Goal: Task Accomplishment & Management: Complete application form

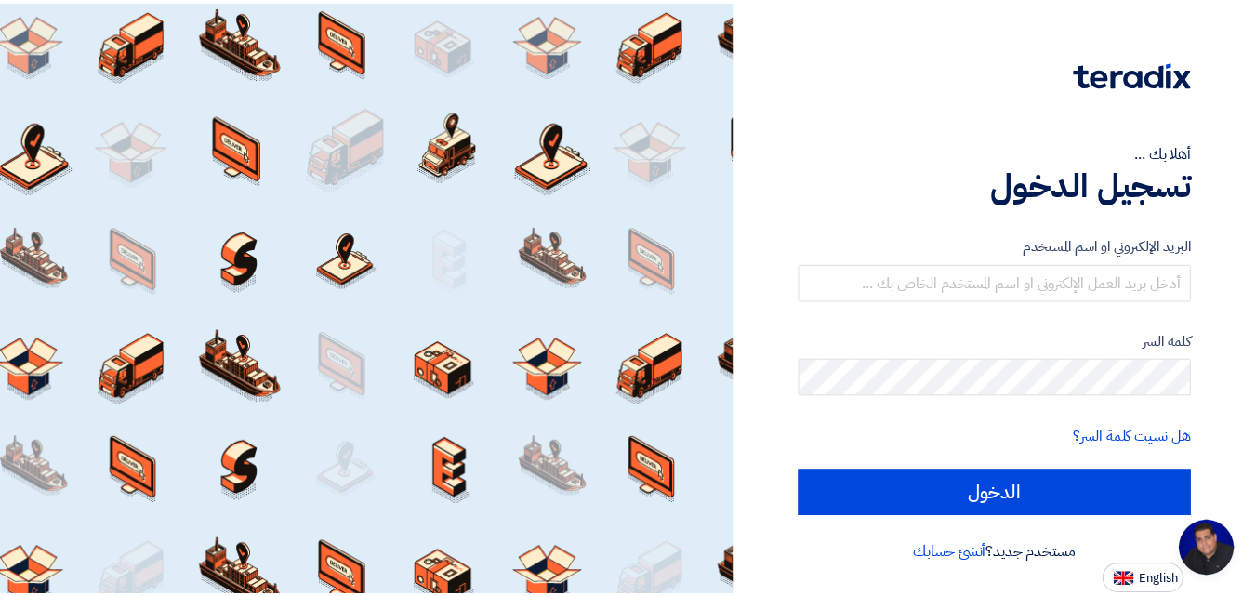
scroll to position [88, 0]
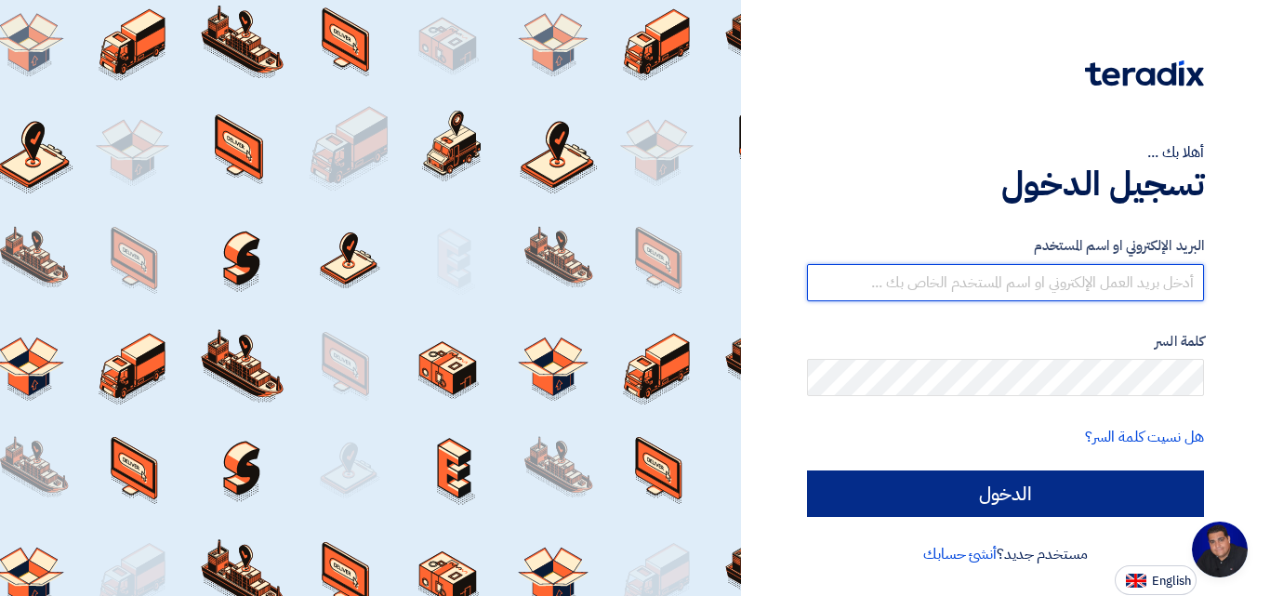
type input "yasir@nabatat.com.sa"
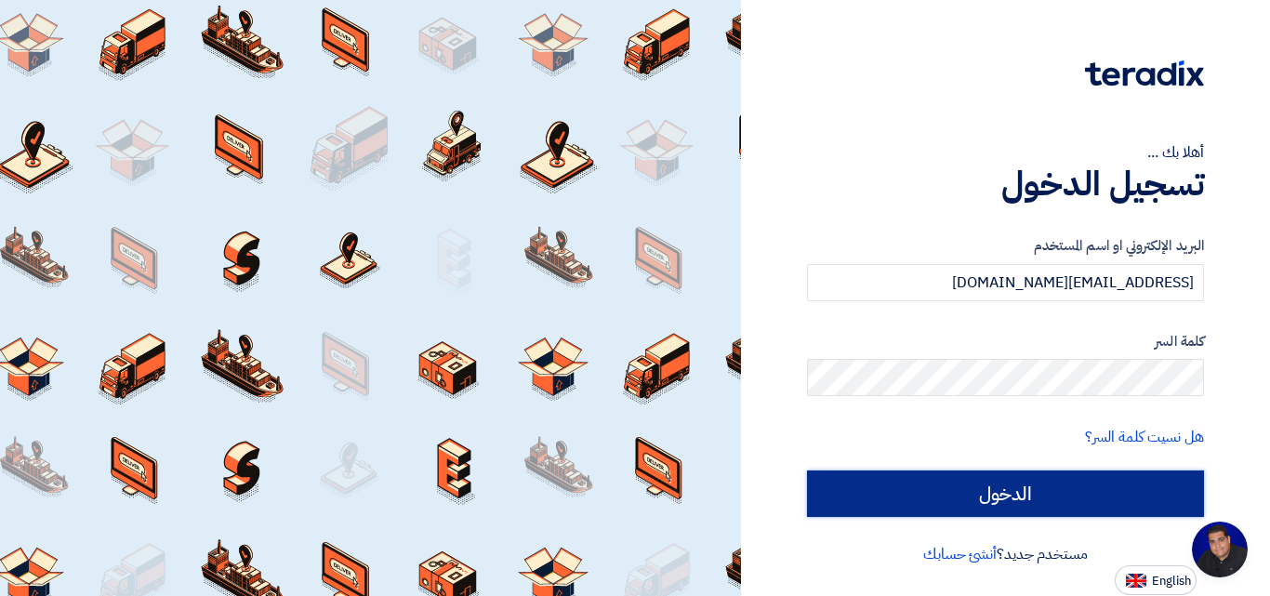
click at [993, 485] on input "الدخول" at bounding box center [1005, 494] width 397 height 46
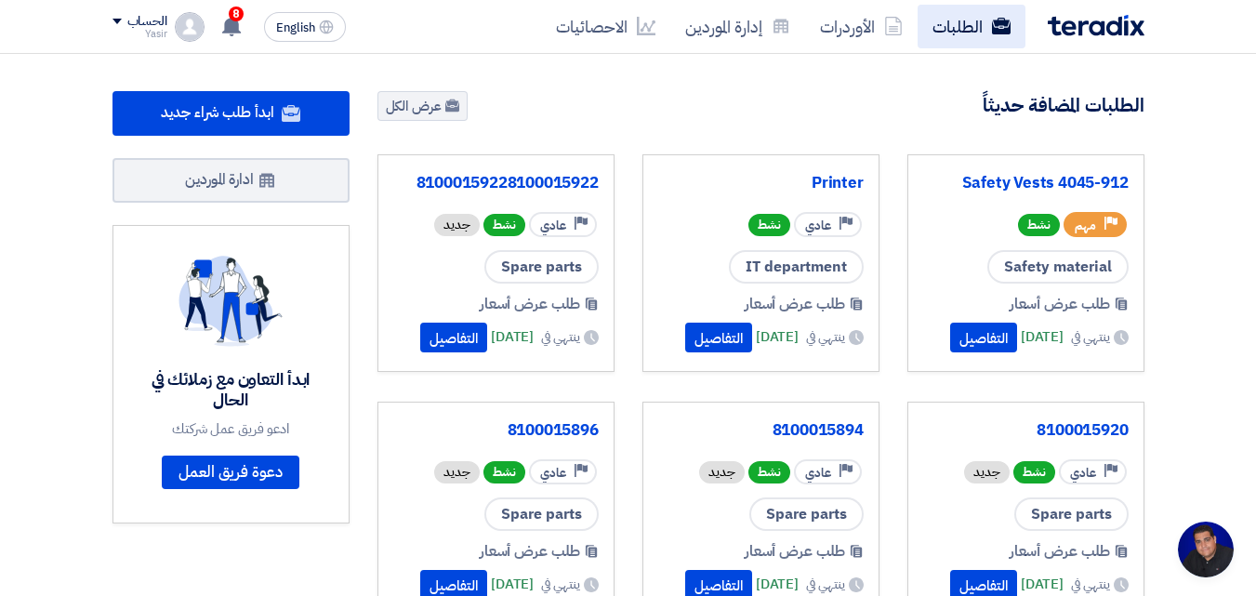
click at [934, 22] on link "الطلبات" at bounding box center [972, 27] width 108 height 44
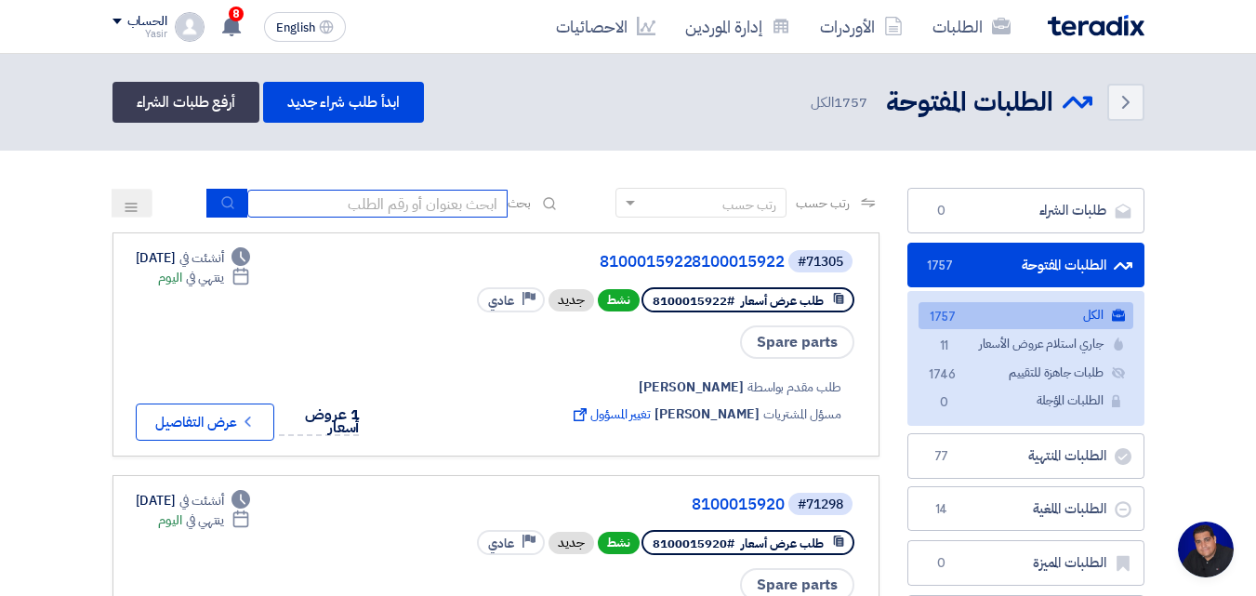
click at [353, 197] on input at bounding box center [377, 204] width 260 height 28
type input "4087"
click at [231, 203] on button "submit" at bounding box center [226, 203] width 41 height 29
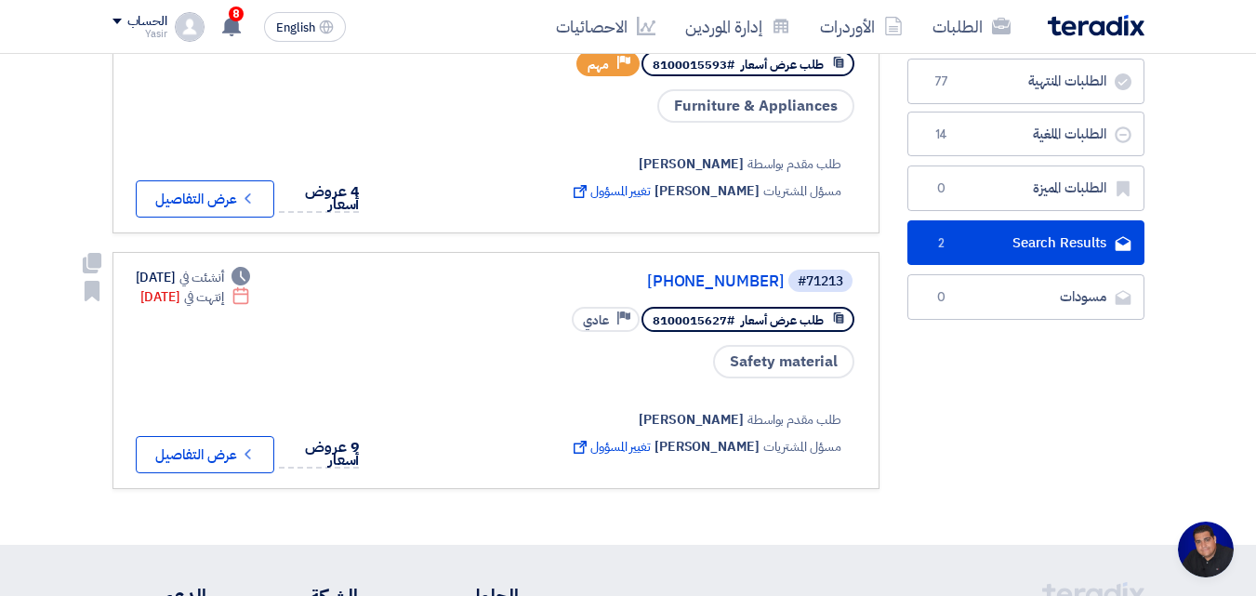
scroll to position [186, 0]
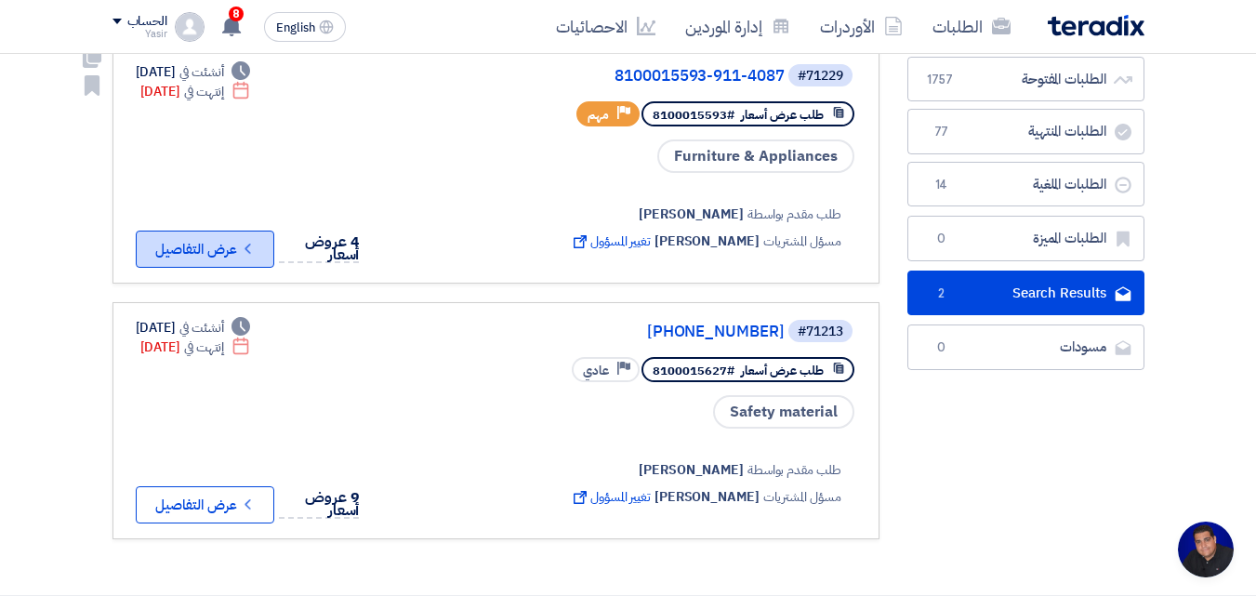
click at [215, 248] on button "Check details عرض التفاصيل" at bounding box center [205, 249] width 139 height 37
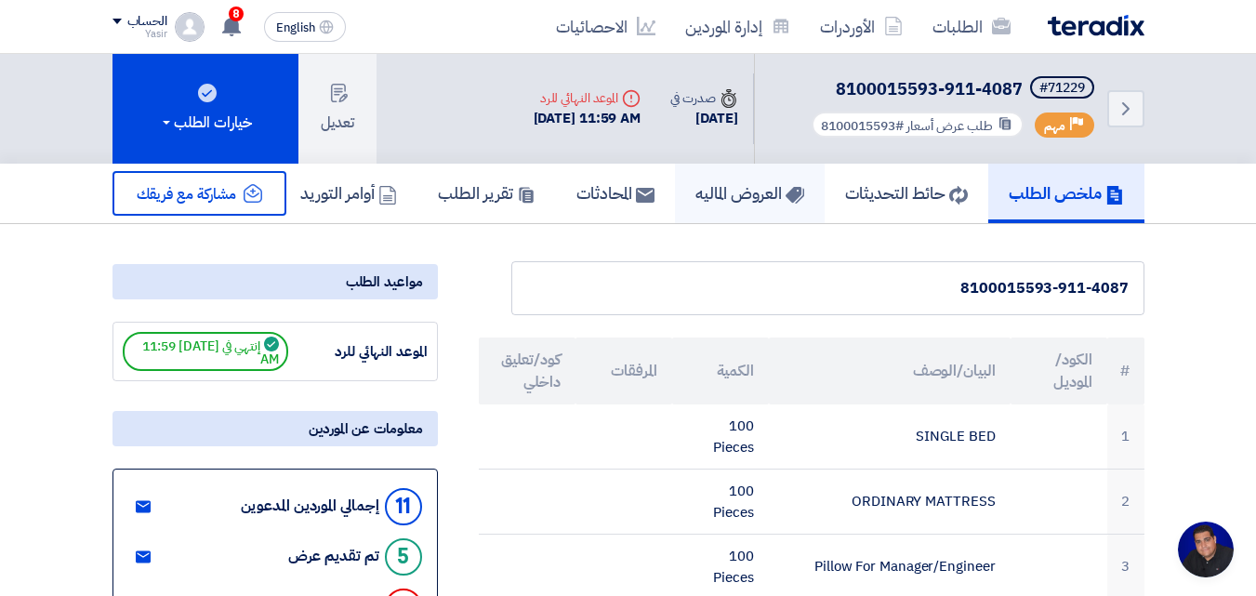
click at [703, 211] on link "العروض الماليه" at bounding box center [750, 194] width 150 height 60
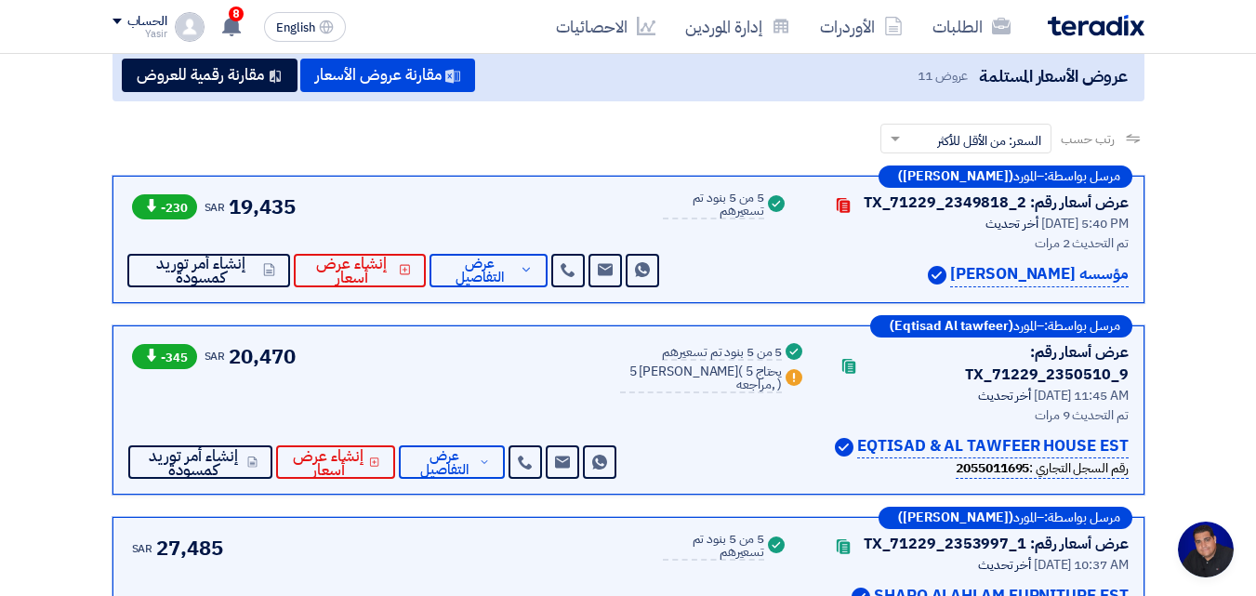
scroll to position [186, 0]
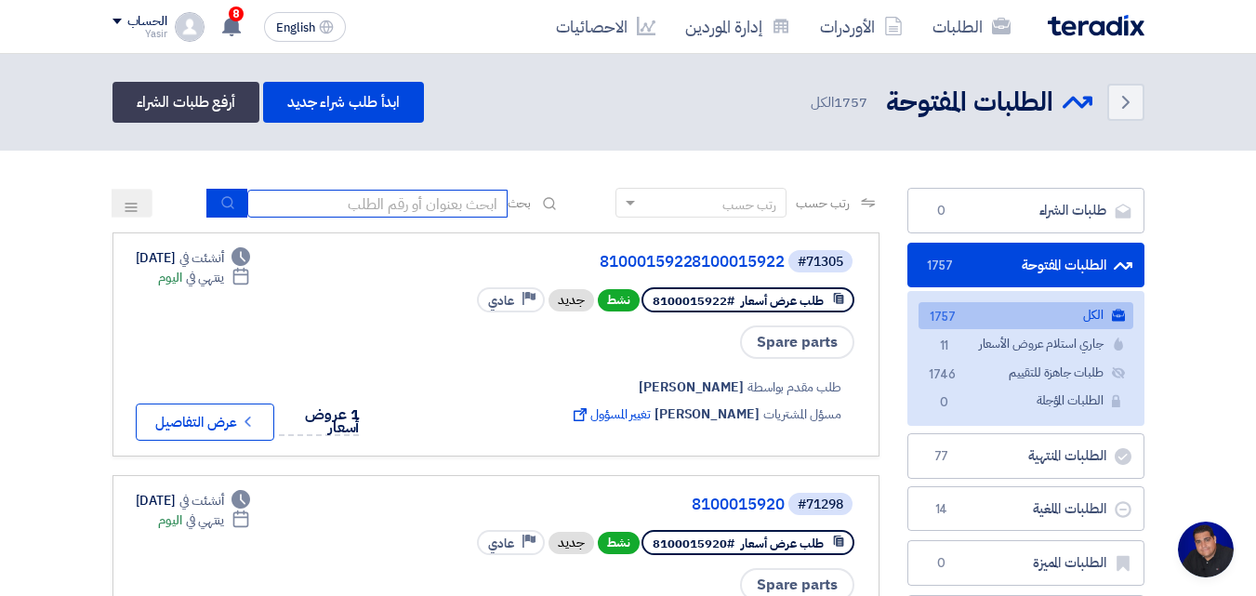
click at [360, 212] on input at bounding box center [377, 204] width 260 height 28
type input "911"
click at [220, 204] on icon "submit" at bounding box center [227, 202] width 15 height 15
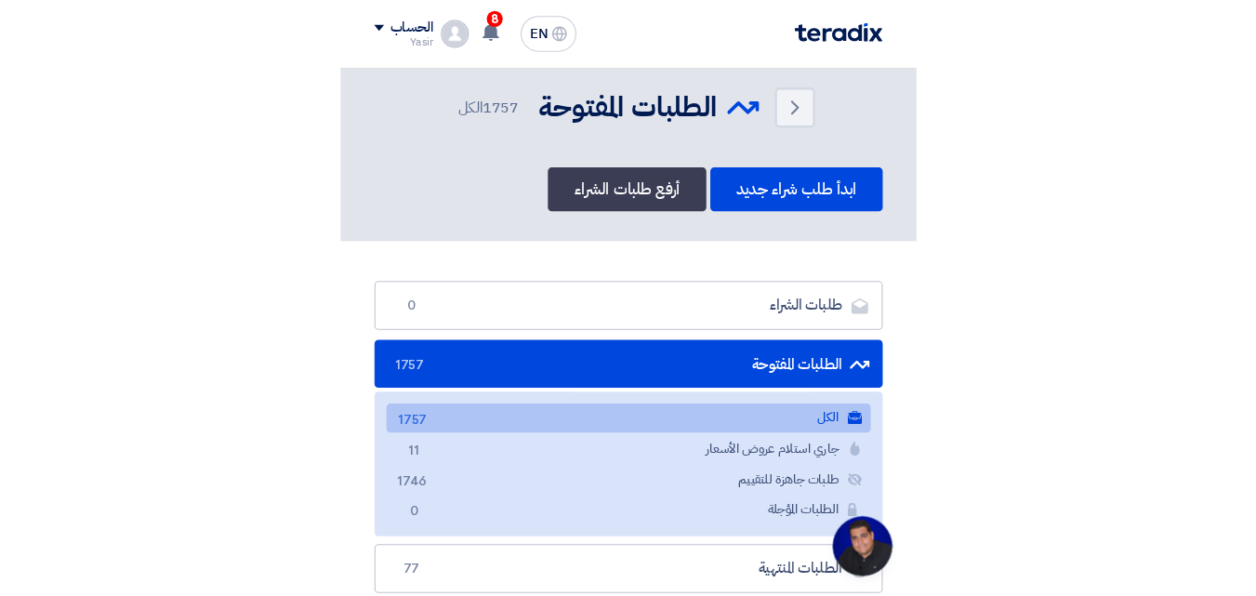
scroll to position [88, 0]
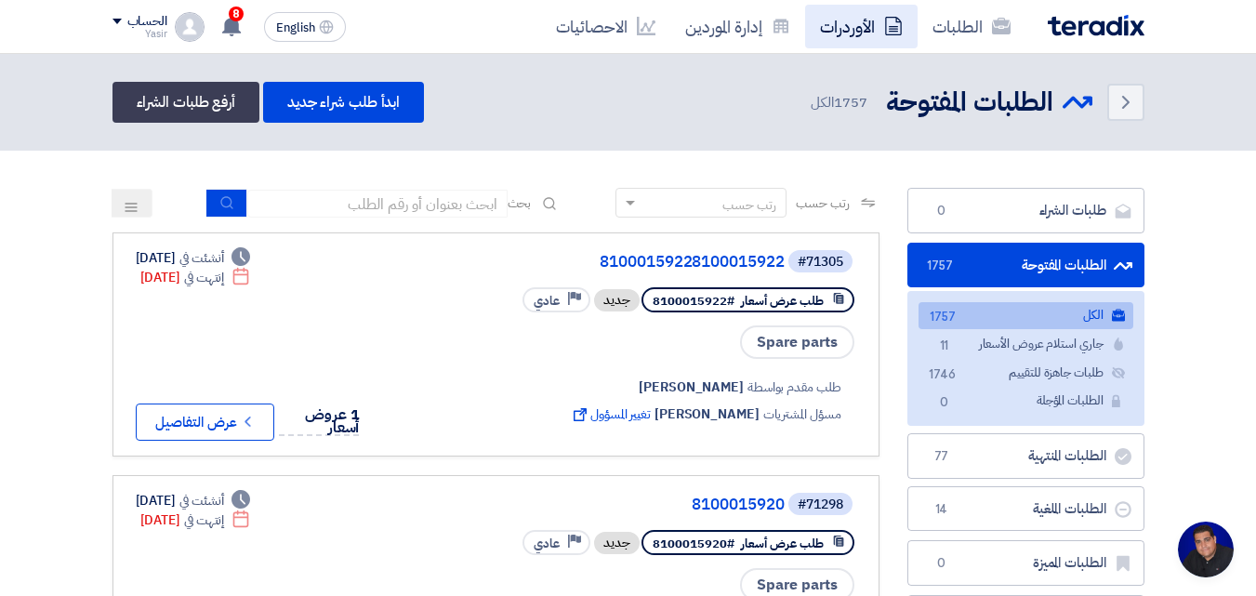
click at [537, 21] on icon at bounding box center [893, 26] width 19 height 19
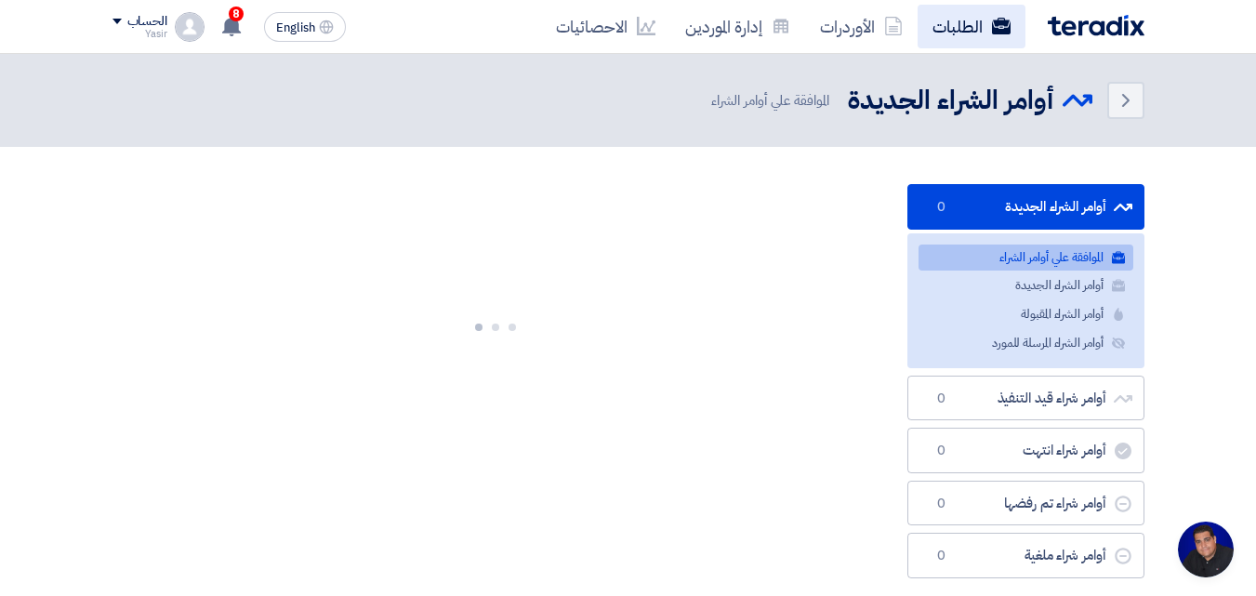
click at [537, 19] on link "الطلبات" at bounding box center [972, 27] width 108 height 44
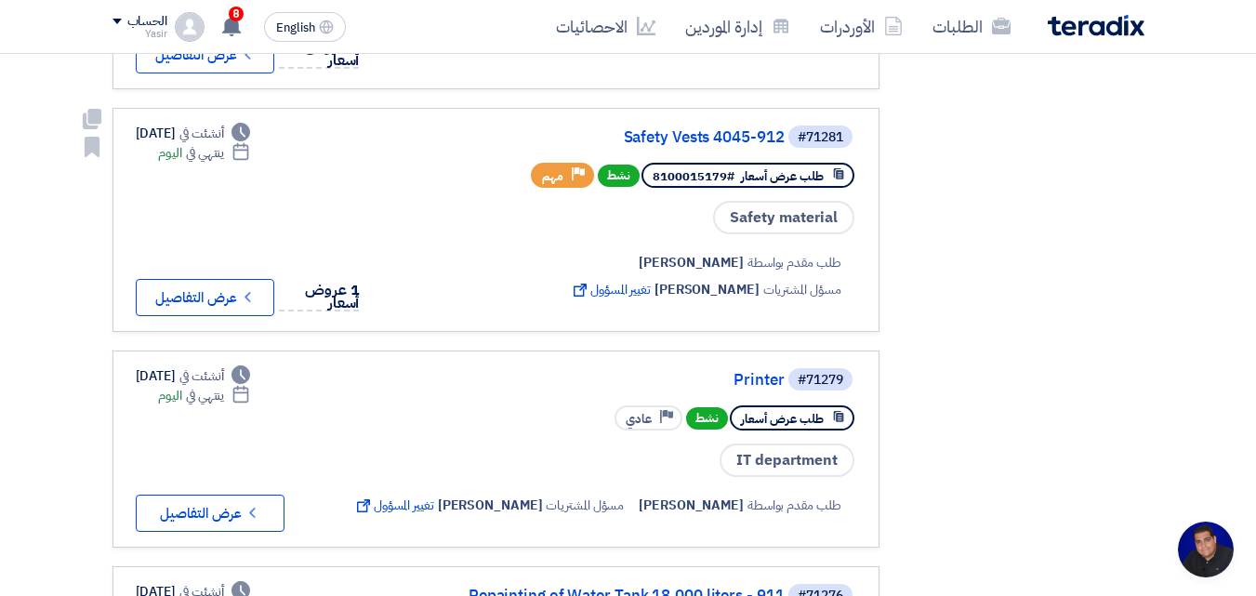
scroll to position [1674, 0]
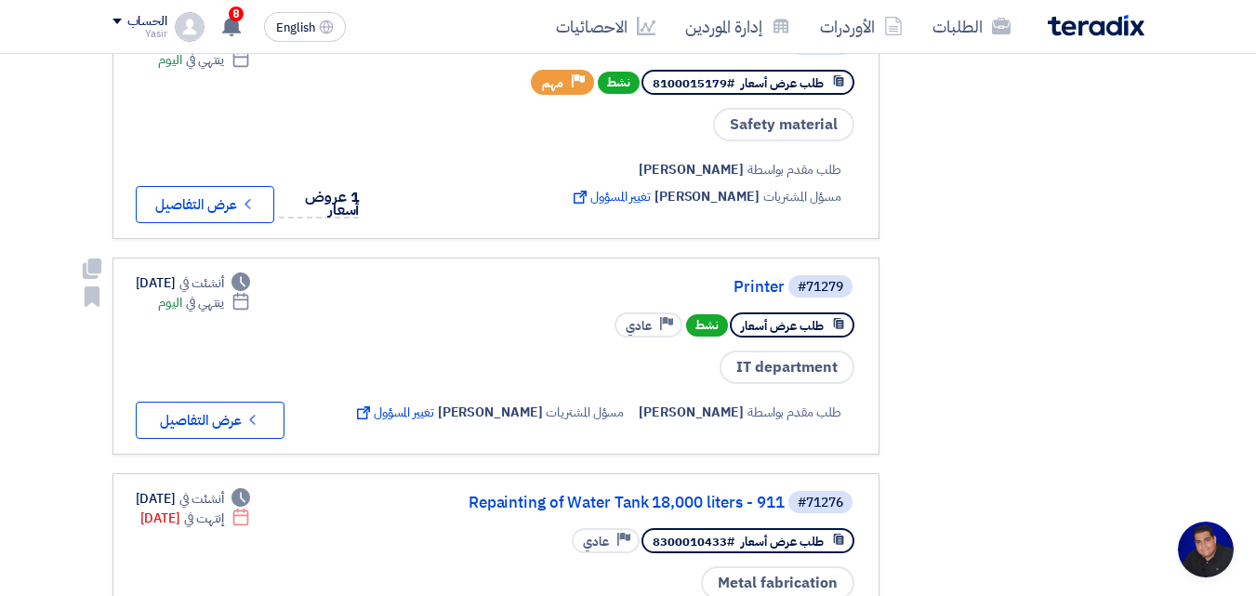
drag, startPoint x: 625, startPoint y: 416, endPoint x: 765, endPoint y: 420, distance: 140.5
click at [537, 420] on div "مسؤل المشتريات [PERSON_NAME] تغيير المسؤول External link" at bounding box center [488, 413] width 271 height 20
drag, startPoint x: 750, startPoint y: 419, endPoint x: 639, endPoint y: 428, distance: 111.0
click at [537, 422] on span "[PERSON_NAME]" at bounding box center [490, 413] width 105 height 20
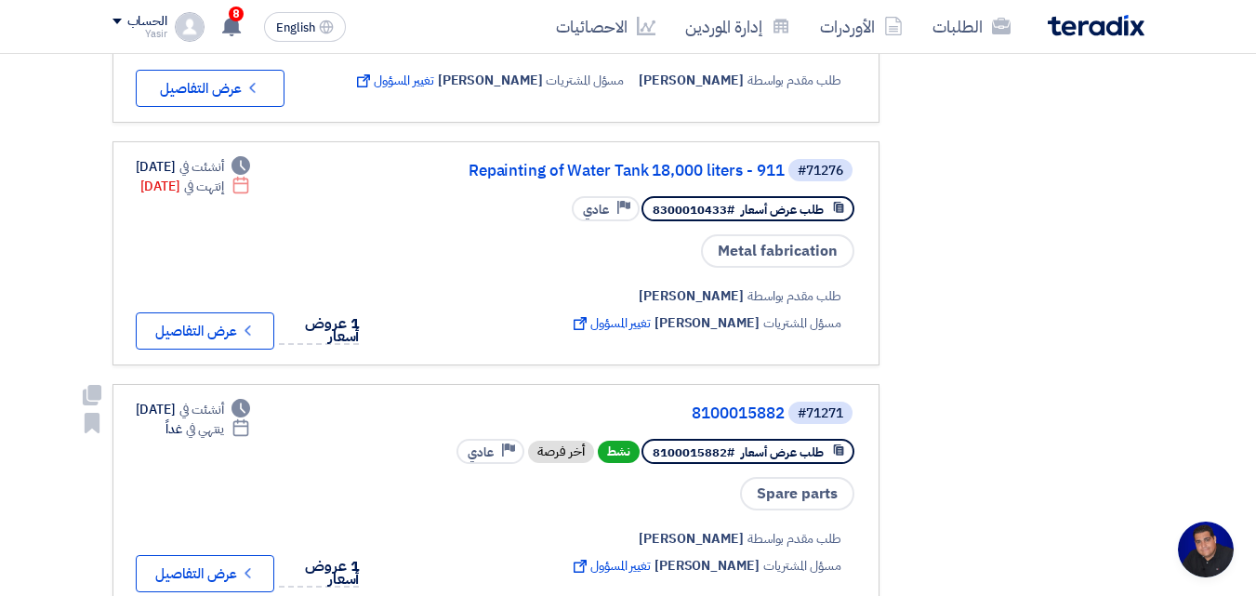
scroll to position [2046, 0]
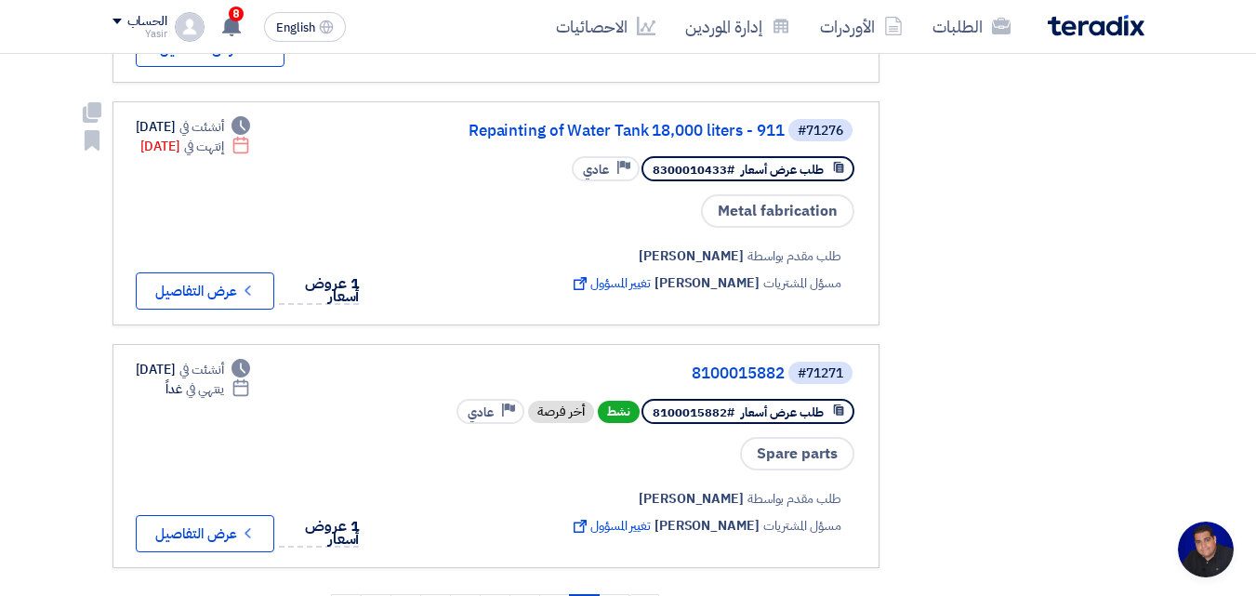
drag, startPoint x: 672, startPoint y: 295, endPoint x: 741, endPoint y: 286, distance: 69.3
click at [537, 266] on span "[PERSON_NAME]" at bounding box center [691, 256] width 105 height 20
click at [537, 297] on div "طلب مقدم بواسطة [PERSON_NAME] مسؤل المشتريات [PERSON_NAME] تغيير المسؤول Extern…" at bounding box center [623, 270] width 466 height 54
drag, startPoint x: 672, startPoint y: 290, endPoint x: 684, endPoint y: 290, distance: 11.2
drag, startPoint x: 684, startPoint y: 290, endPoint x: 660, endPoint y: 307, distance: 28.6
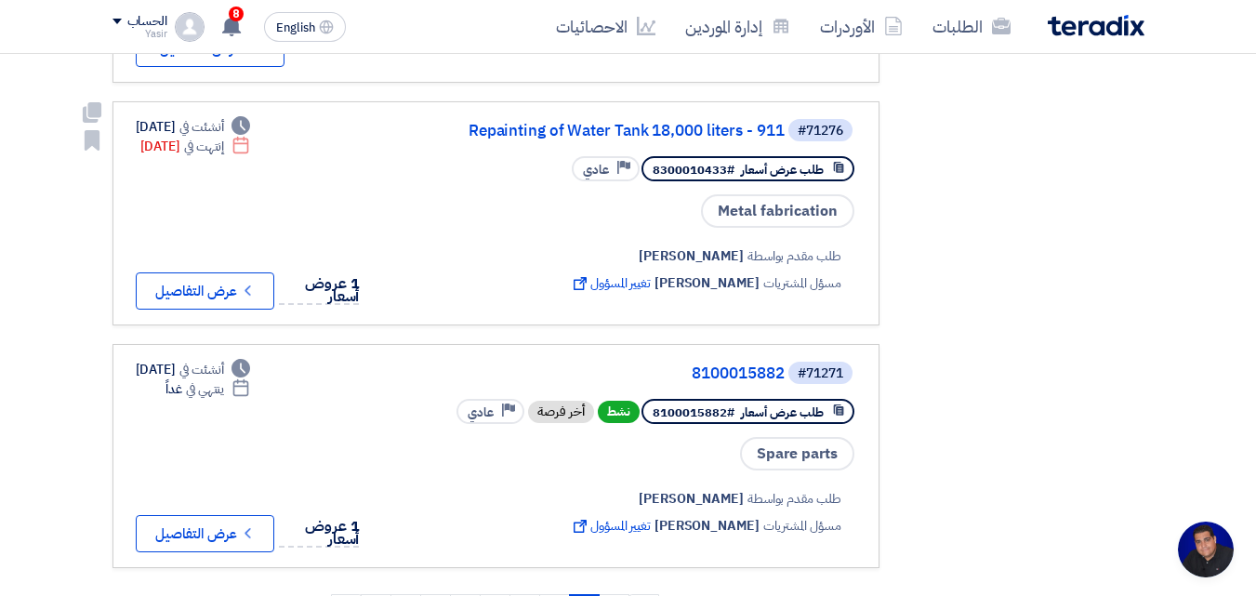
click at [537, 307] on div "طلب مقدم بواسطة [PERSON_NAME] مسؤل المشتريات [PERSON_NAME] تغيير المسؤول Extern…" at bounding box center [621, 270] width 470 height 80
drag, startPoint x: 674, startPoint y: 289, endPoint x: 742, endPoint y: 290, distance: 67.9
click at [537, 266] on div "طلب مقدم بواسطة [PERSON_NAME]" at bounding box center [740, 256] width 202 height 20
click at [537, 297] on div "طلب مقدم بواسطة [PERSON_NAME] مسؤل المشتريات [PERSON_NAME] تغيير المسؤول Extern…" at bounding box center [623, 270] width 466 height 54
drag, startPoint x: 700, startPoint y: 297, endPoint x: 663, endPoint y: 319, distance: 43.4
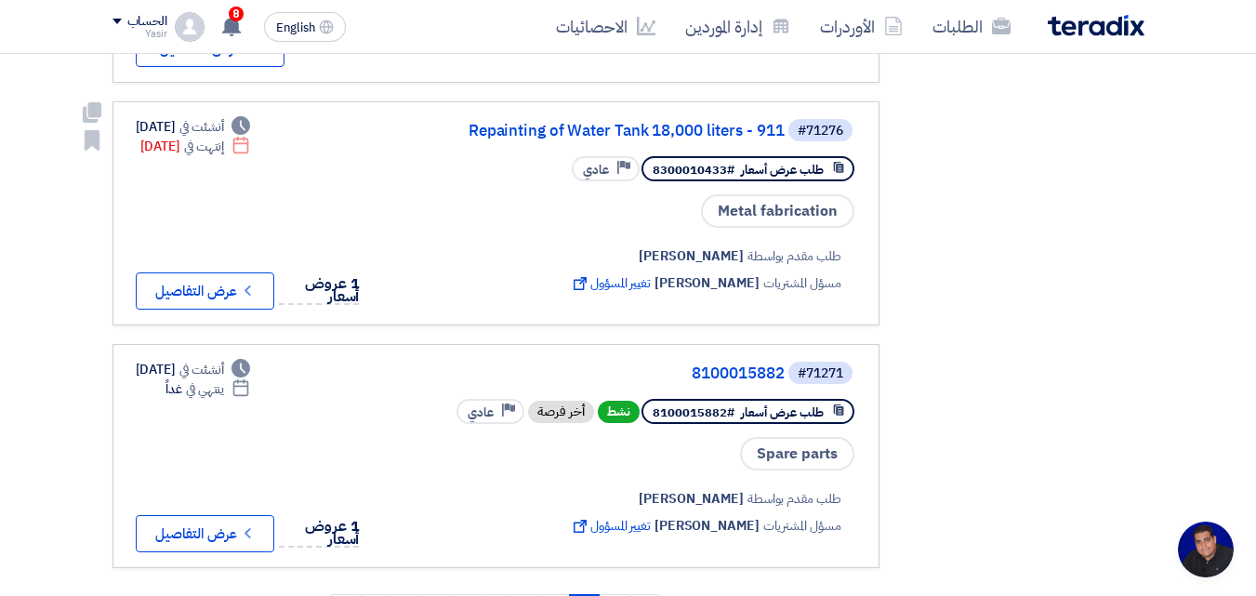
click at [537, 319] on link "#71276 Repainting of Water Tank 18,000 liters - 911 طلب عرض أسعار #8300010433 P…" at bounding box center [496, 213] width 767 height 224
click at [537, 266] on span "[PERSON_NAME]" at bounding box center [691, 256] width 105 height 20
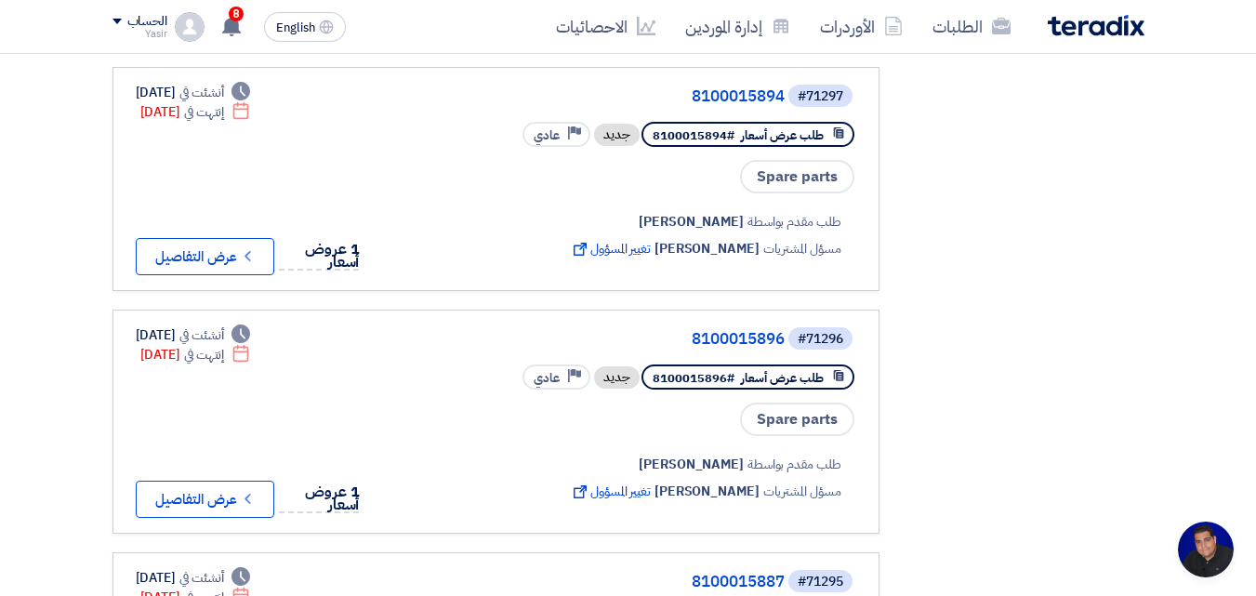
scroll to position [0, 0]
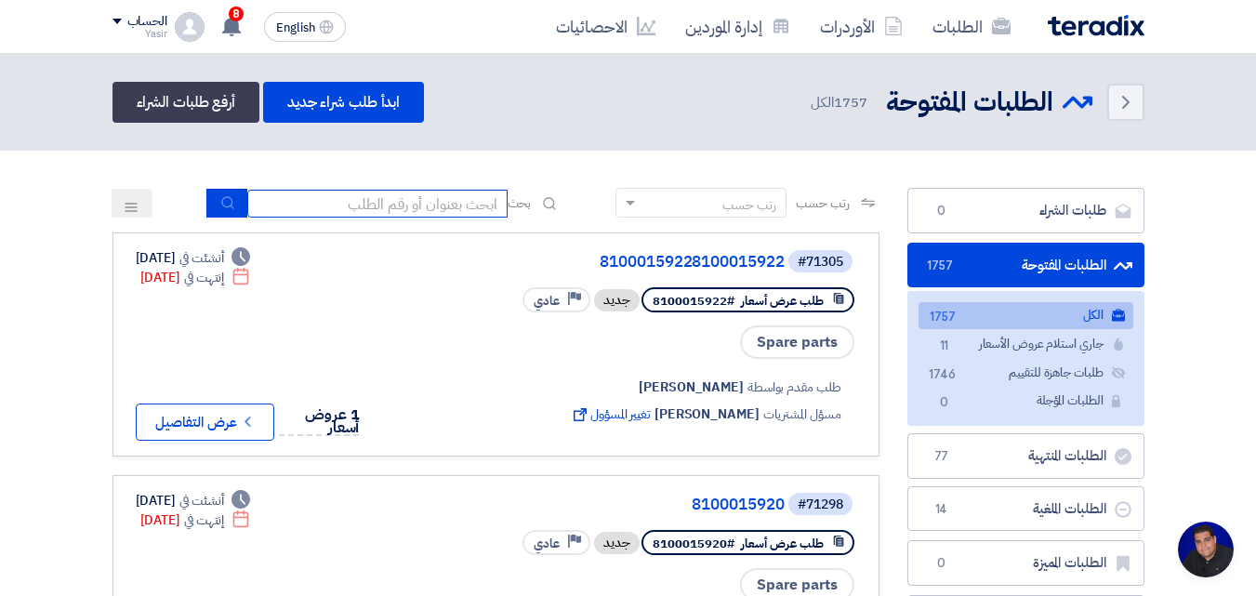
click at [431, 198] on input at bounding box center [377, 204] width 260 height 28
type input "4087"
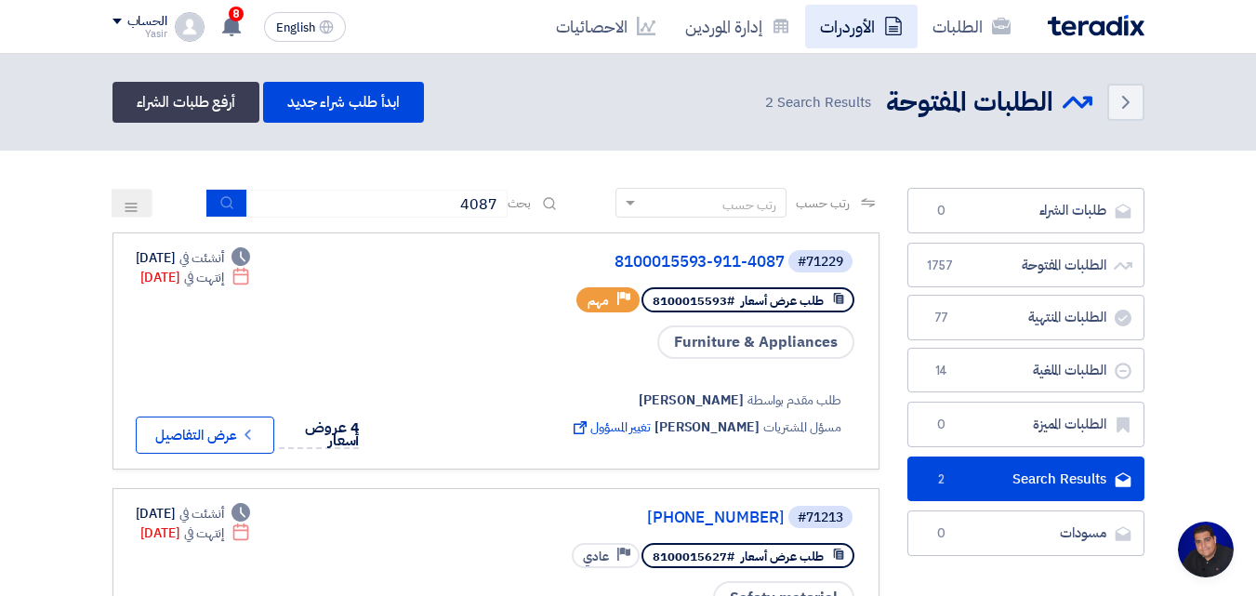
click at [537, 43] on link "الأوردرات" at bounding box center [861, 27] width 113 height 44
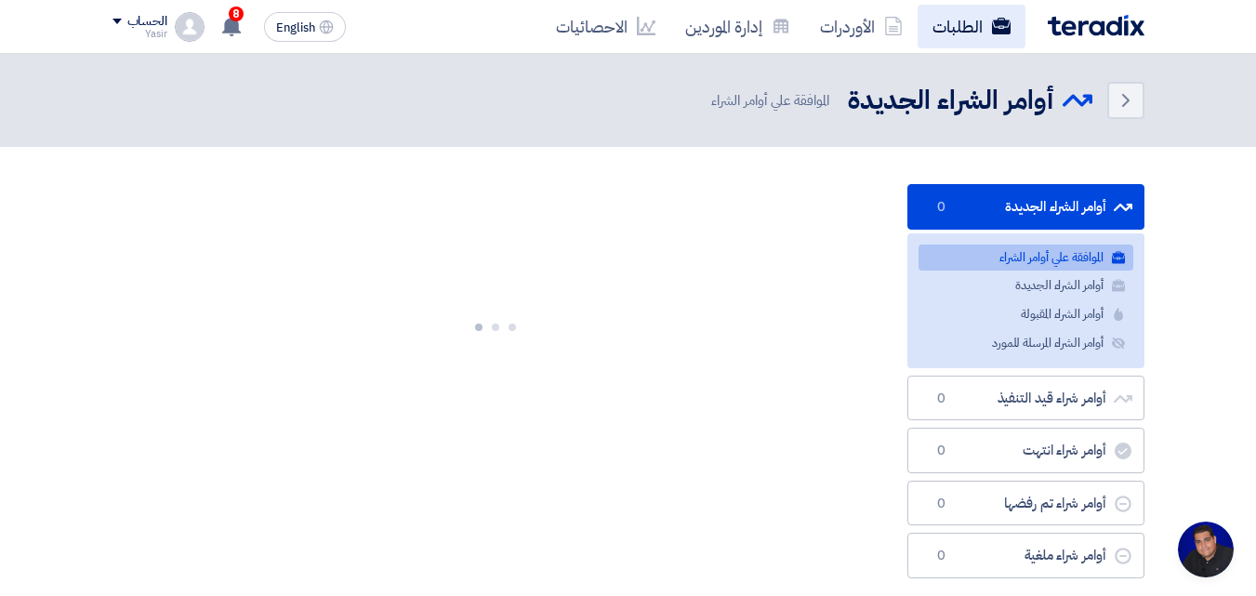
click at [537, 20] on link "الطلبات" at bounding box center [972, 27] width 108 height 44
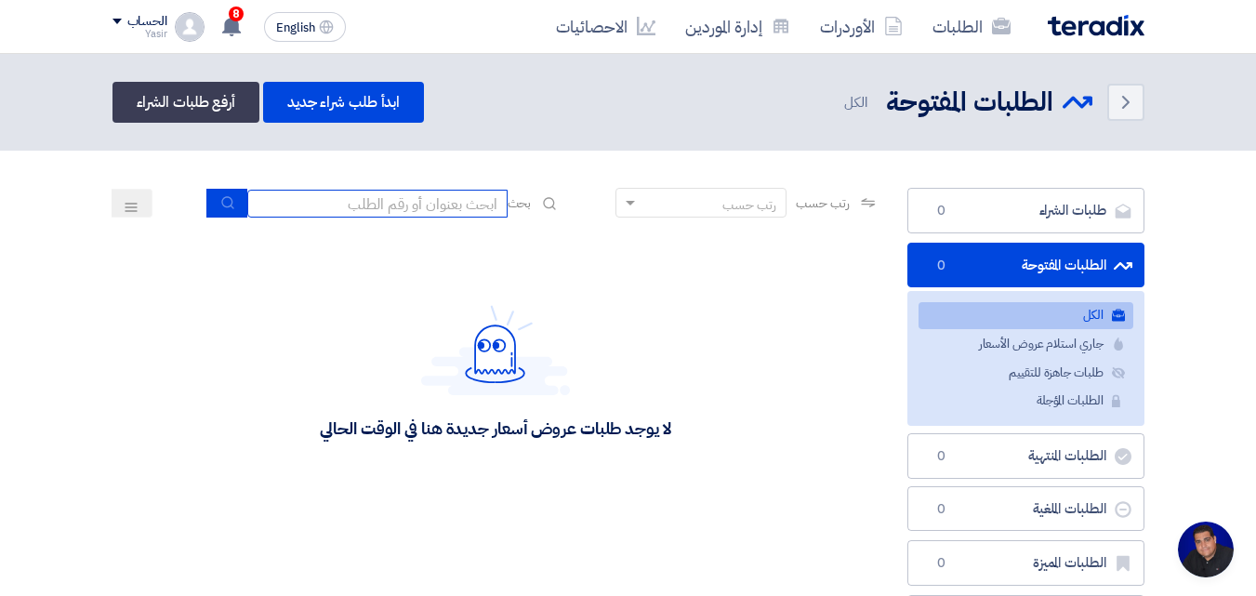
click at [368, 193] on input at bounding box center [377, 204] width 260 height 28
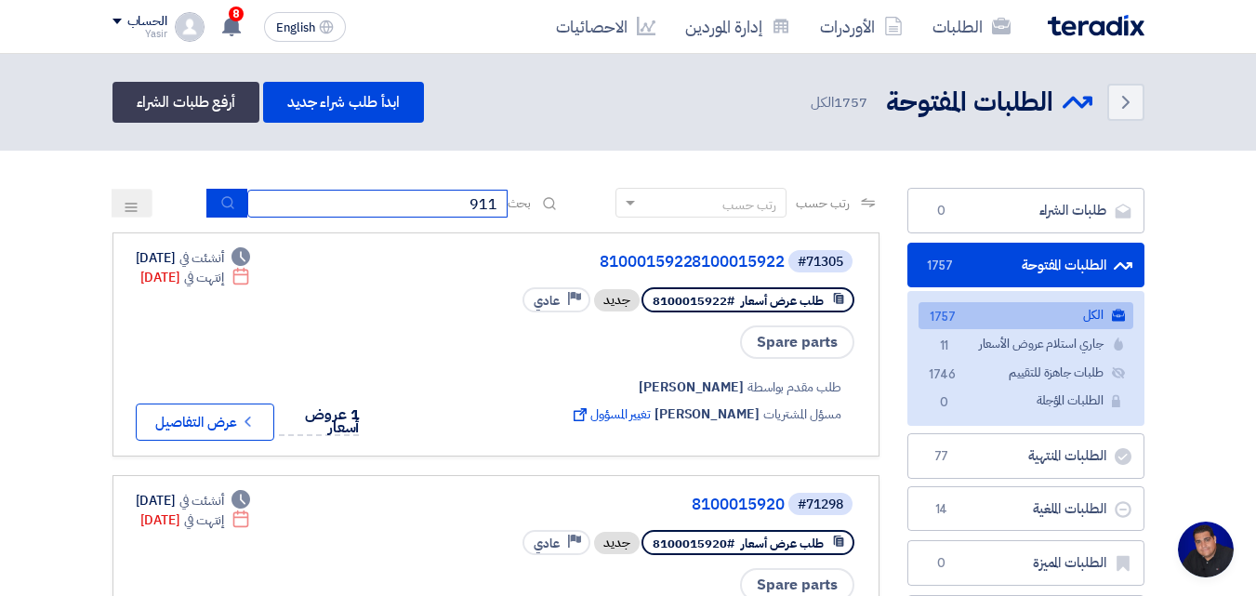
type input "911"
click at [230, 195] on icon "submit" at bounding box center [227, 202] width 15 height 15
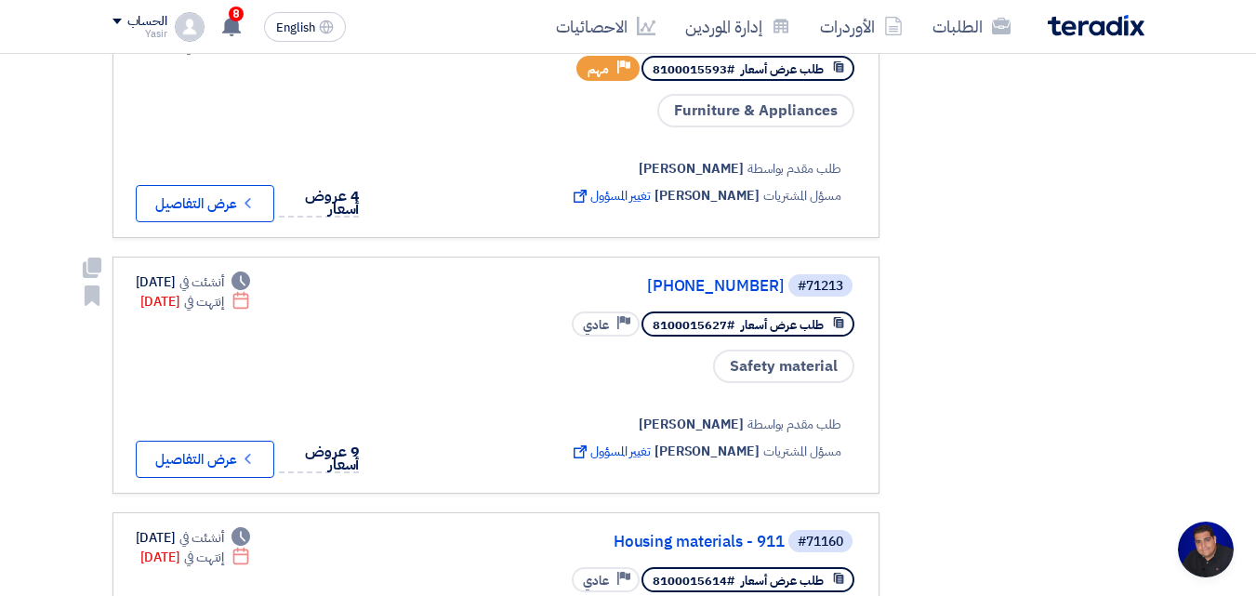
scroll to position [1302, 0]
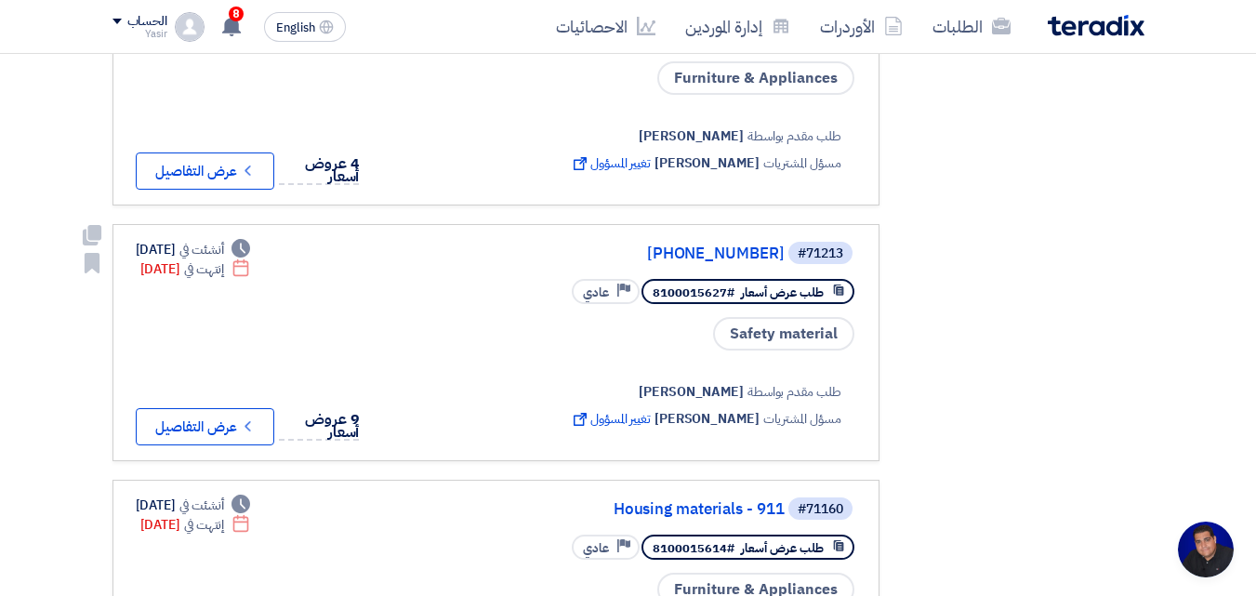
click at [537, 347] on span "Safety material" at bounding box center [783, 333] width 141 height 33
click at [537, 351] on span "Safety material" at bounding box center [783, 333] width 141 height 33
click at [239, 408] on button "Check details عرض التفاصيل" at bounding box center [205, 426] width 139 height 37
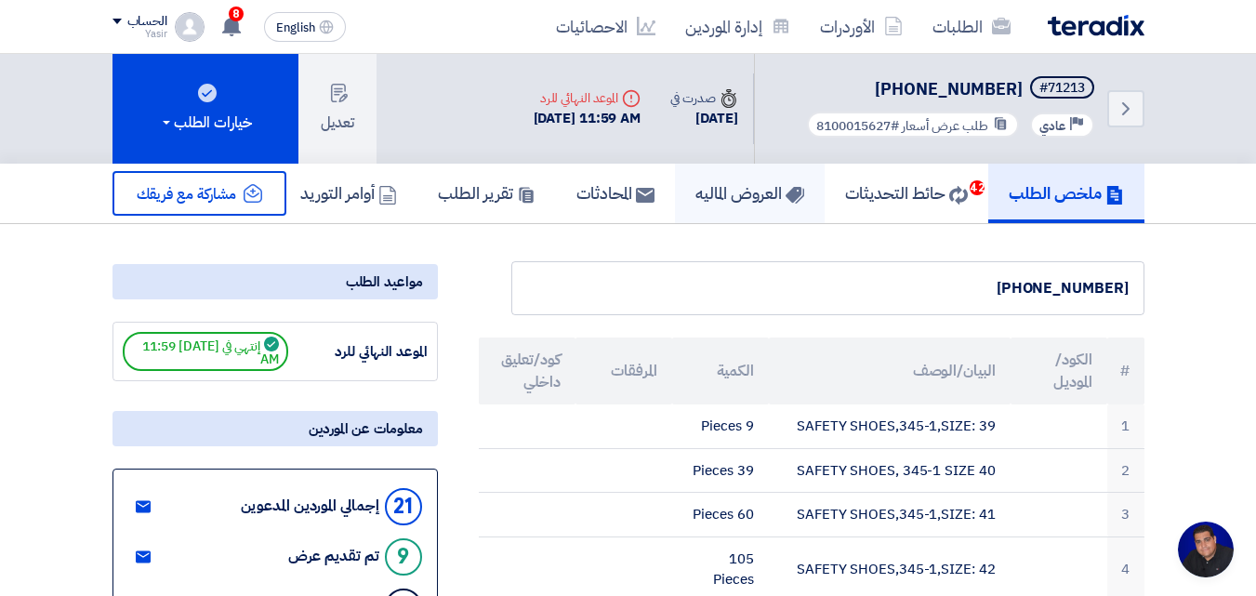
click at [537, 178] on link "العروض الماليه" at bounding box center [750, 194] width 150 height 60
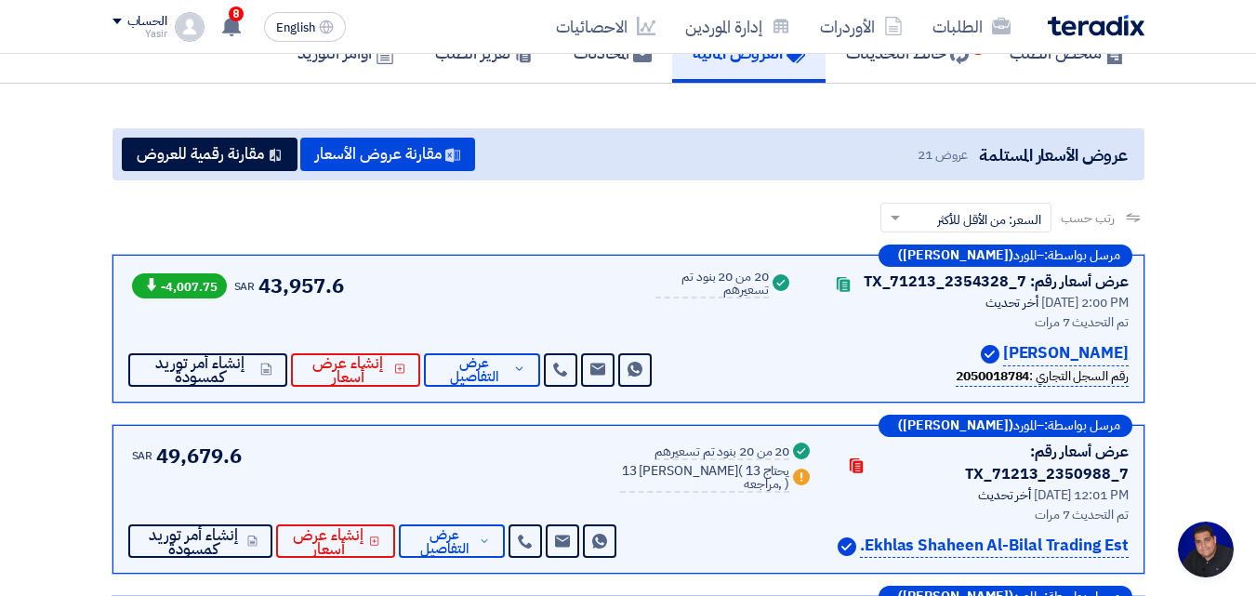
scroll to position [279, 0]
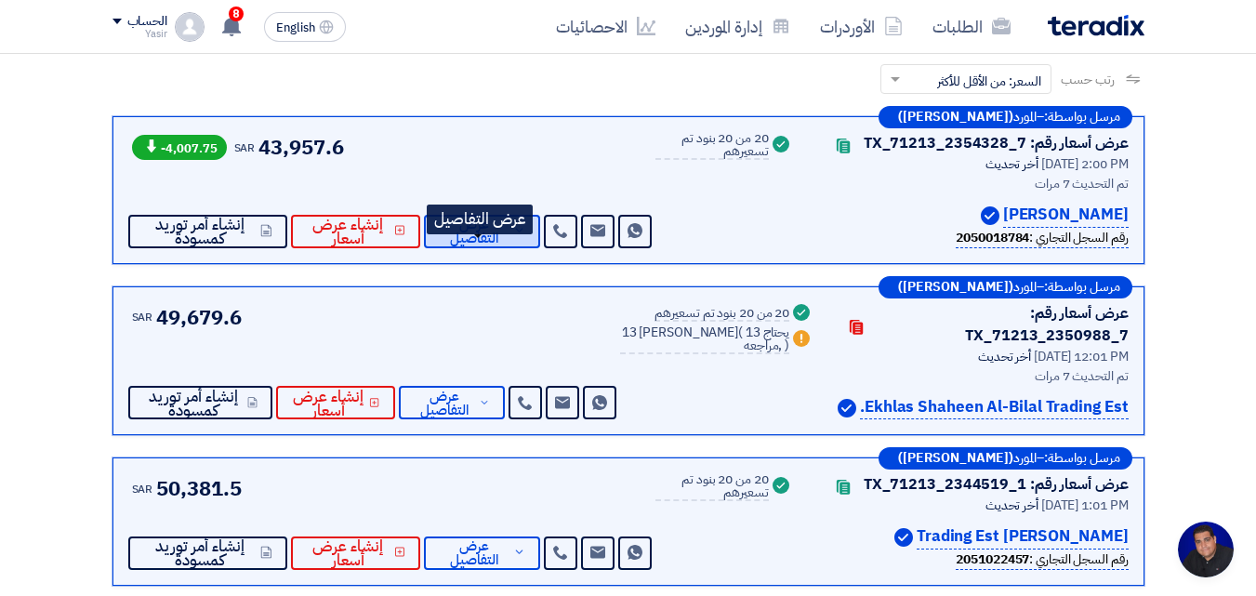
click at [459, 246] on span "عرض التفاصيل" at bounding box center [474, 232] width 70 height 28
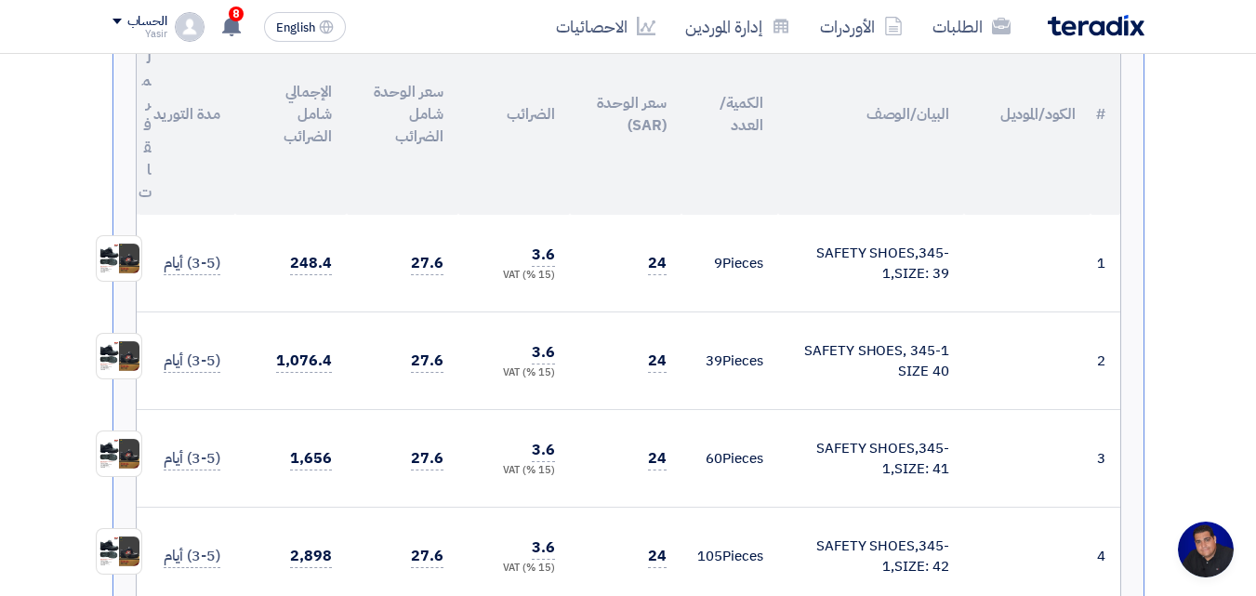
scroll to position [651, 0]
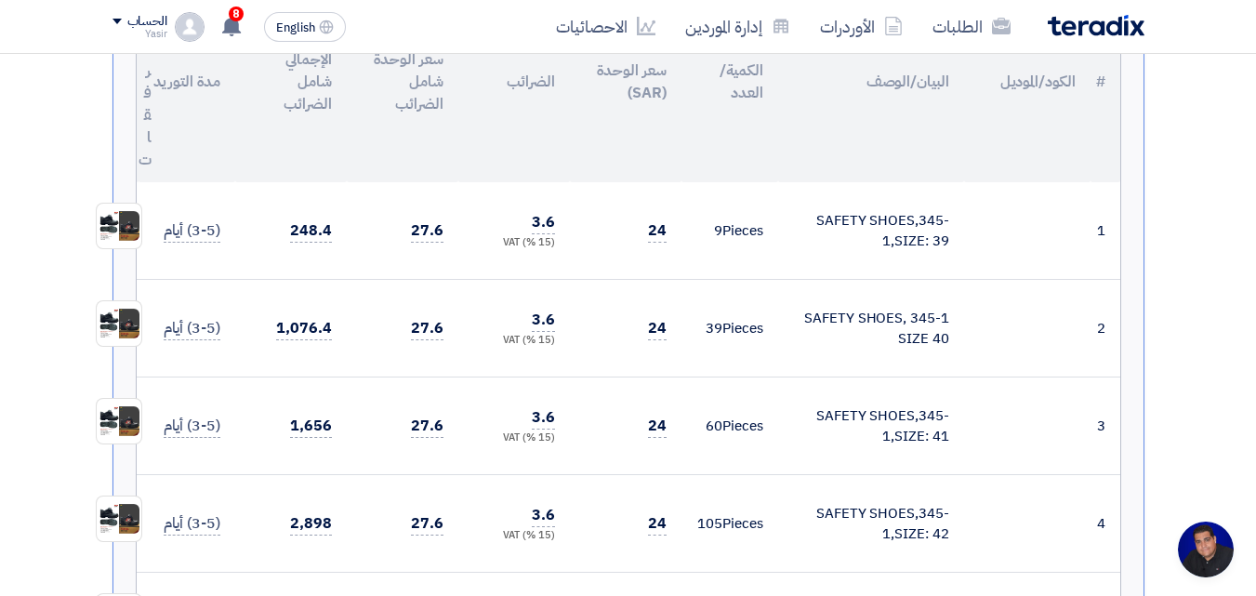
click at [537, 243] on span "24" at bounding box center [657, 230] width 19 height 23
click at [537, 333] on td "24" at bounding box center [626, 329] width 112 height 98
click at [537, 456] on td "24" at bounding box center [626, 427] width 112 height 98
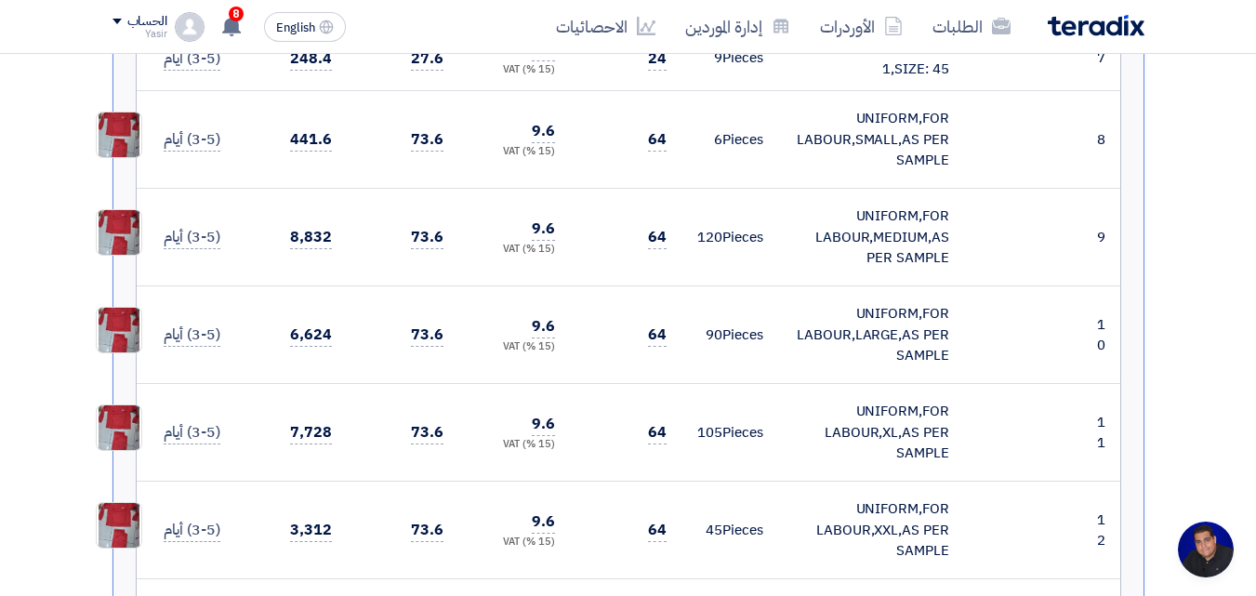
scroll to position [1395, 0]
click at [537, 259] on td "64" at bounding box center [626, 236] width 112 height 98
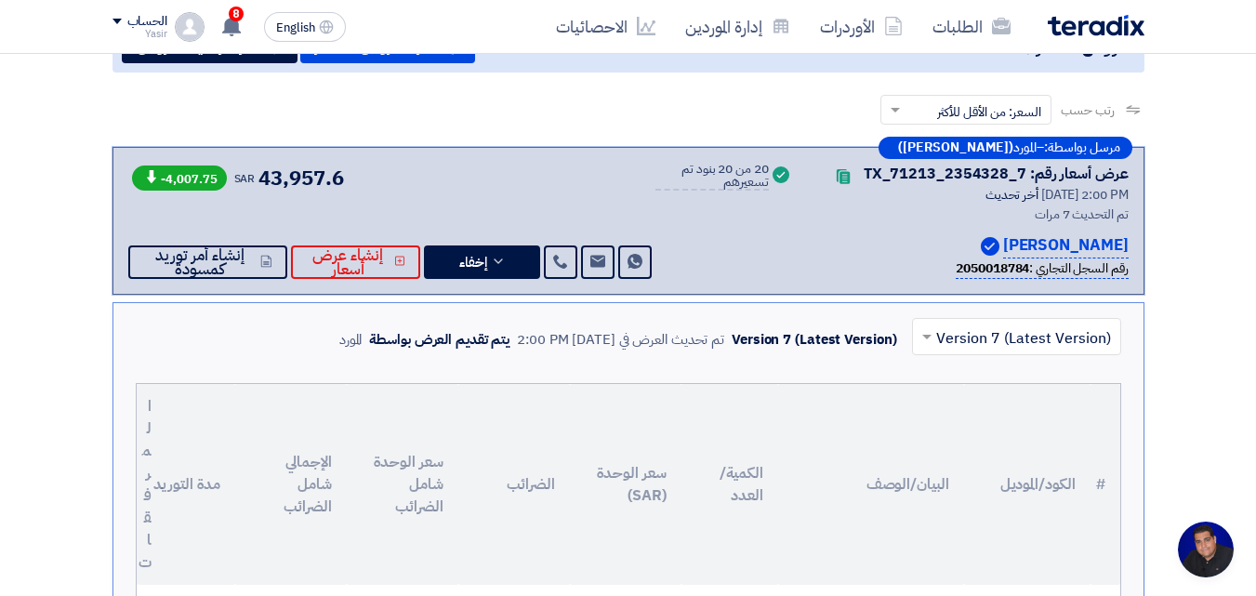
scroll to position [279, 0]
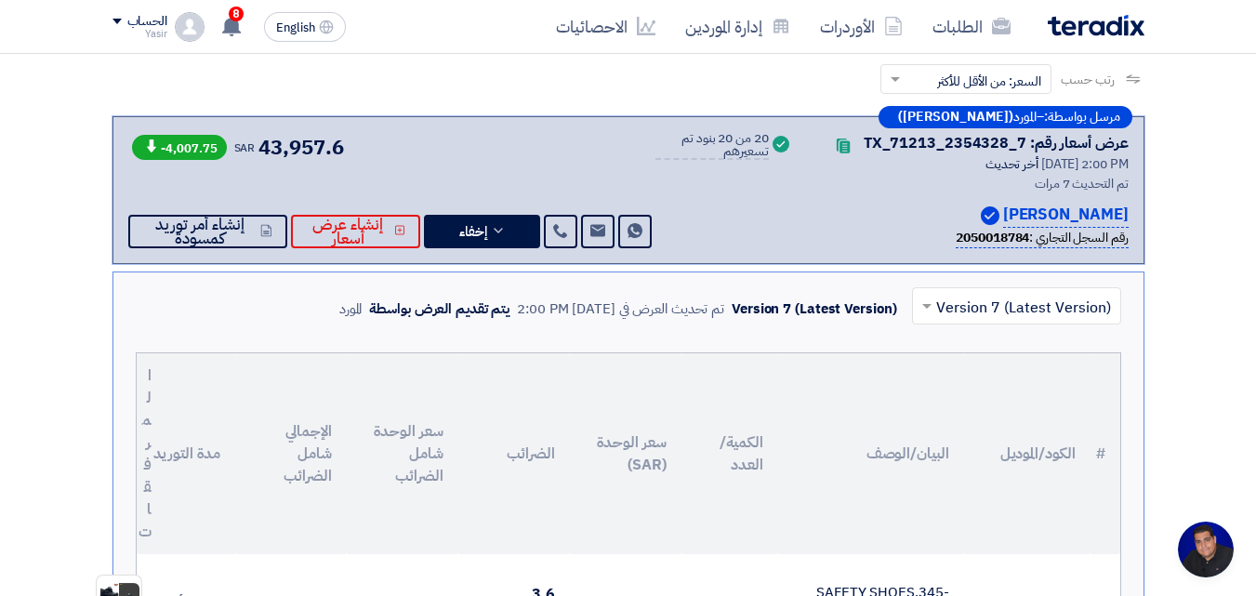
click at [537, 320] on input "text" at bounding box center [1027, 307] width 172 height 31
click at [537, 378] on th "البيان/الوصف" at bounding box center [871, 453] width 186 height 201
click at [537, 323] on input "text" at bounding box center [1027, 307] width 172 height 31
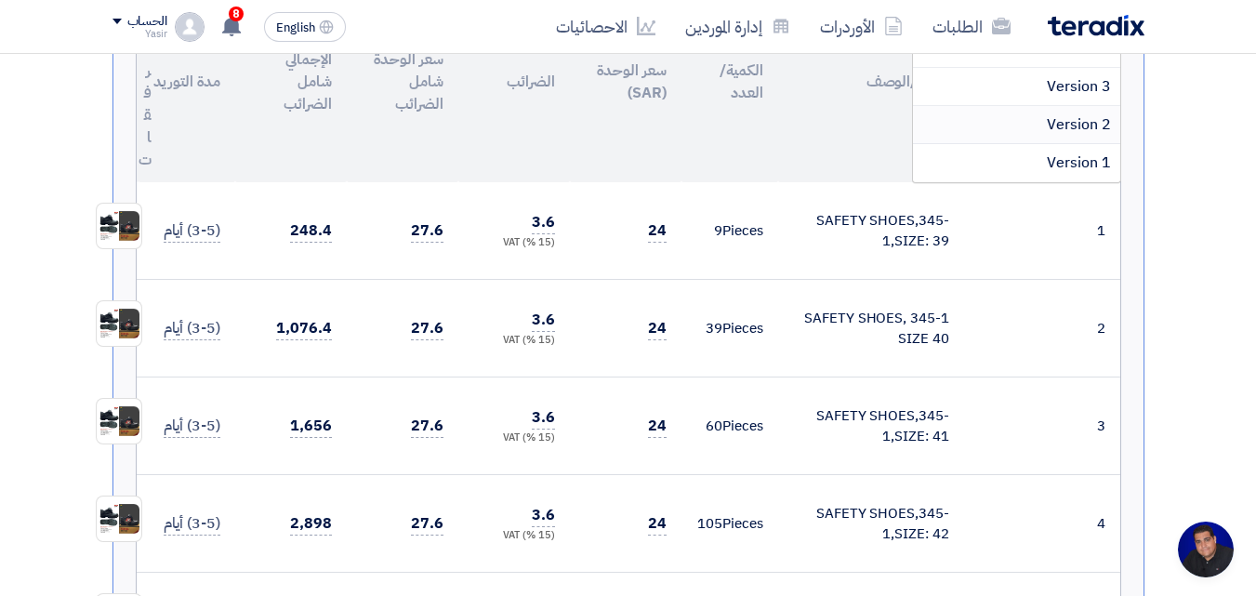
scroll to position [0, 0]
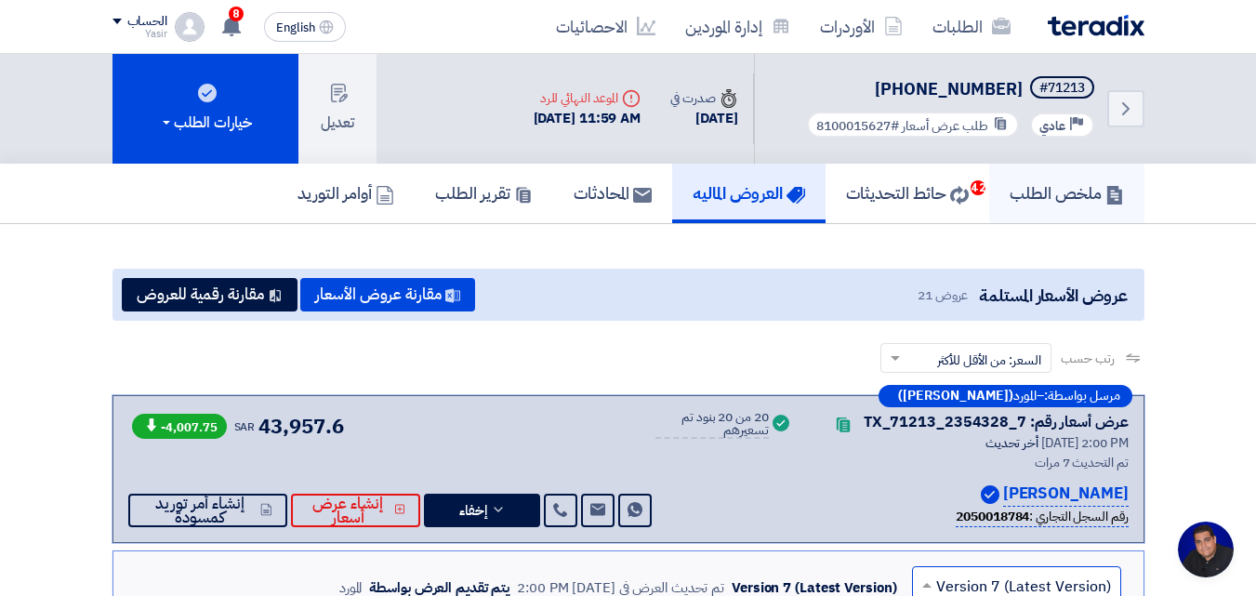
click at [537, 192] on h5 "ملخص الطلب" at bounding box center [1067, 192] width 114 height 21
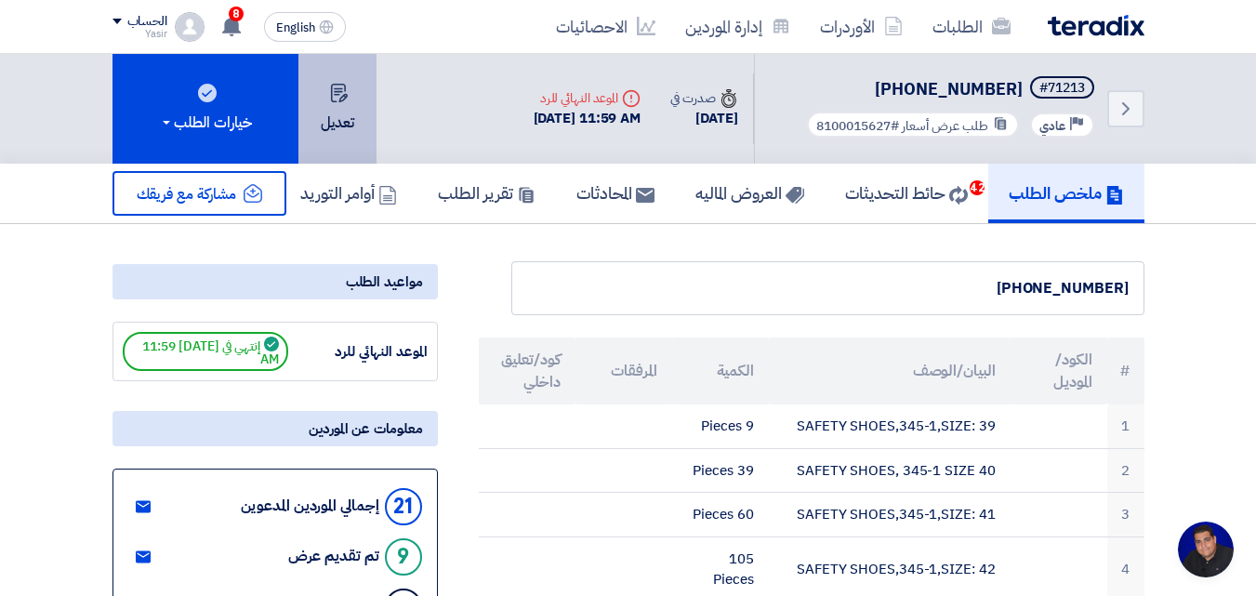
click at [354, 105] on button "تعديل" at bounding box center [338, 109] width 78 height 110
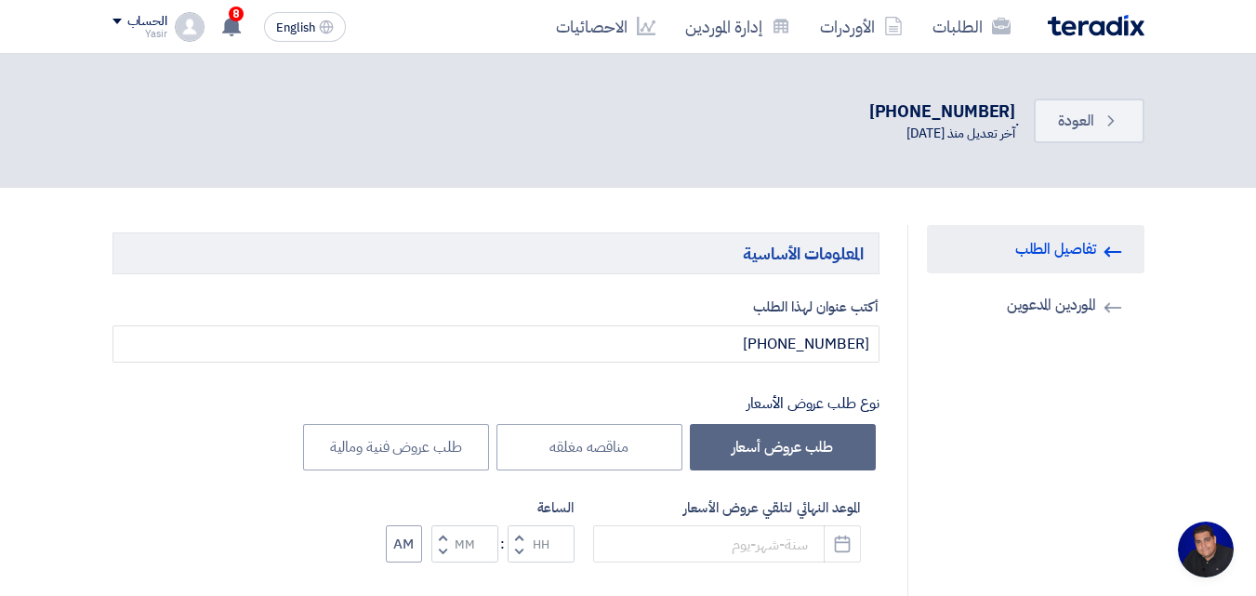
type input "[DATE]"
type input "11"
type input "59"
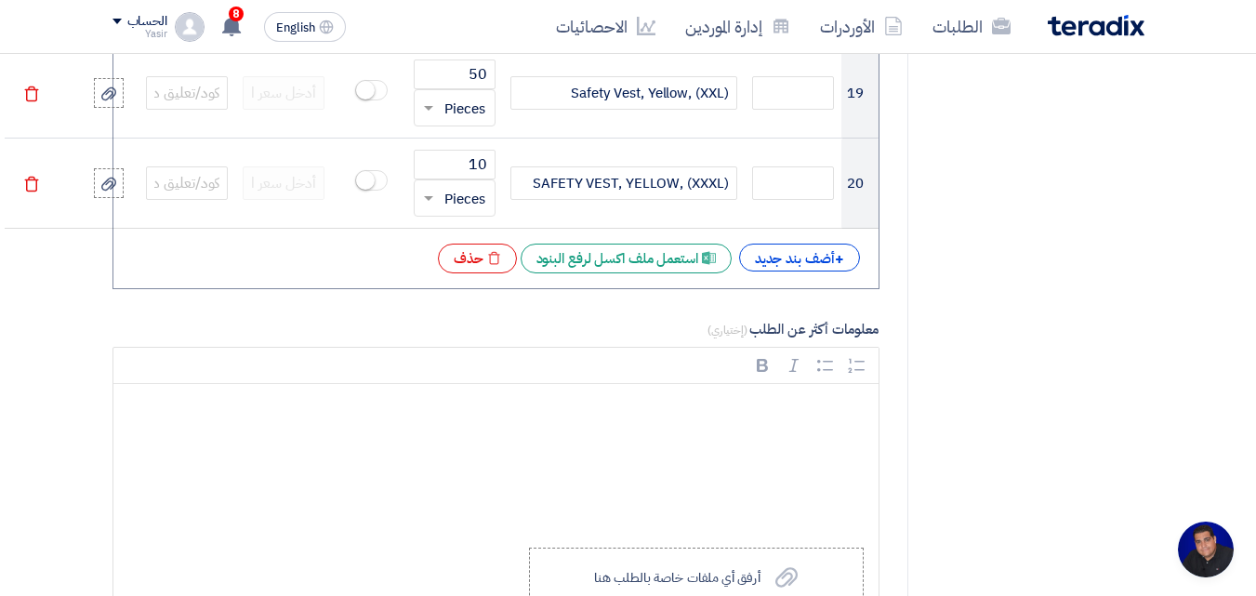
scroll to position [3441, 0]
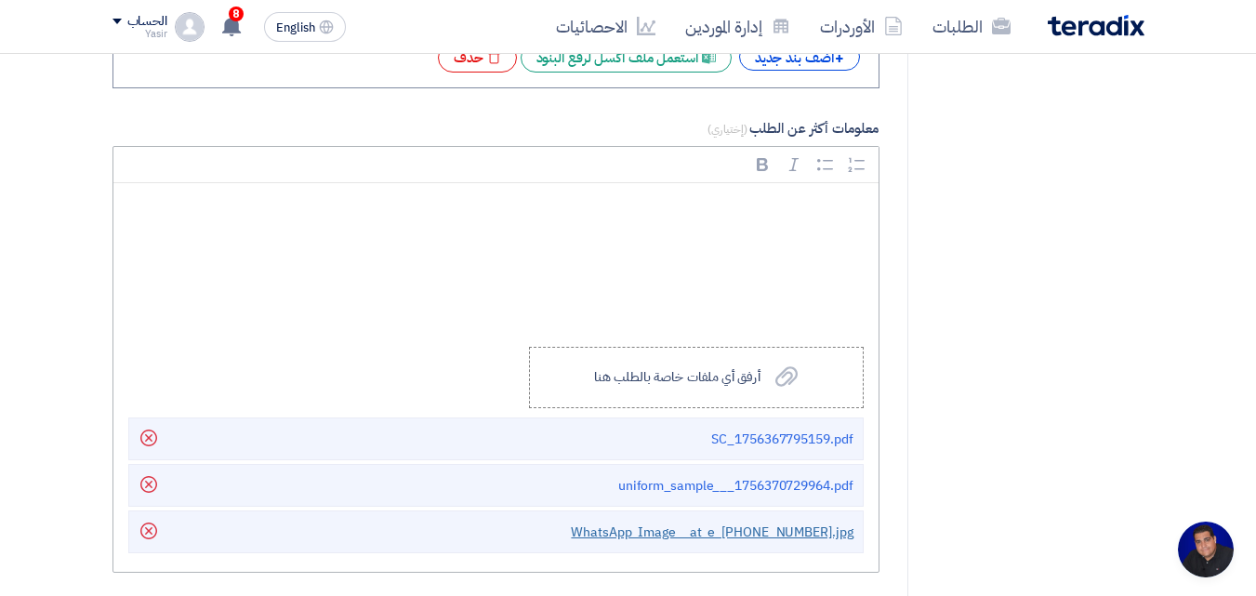
click at [537, 523] on span "WhatsApp_Image__at_e_[PHONE_NUMBER].jpg" at bounding box center [712, 533] width 282 height 20
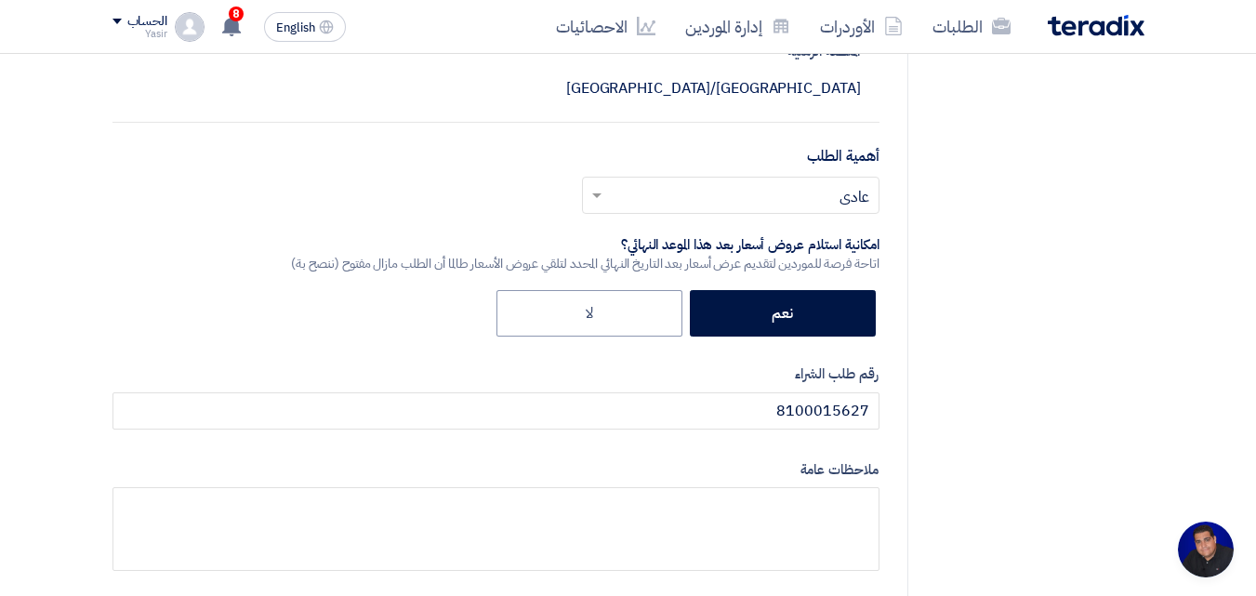
scroll to position [0, 0]
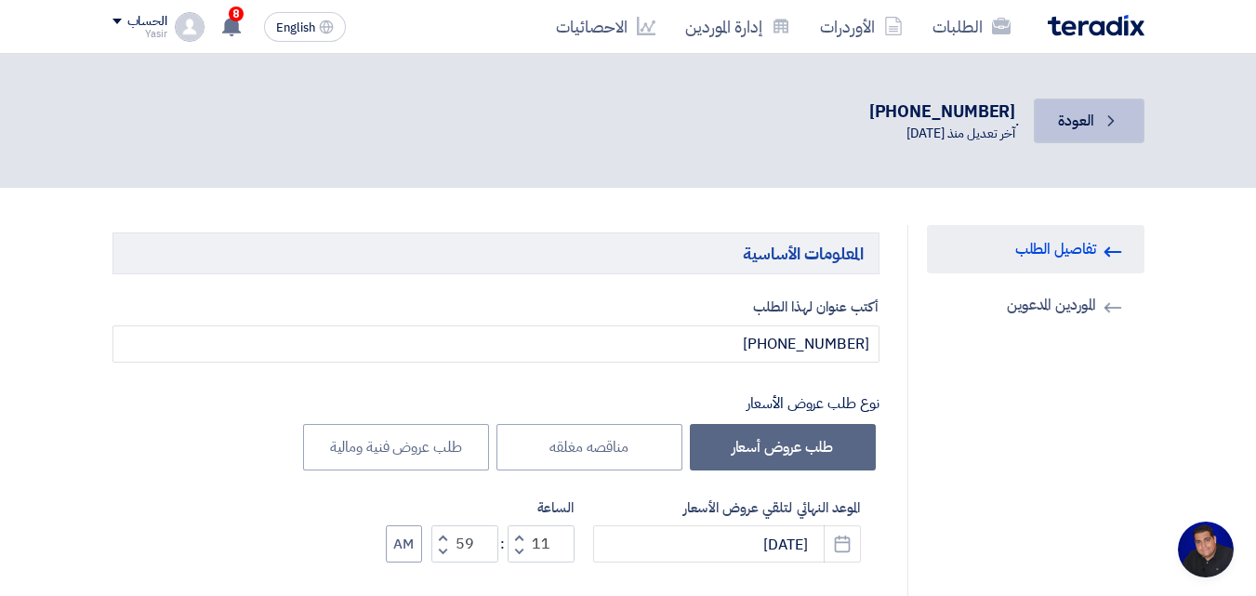
click at [537, 134] on link "Back العودة" at bounding box center [1089, 121] width 110 height 45
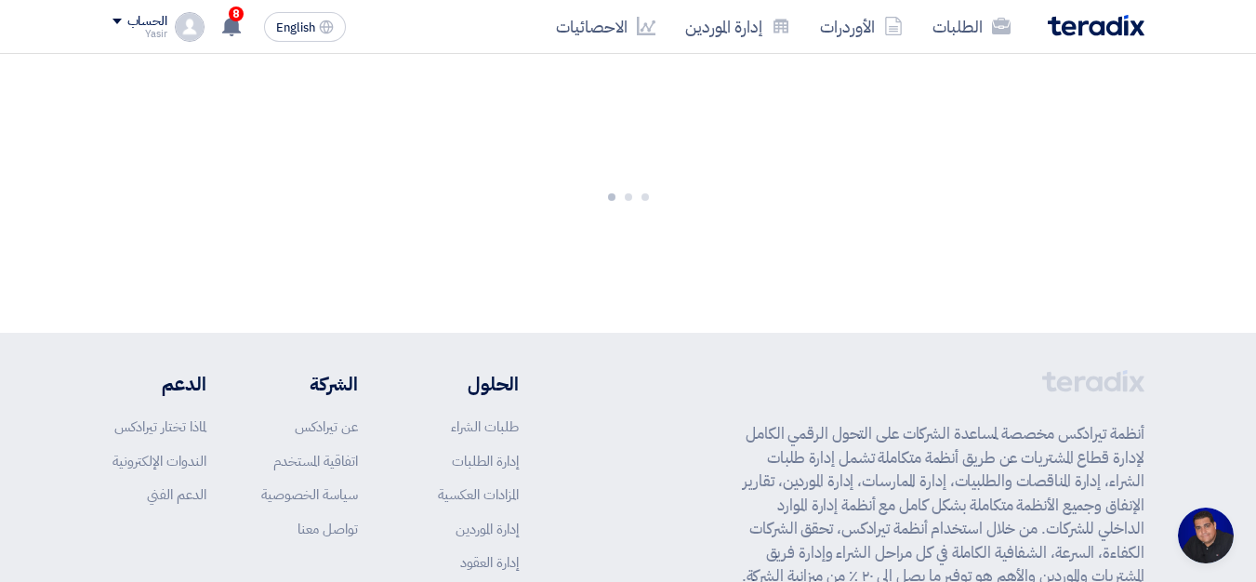
click at [380, 175] on div at bounding box center [628, 193] width 1256 height 279
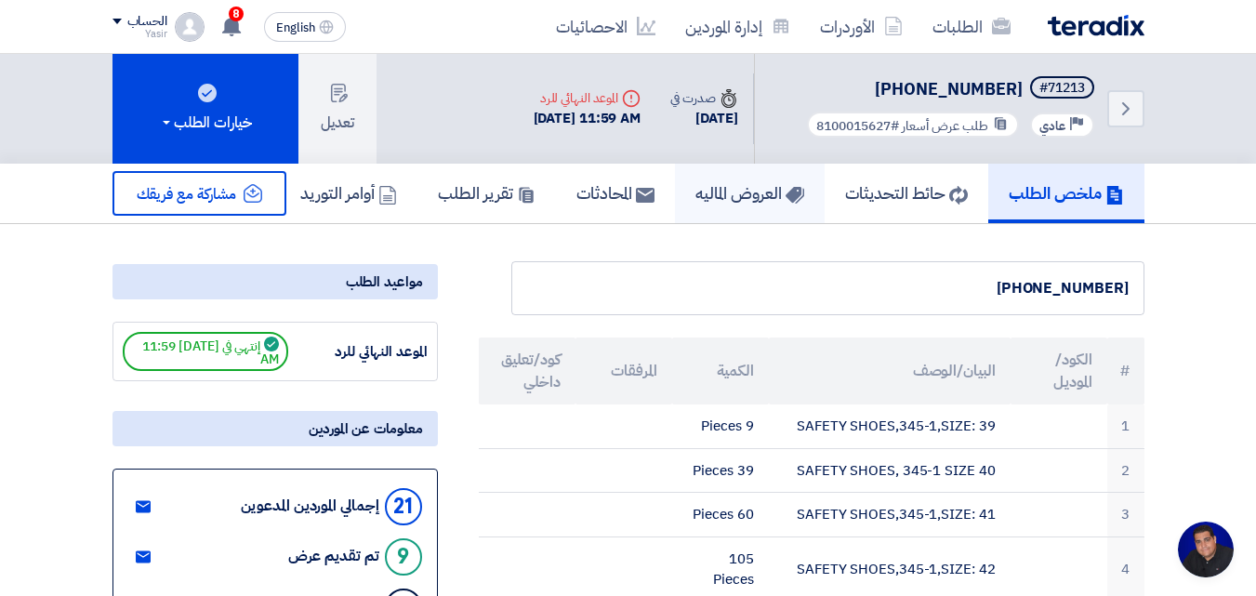
click at [537, 188] on h5 "العروض الماليه" at bounding box center [750, 192] width 109 height 21
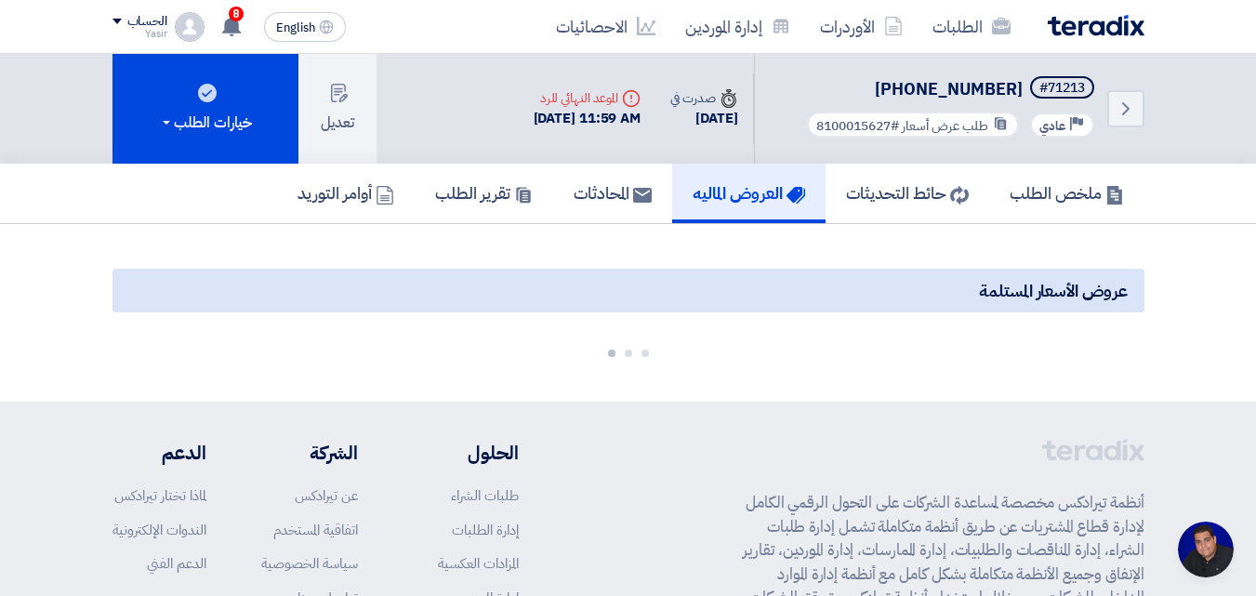
click at [390, 161] on div "Back #71213 [PHONE_NUMBER] Priority عادي طلب عرض أسعار #8100015627 Time صدرت في…" at bounding box center [629, 109] width 1032 height 110
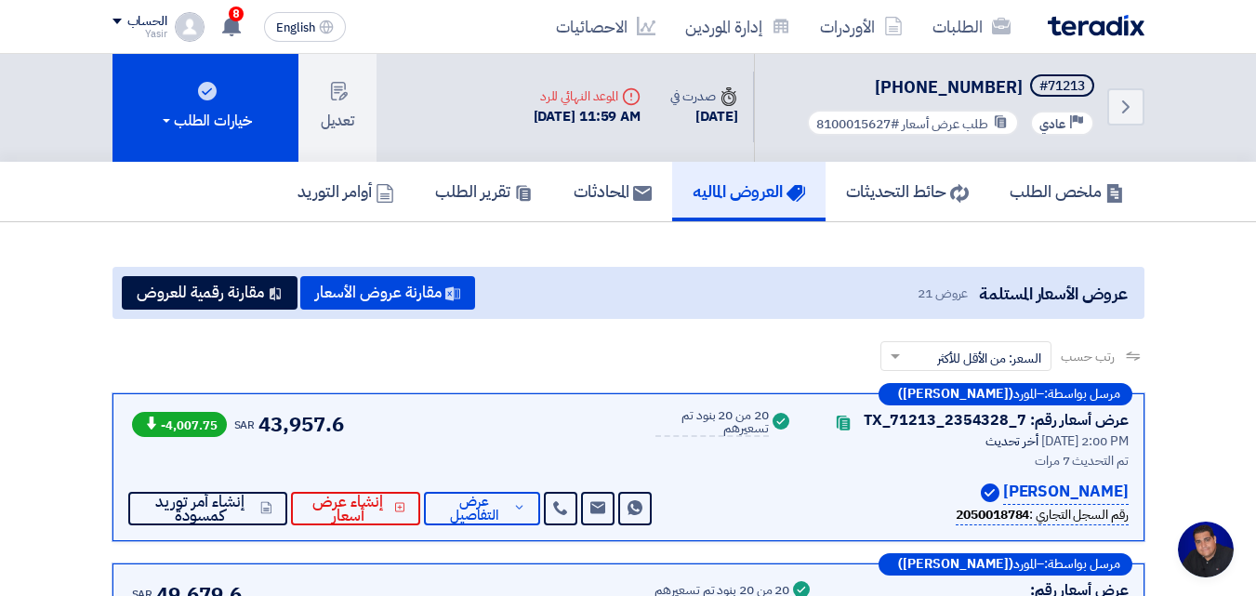
scroll to position [186, 0]
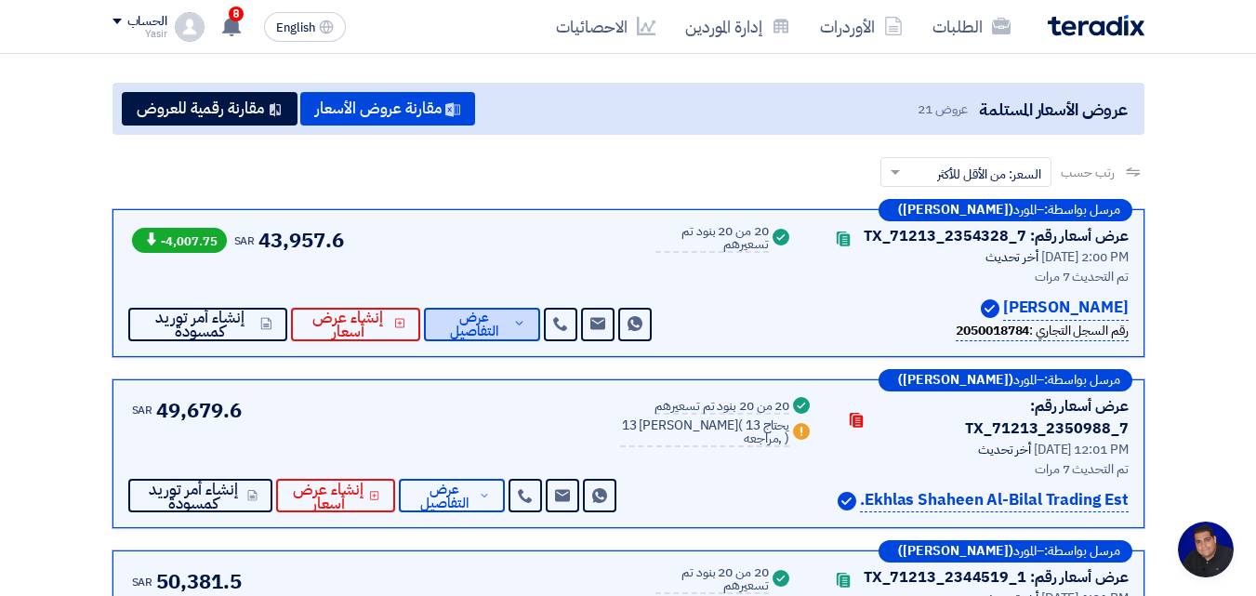
click at [473, 338] on span "عرض التفاصيل" at bounding box center [474, 325] width 70 height 28
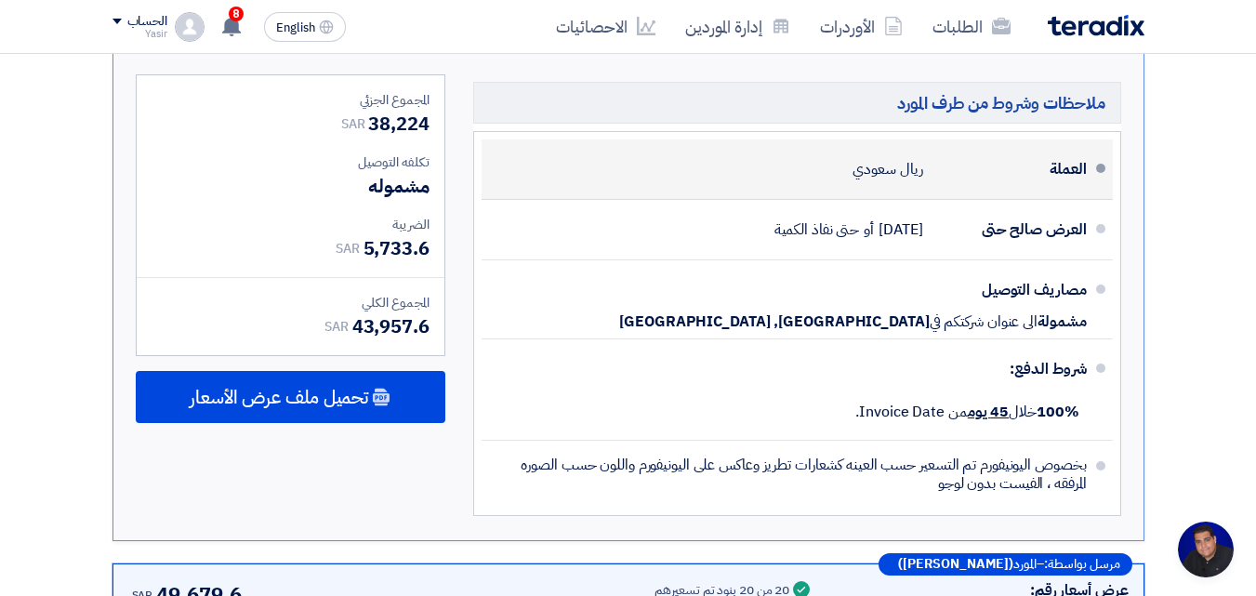
scroll to position [2790, 0]
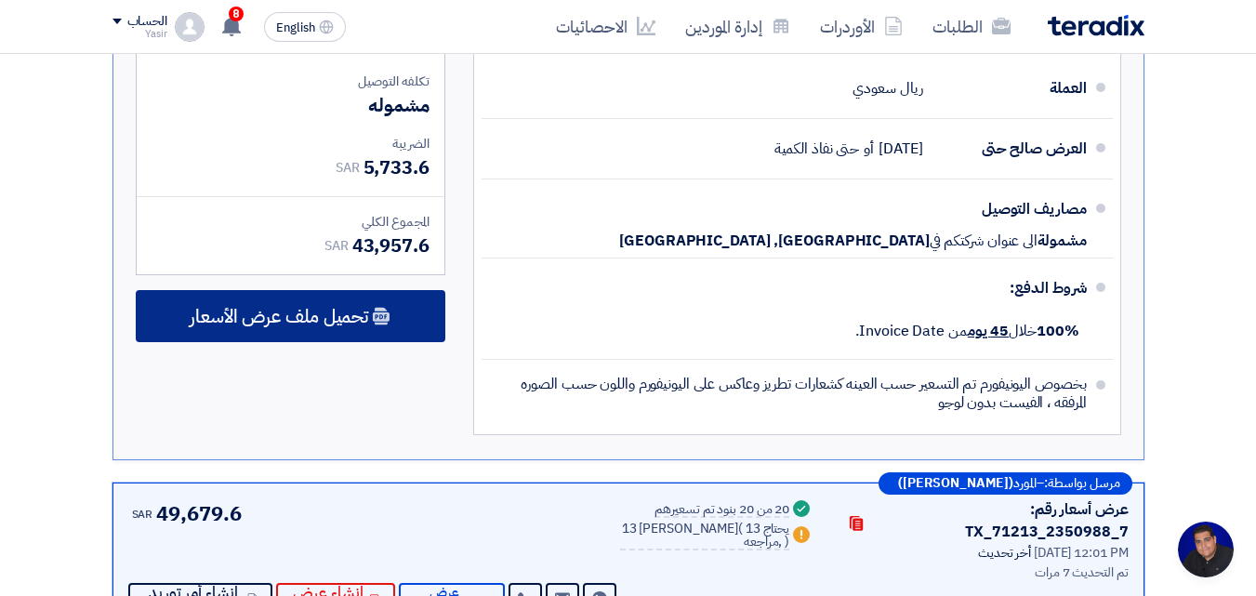
click at [253, 342] on div "تحميل ملف عرض الأسعار" at bounding box center [291, 316] width 310 height 52
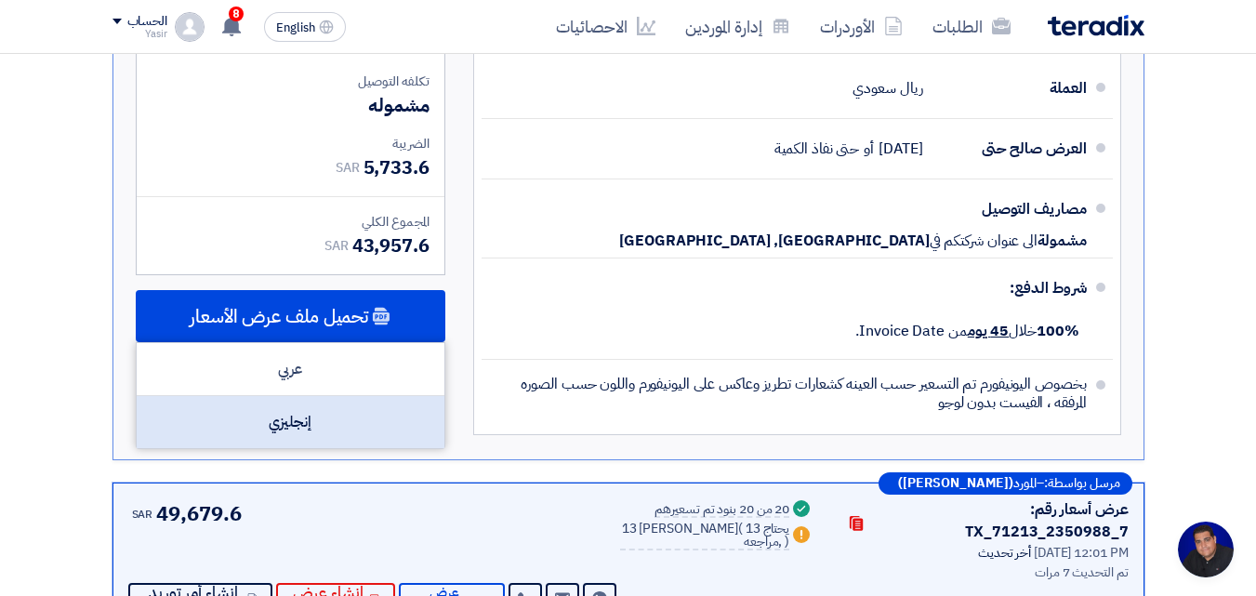
click at [288, 448] on div "إنجليزي" at bounding box center [291, 422] width 308 height 52
click at [305, 444] on div "إنجليزي" at bounding box center [291, 422] width 308 height 52
click at [304, 446] on div "إنجليزي" at bounding box center [291, 422] width 308 height 52
click at [279, 448] on div "إنجليزي" at bounding box center [291, 422] width 308 height 52
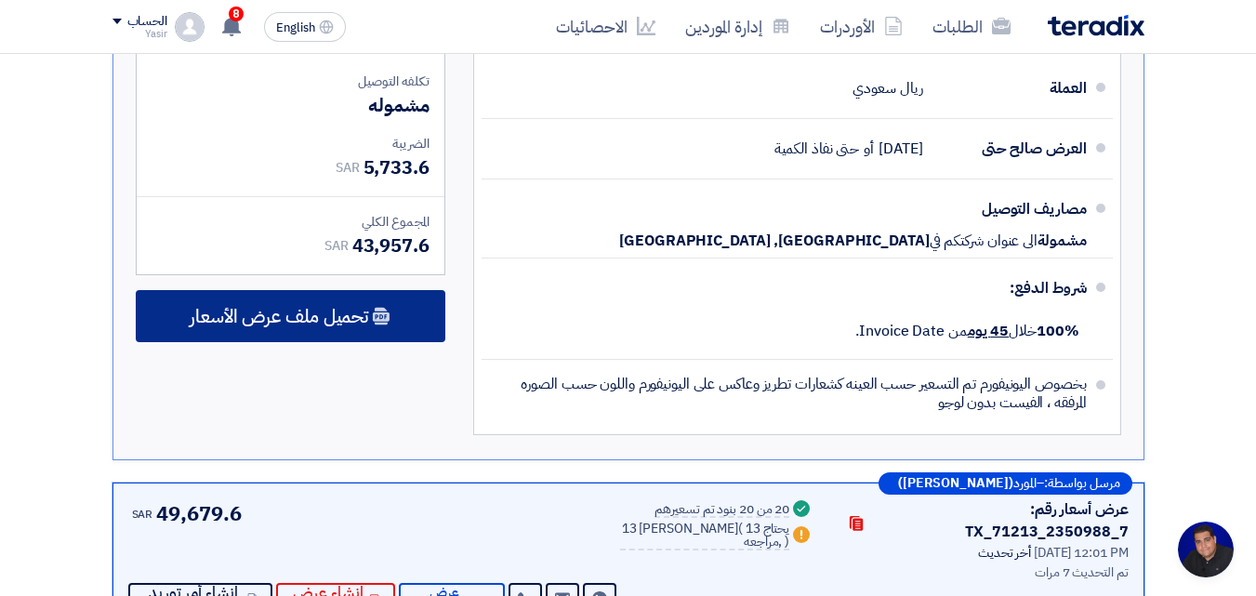
click at [358, 325] on span "تحميل ملف عرض الأسعار" at bounding box center [279, 316] width 179 height 17
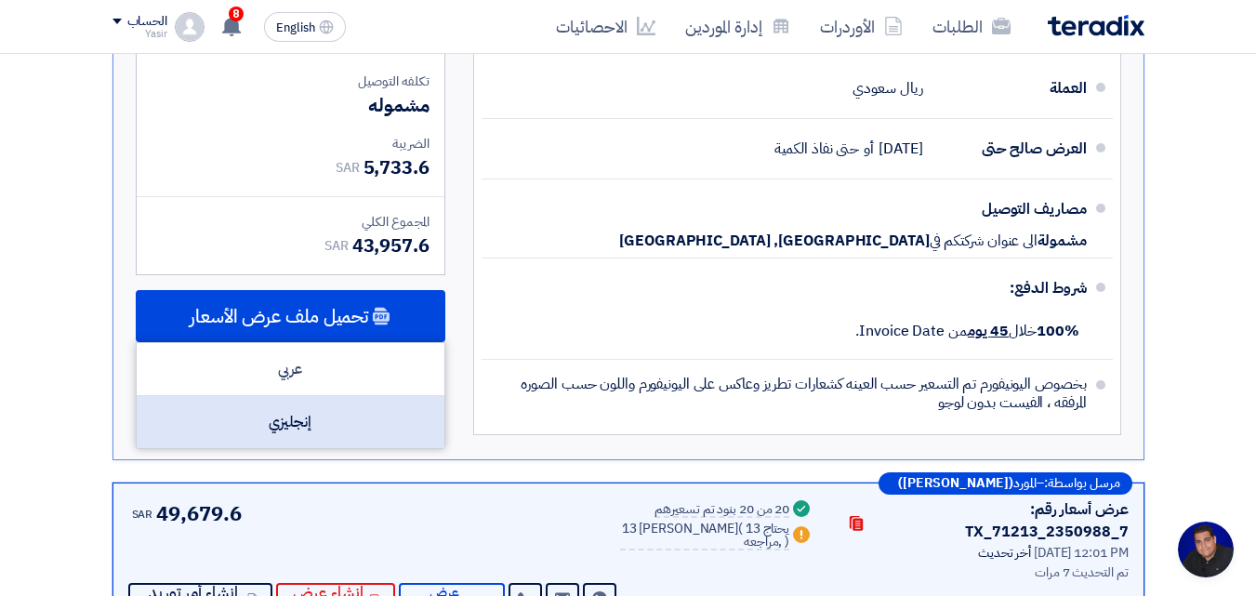
click at [299, 448] on div "إنجليزي" at bounding box center [291, 422] width 308 height 52
click at [296, 441] on div "إنجليزي" at bounding box center [291, 422] width 308 height 52
click at [301, 448] on div "إنجليزي" at bounding box center [291, 422] width 308 height 52
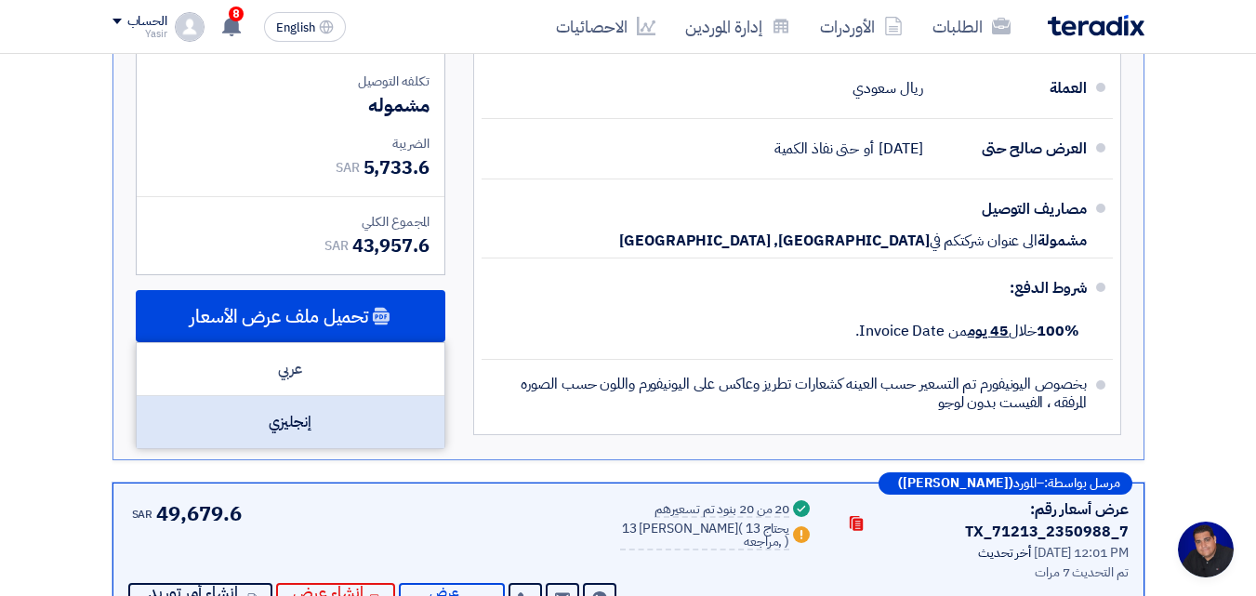
click at [298, 444] on div "إنجليزي" at bounding box center [291, 422] width 308 height 52
click at [298, 443] on div "إنجليزي" at bounding box center [291, 422] width 308 height 52
click at [285, 444] on div "إنجليزي" at bounding box center [291, 422] width 308 height 52
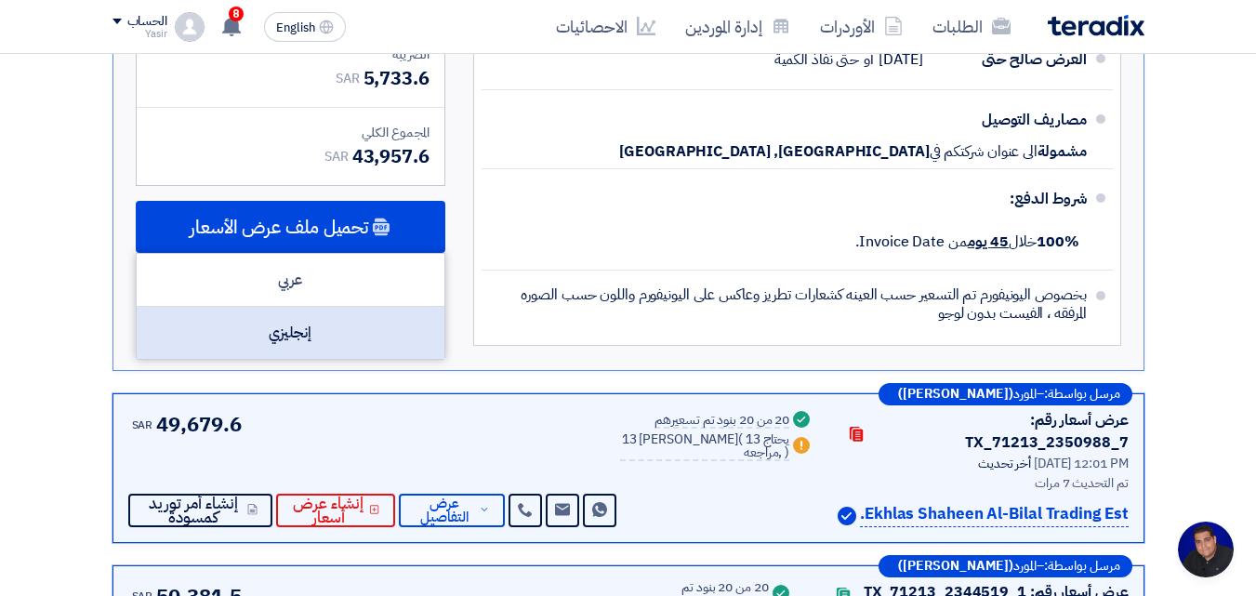
scroll to position [2883, 0]
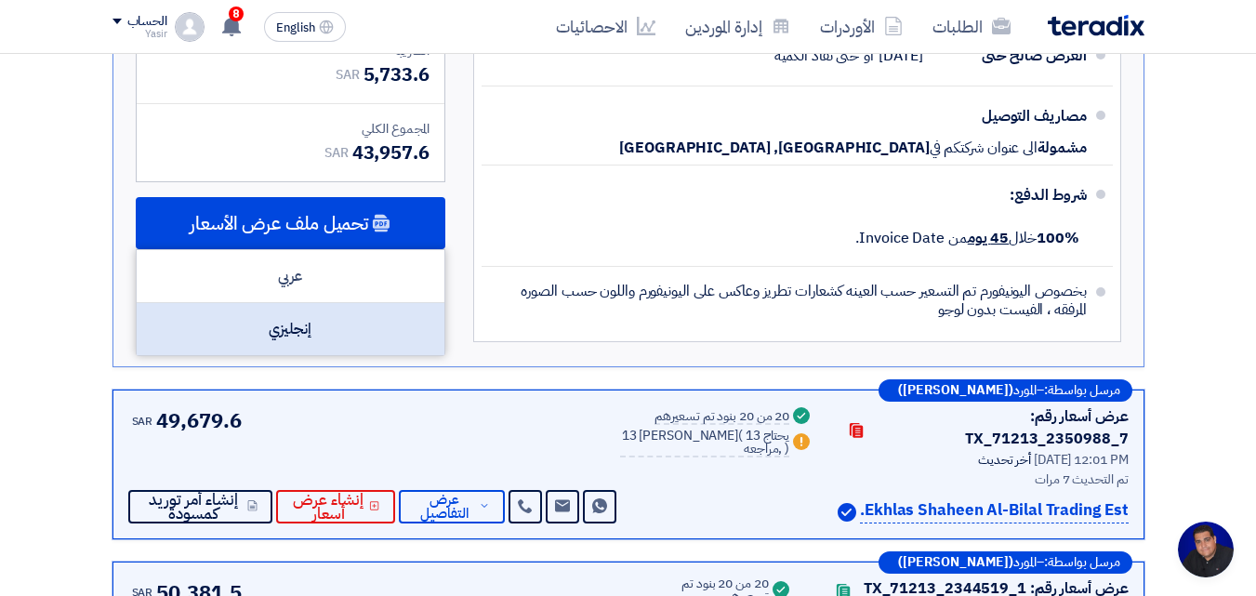
click at [321, 355] on div "إنجليزي" at bounding box center [291, 329] width 308 height 52
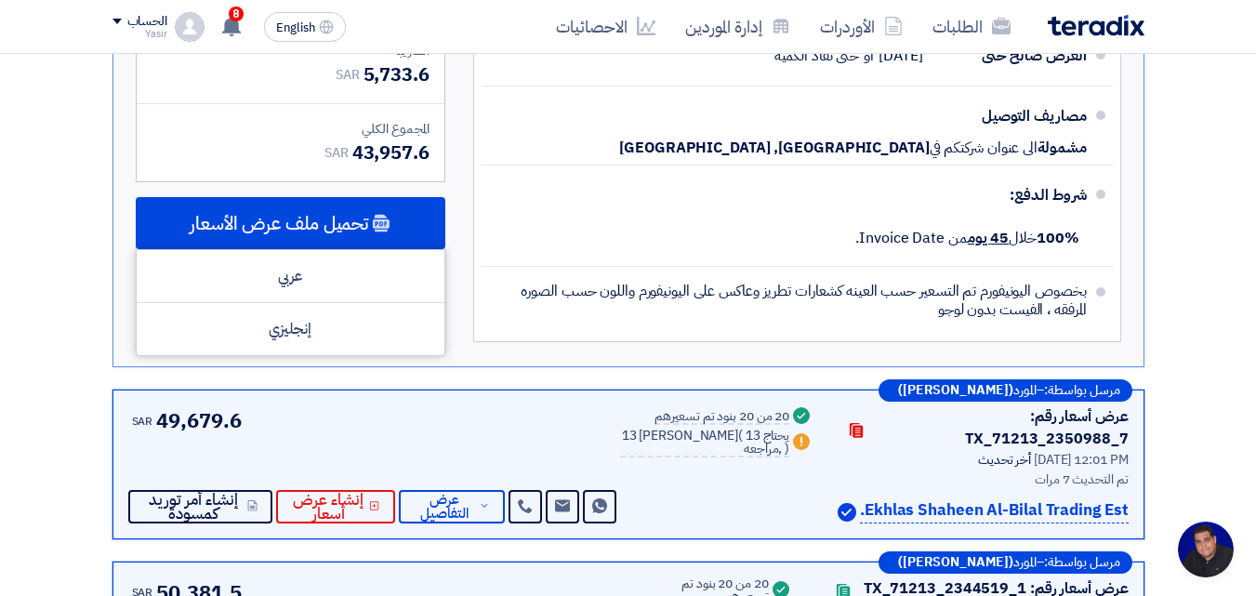
scroll to position [2325, 0]
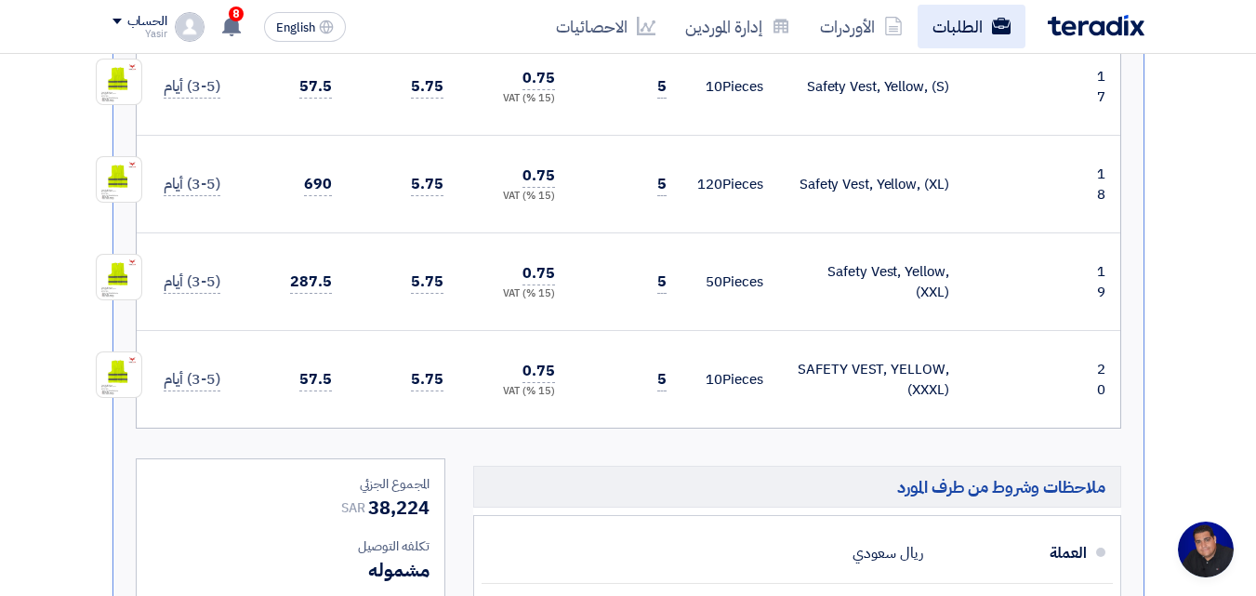
click at [537, 31] on link "الطلبات" at bounding box center [972, 27] width 108 height 44
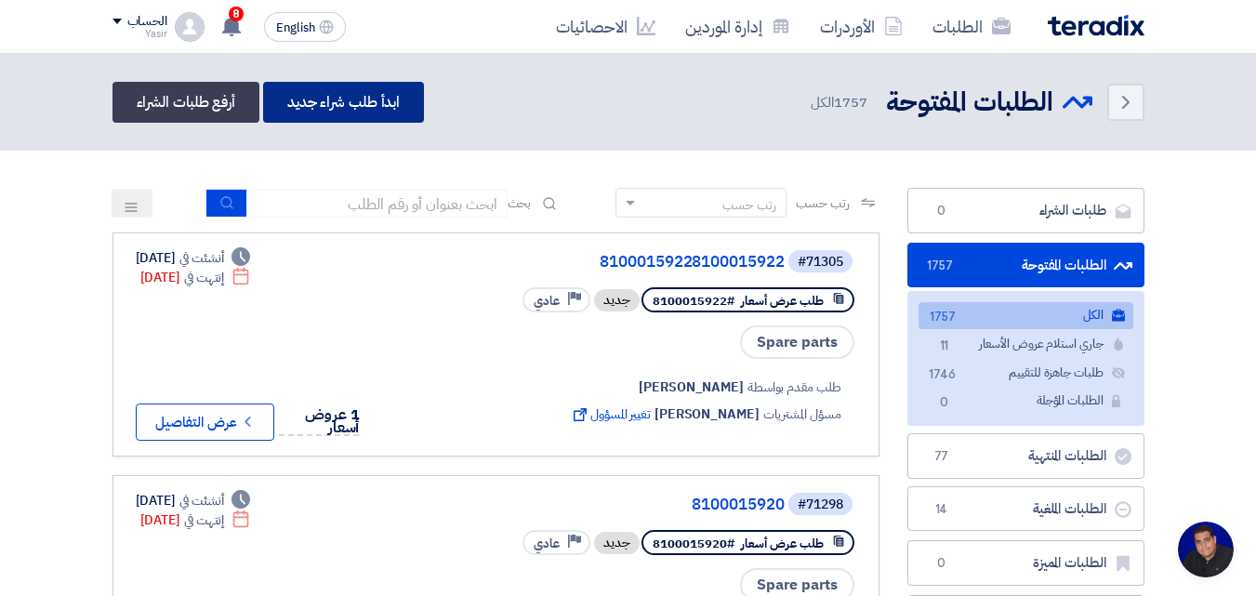
click at [361, 95] on link "ابدأ طلب شراء جديد" at bounding box center [343, 102] width 161 height 41
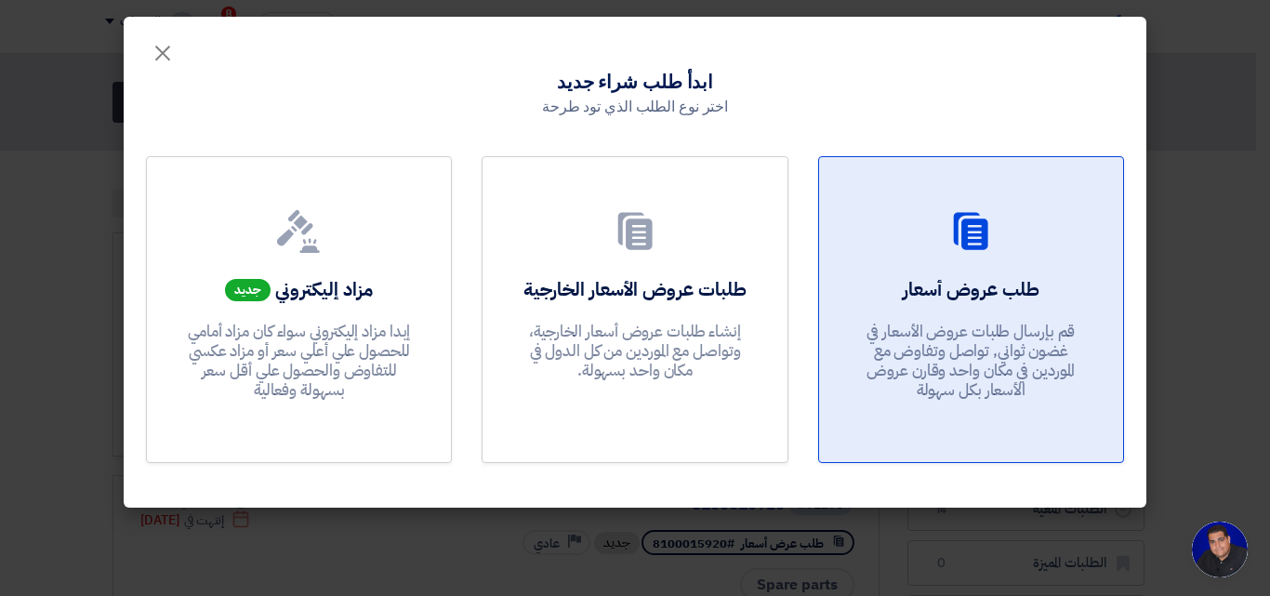
click at [537, 398] on p "قم بإرسال طلبات عروض الأسعار في غضون ثواني, تواصل وتفاوض مع الموردين في مكان وا…" at bounding box center [970, 361] width 223 height 79
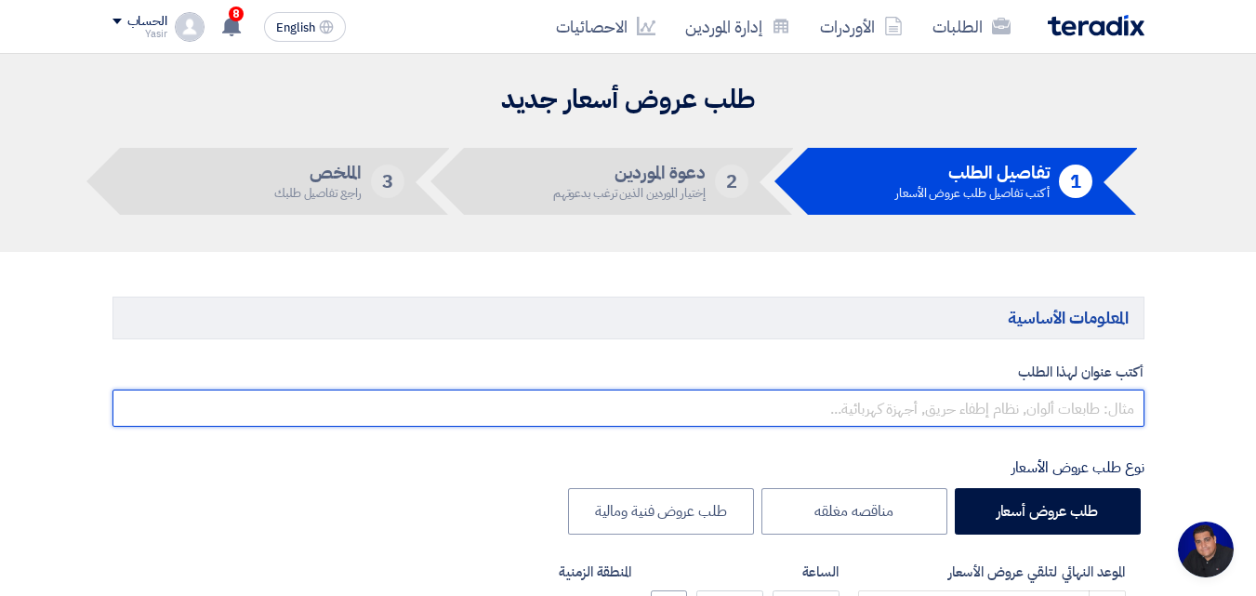
click at [537, 397] on input "text" at bounding box center [629, 408] width 1032 height 37
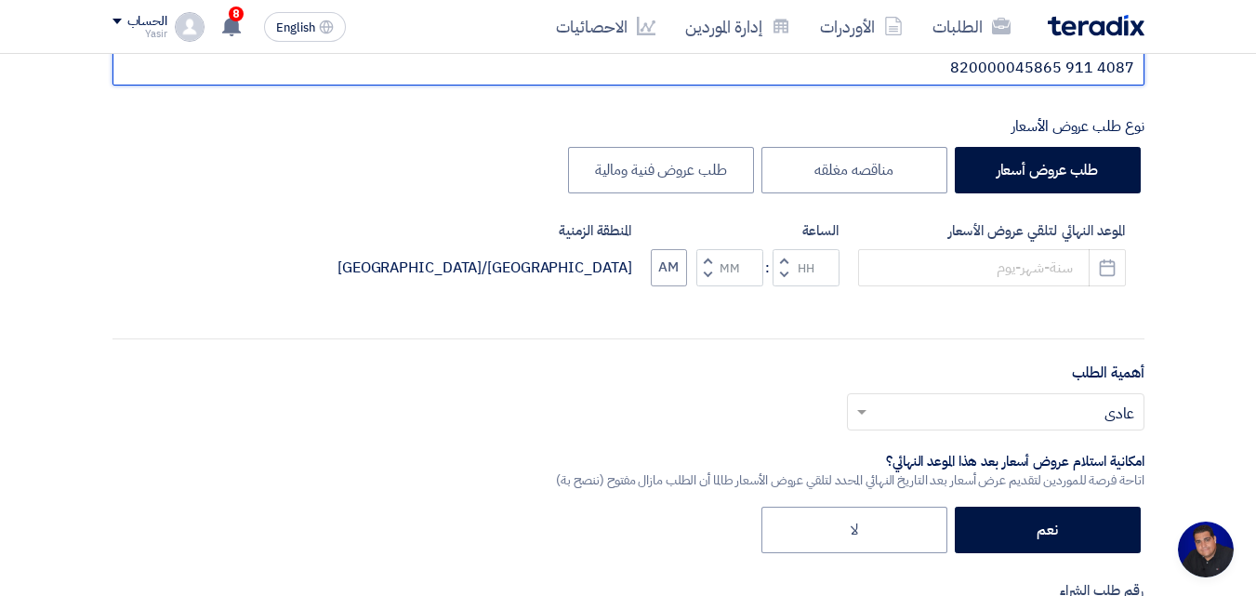
scroll to position [372, 0]
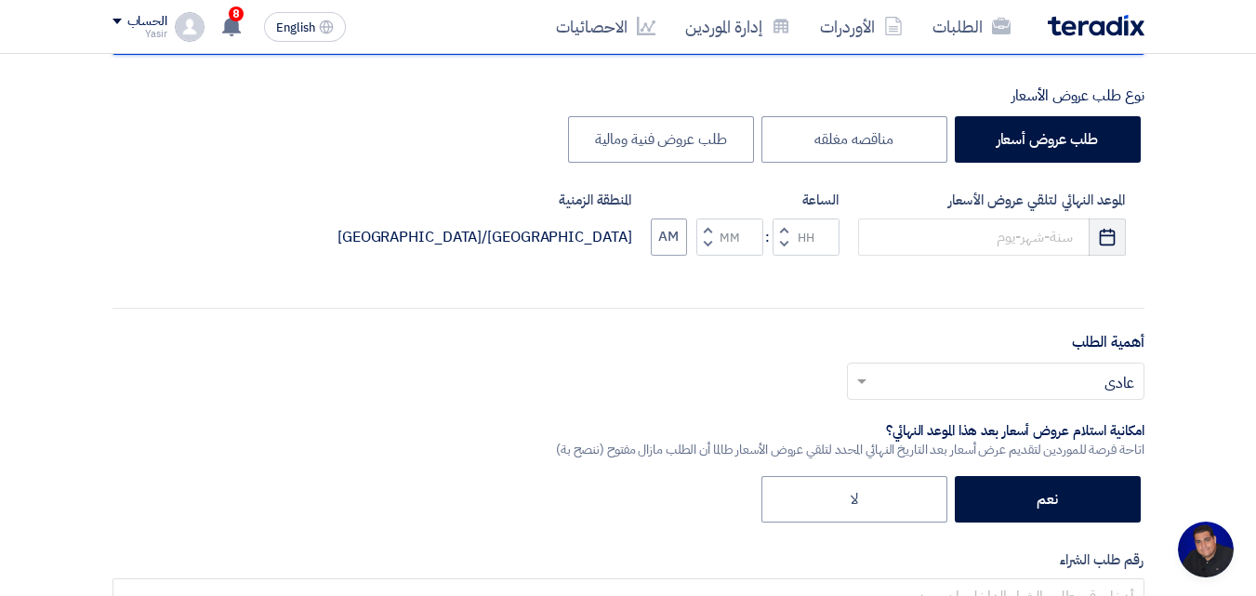
type input "4087 911 820000045865"
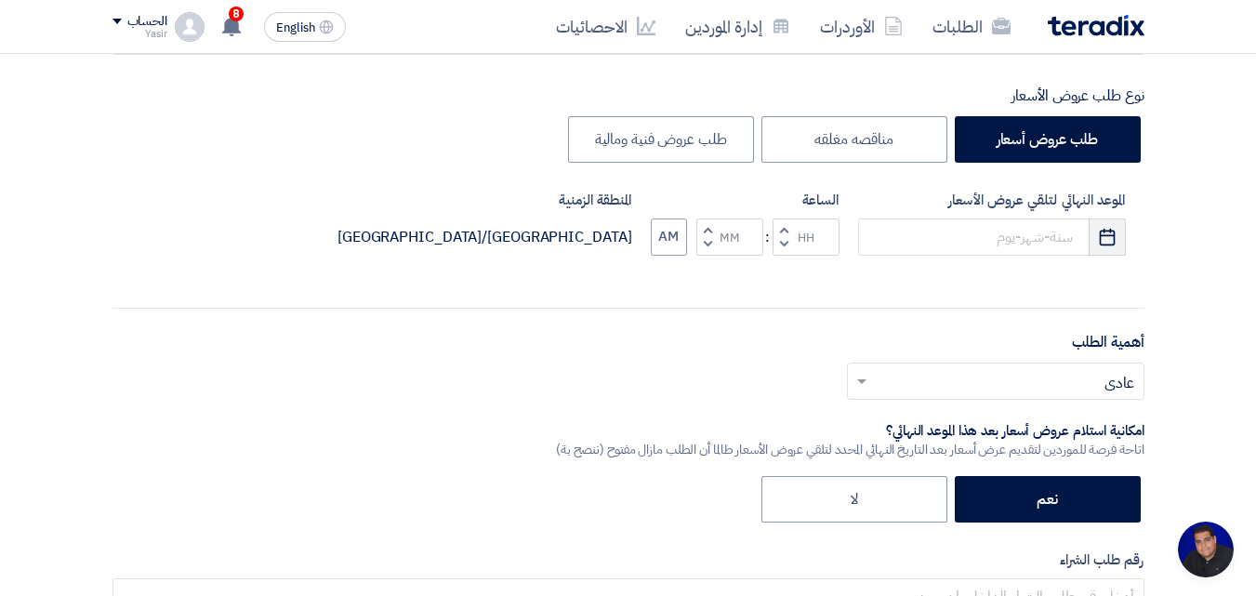
click at [537, 250] on button "Pick a date" at bounding box center [1107, 237] width 37 height 37
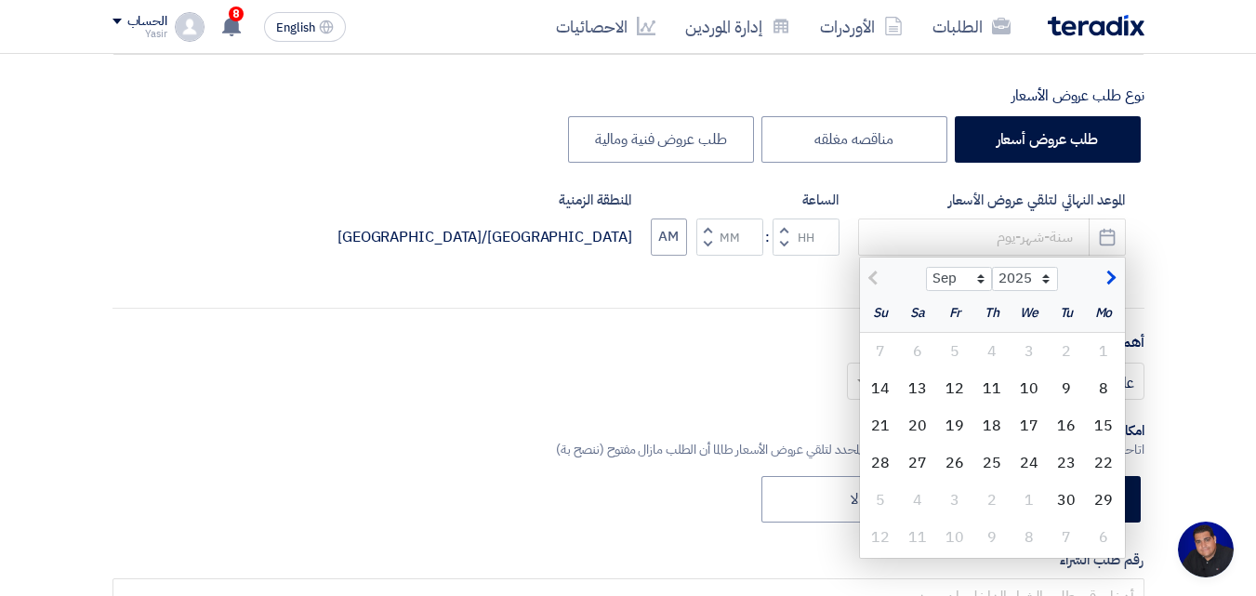
click at [537, 389] on div "11" at bounding box center [992, 388] width 37 height 37
type input "[DATE]"
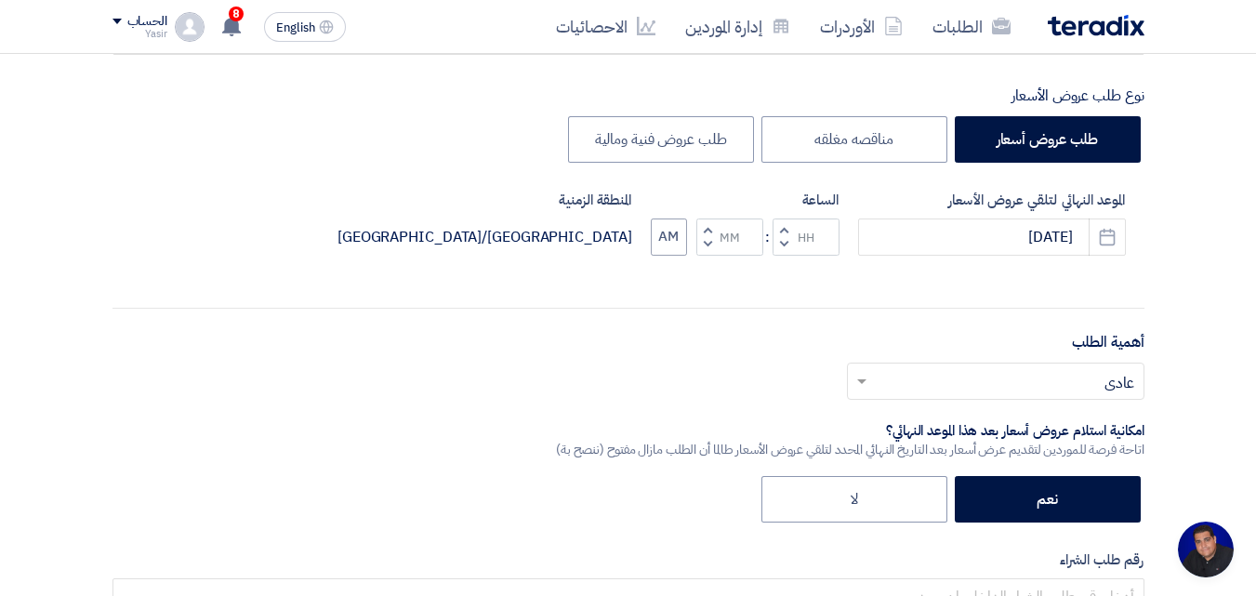
click at [537, 241] on span "button" at bounding box center [783, 244] width 7 height 14
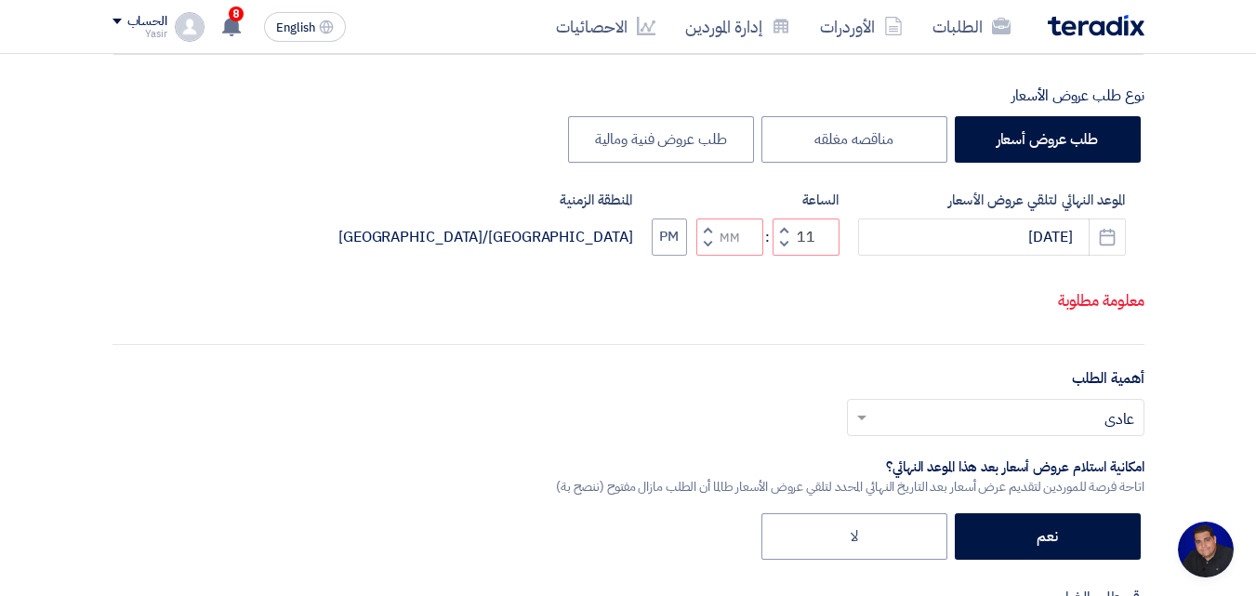
click at [537, 251] on span "button" at bounding box center [707, 244] width 7 height 14
type input "10"
type input "59"
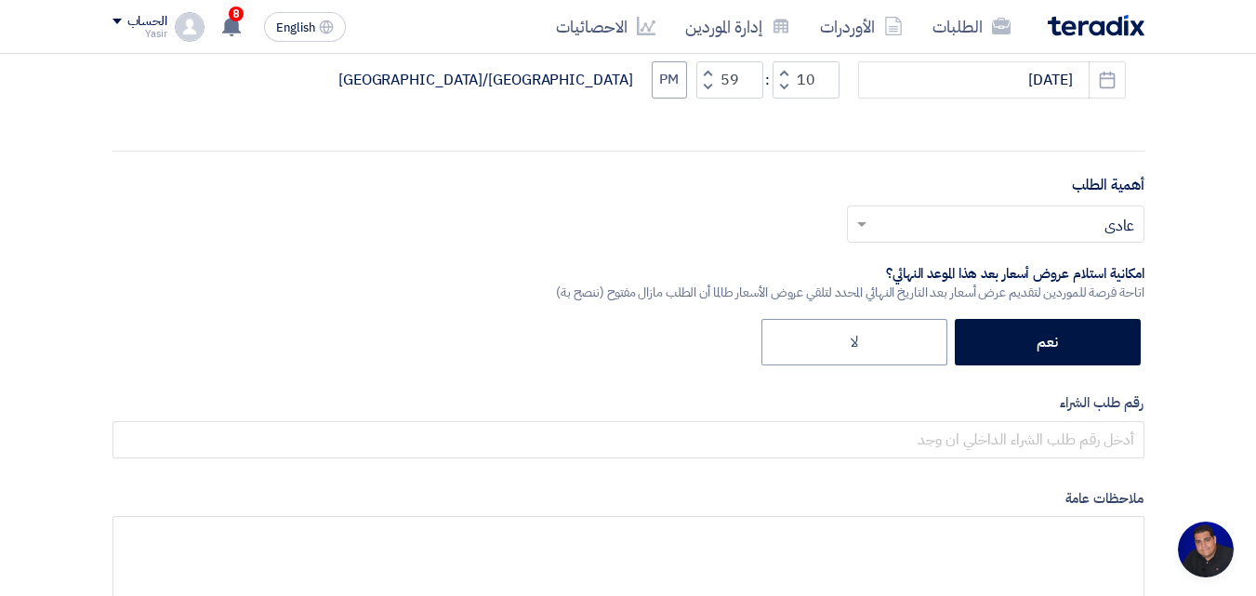
scroll to position [558, 0]
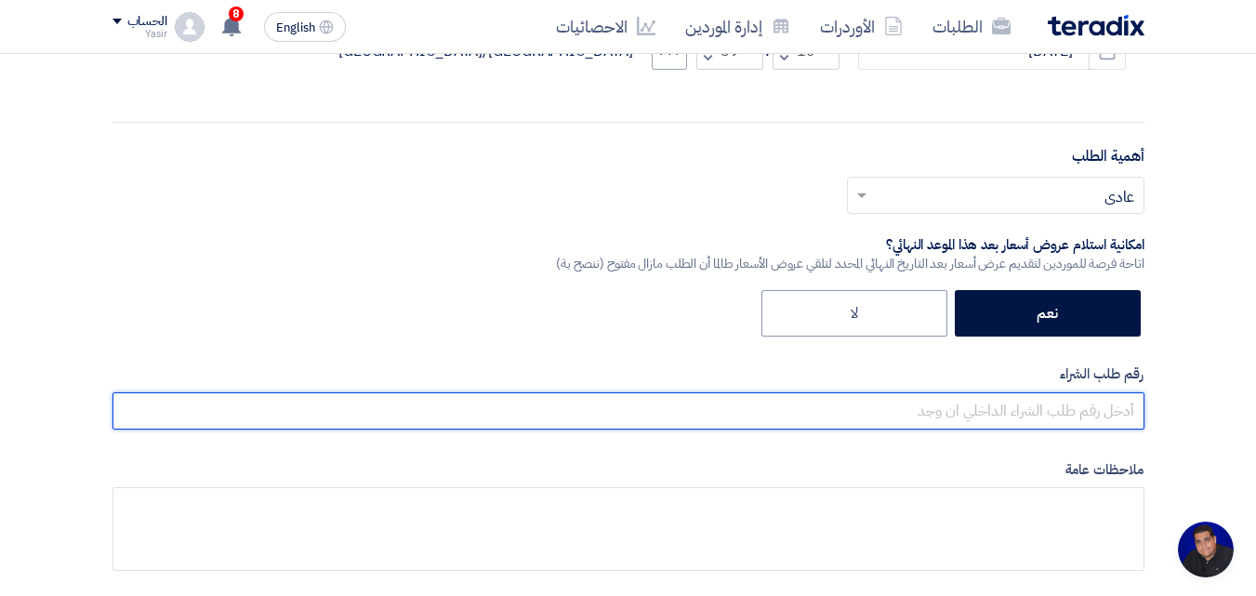
click at [537, 398] on input "text" at bounding box center [629, 410] width 1032 height 37
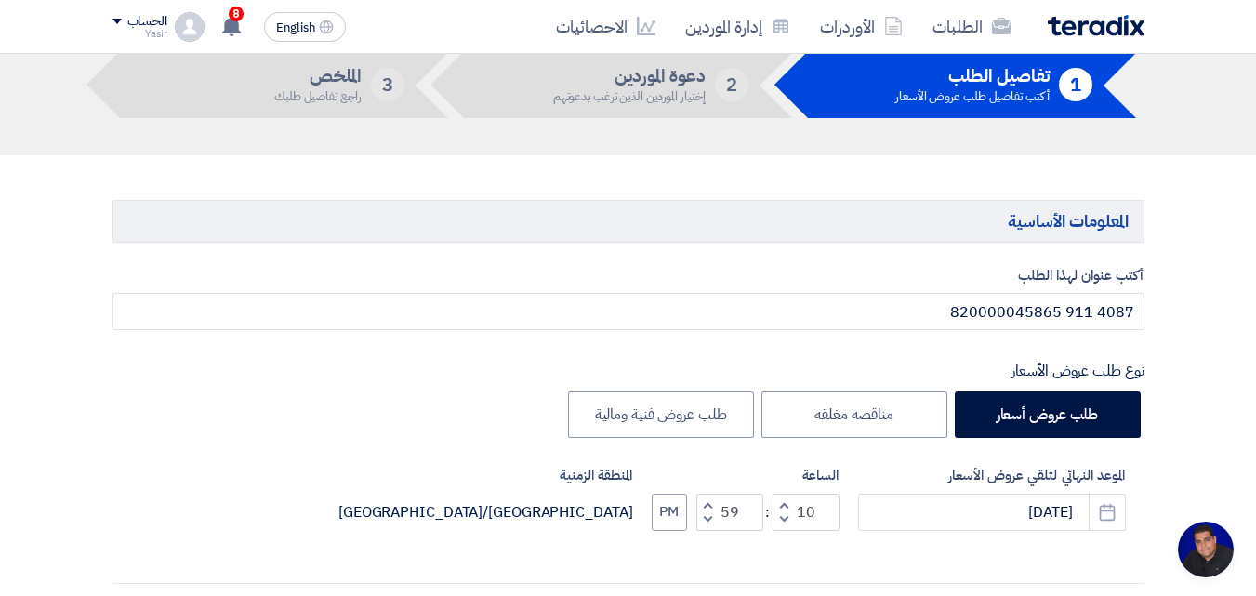
scroll to position [93, 0]
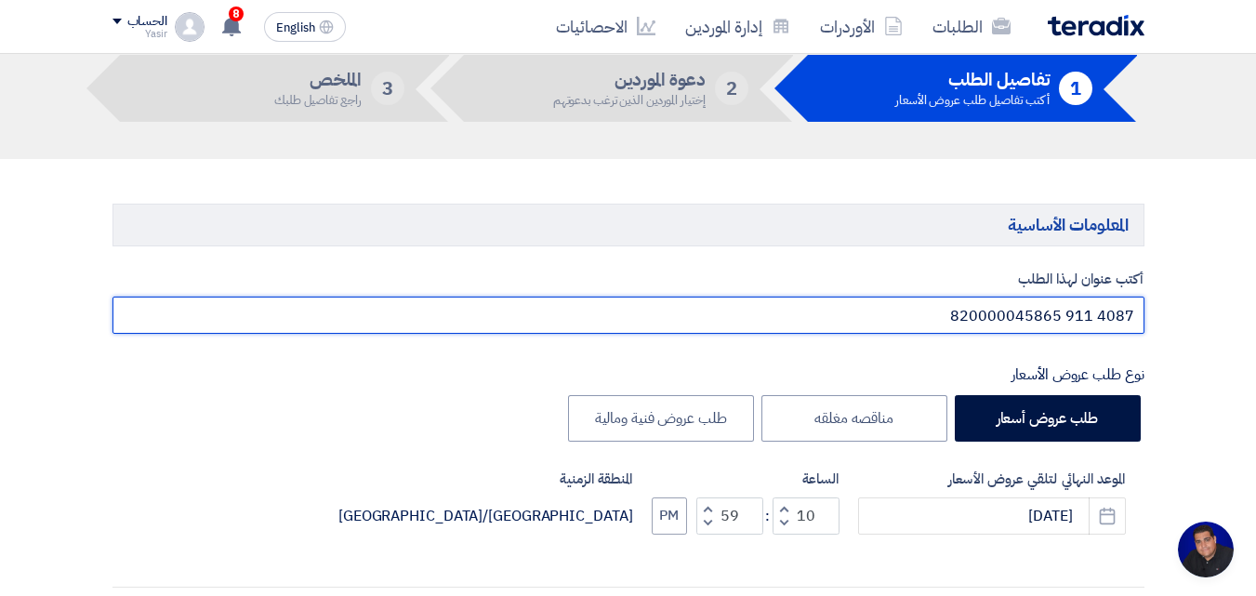
drag, startPoint x: 932, startPoint y: 325, endPoint x: 1060, endPoint y: 316, distance: 128.7
click at [537, 316] on input "4087 911 820000045865" at bounding box center [629, 315] width 1032 height 37
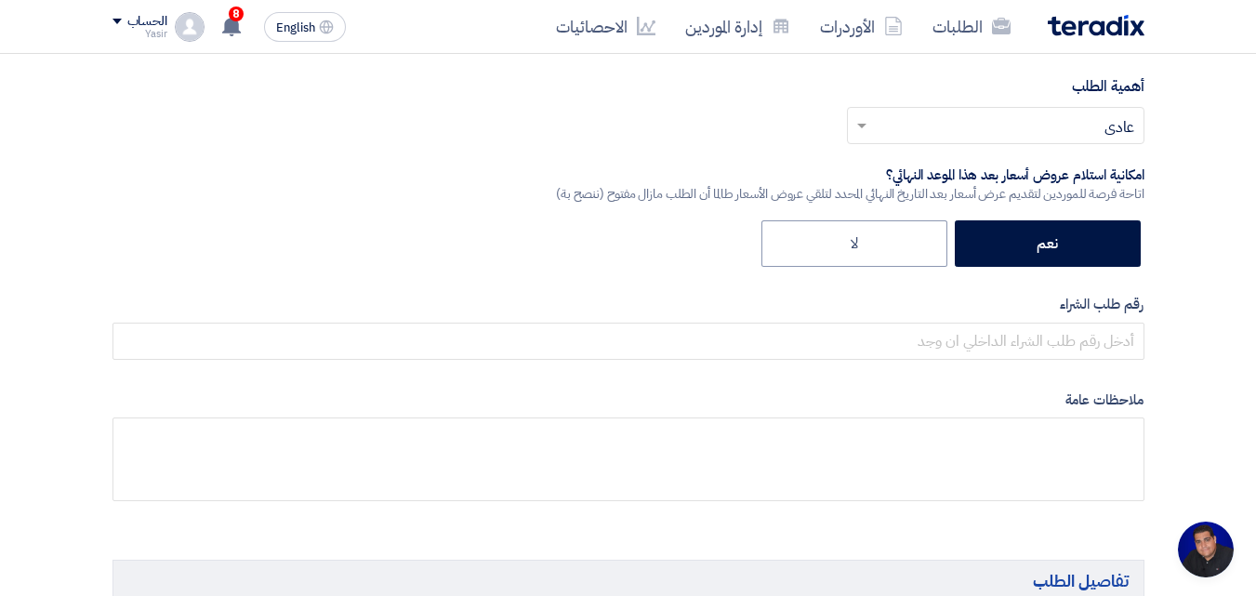
scroll to position [651, 0]
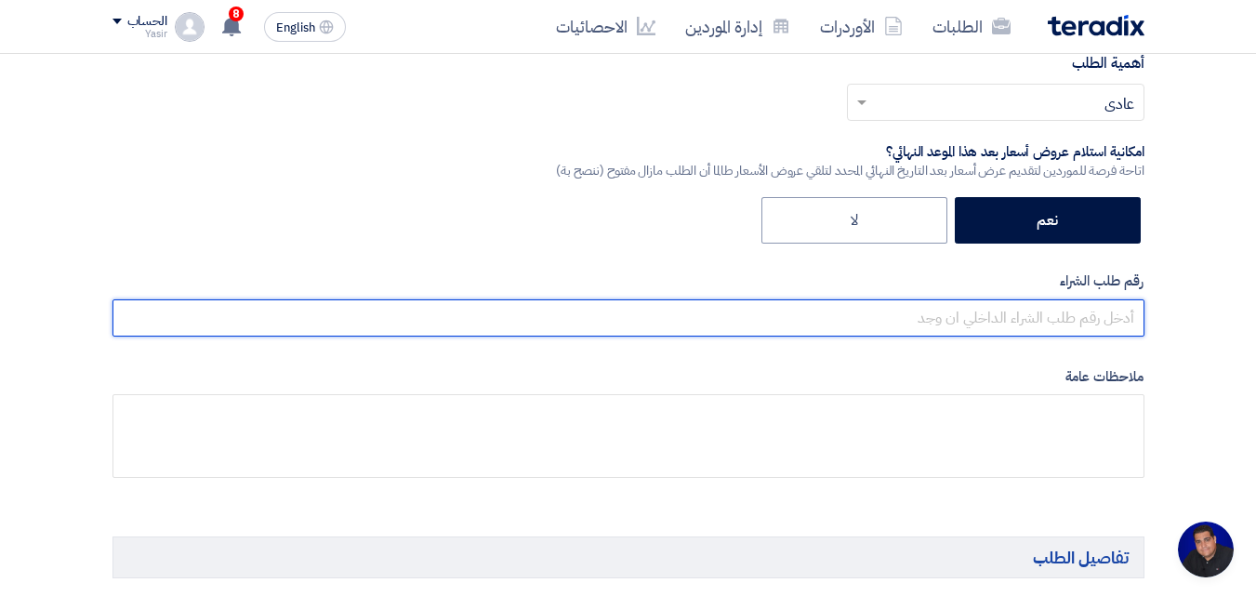
click at [537, 304] on input "text" at bounding box center [629, 317] width 1032 height 37
paste input "820000045865"
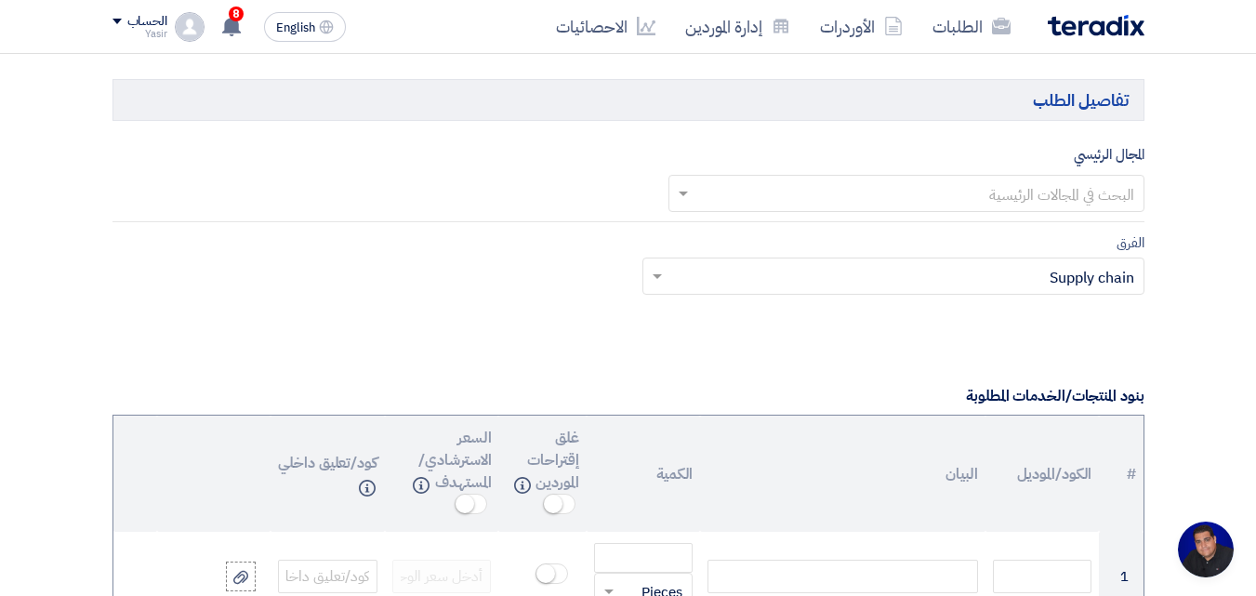
scroll to position [1116, 0]
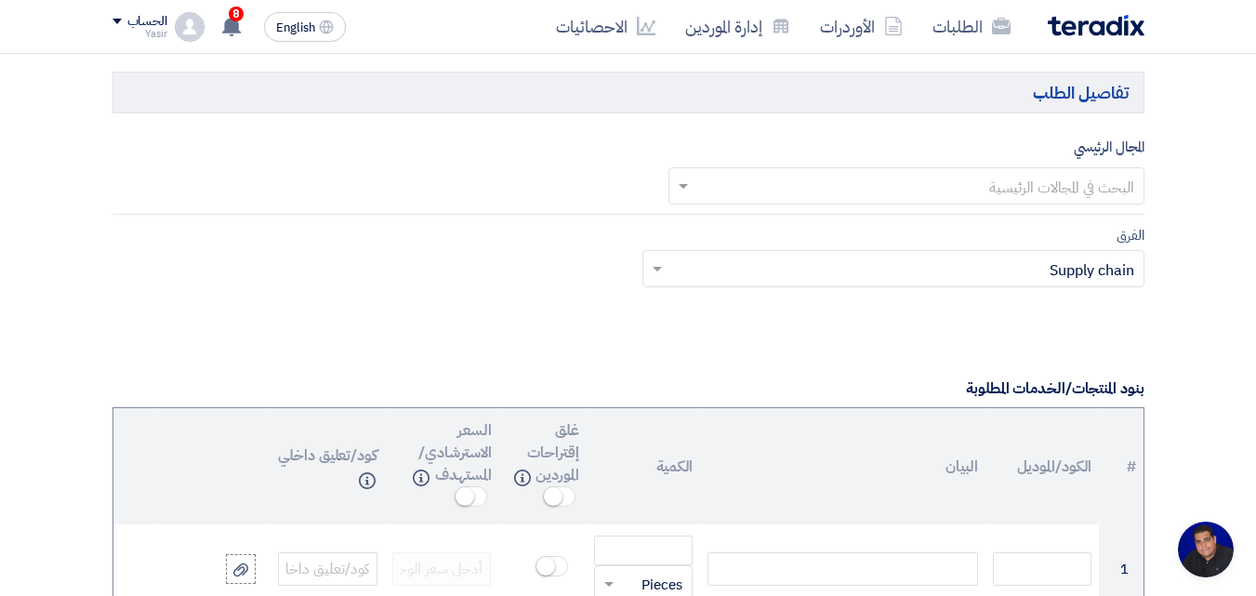
type input "820000045865"
click at [537, 178] on input "text" at bounding box center [916, 187] width 439 height 31
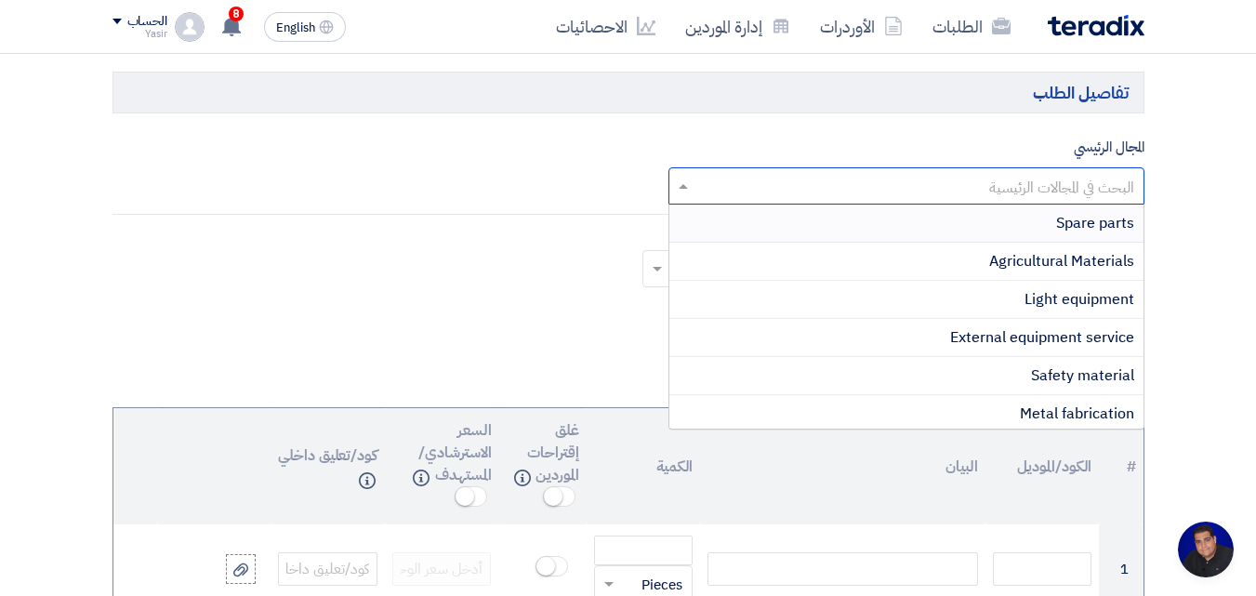
click at [537, 231] on span "Spare parts" at bounding box center [1095, 223] width 78 height 22
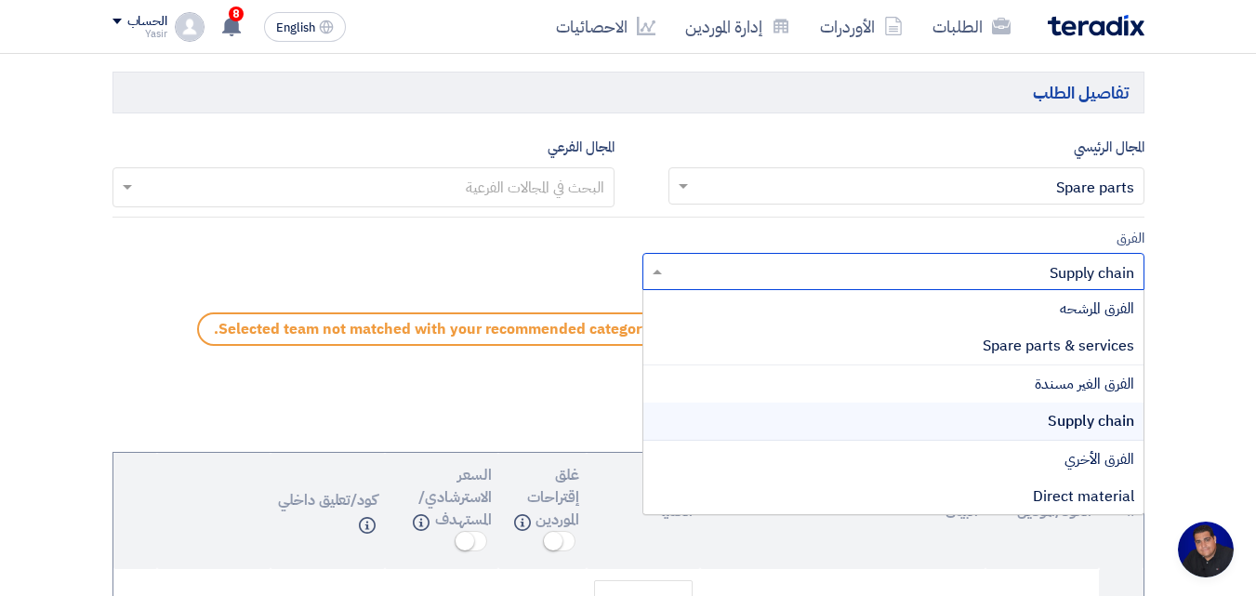
click at [537, 278] on input "text" at bounding box center [903, 274] width 465 height 31
click at [537, 352] on span "Spare parts & services" at bounding box center [1059, 346] width 152 height 22
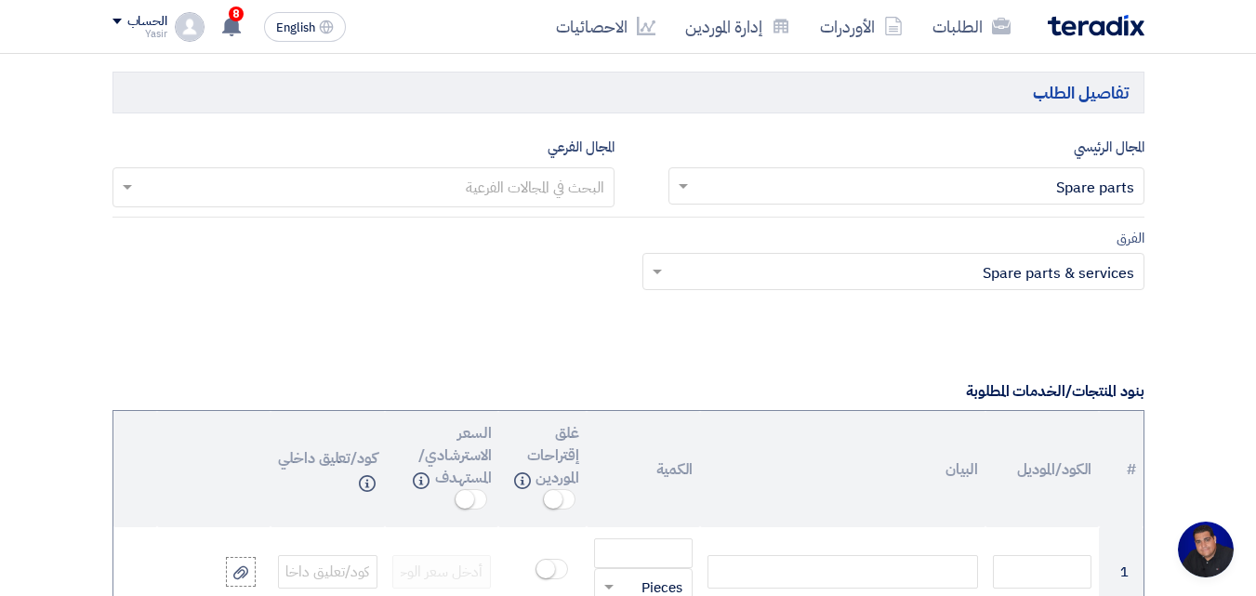
click at [473, 186] on input "text" at bounding box center [363, 189] width 484 height 31
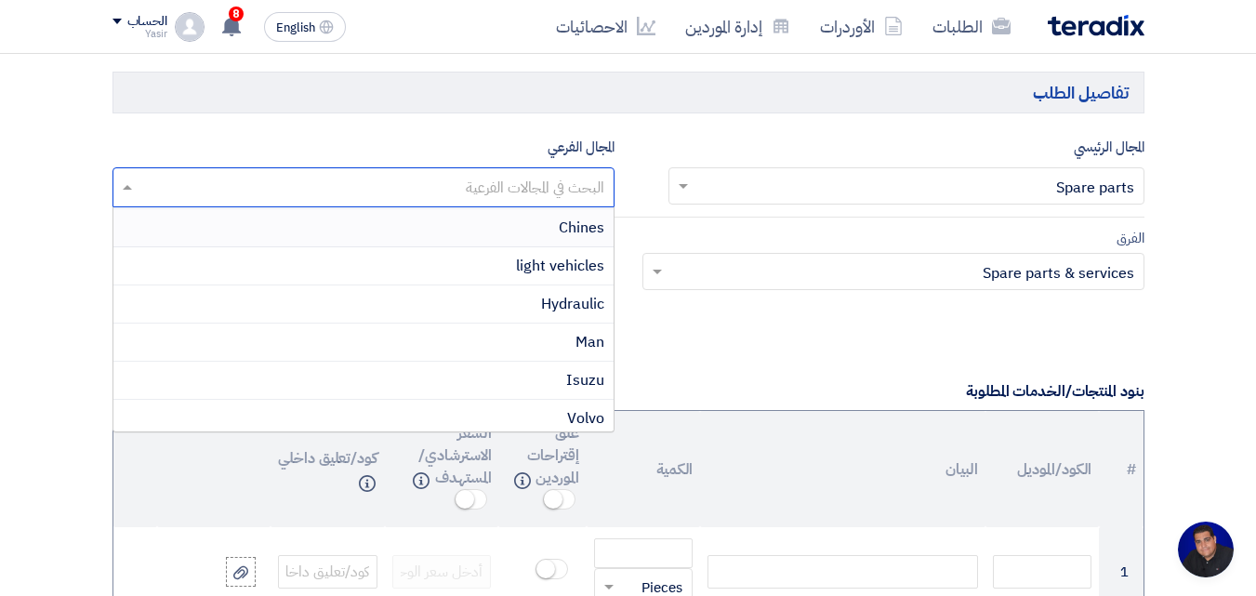
scroll to position [386, 0]
click at [536, 300] on div "Man" at bounding box center [363, 298] width 500 height 38
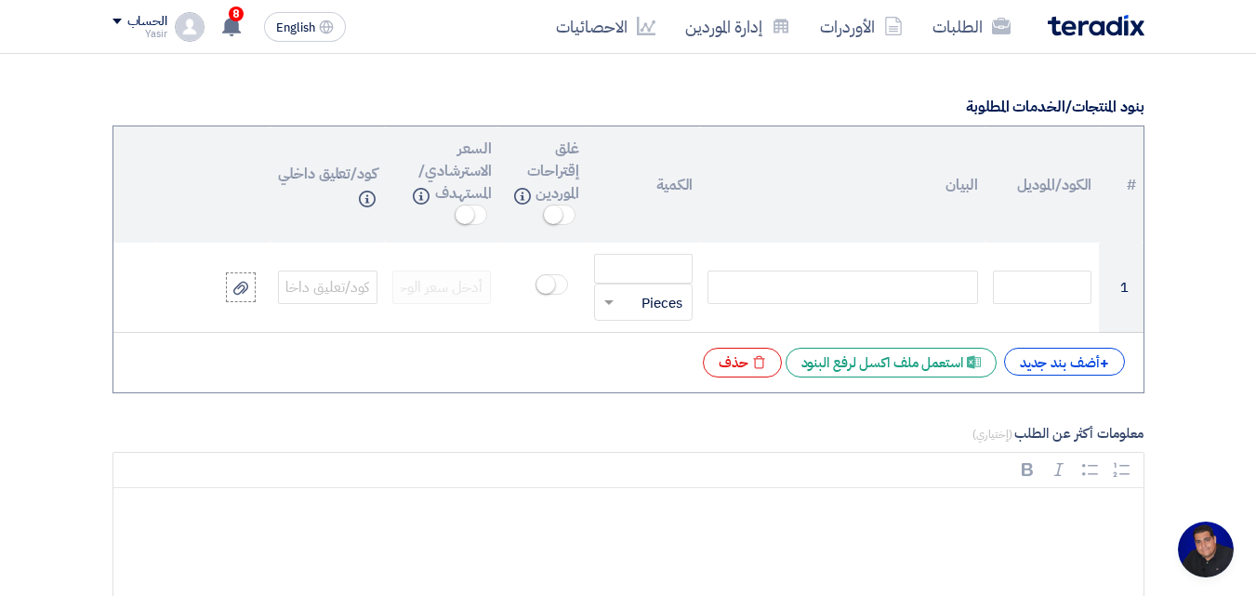
scroll to position [1488, 0]
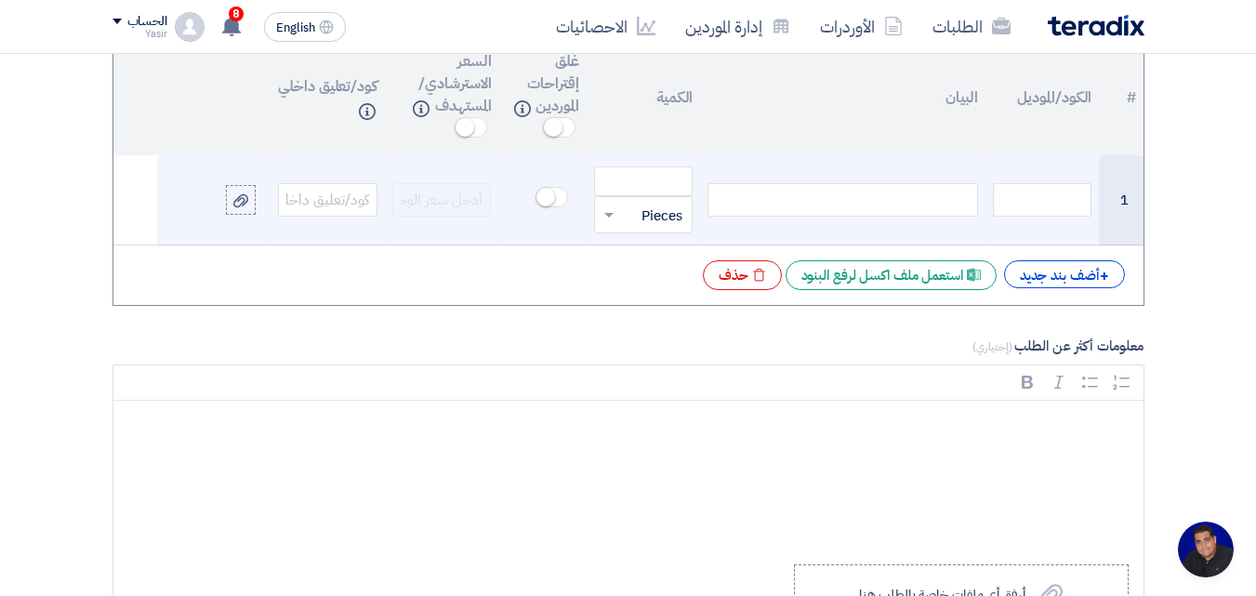
drag, startPoint x: 898, startPoint y: 198, endPoint x: 906, endPoint y: 209, distance: 13.4
click at [537, 208] on div at bounding box center [843, 199] width 270 height 33
click at [537, 195] on div at bounding box center [843, 199] width 270 height 33
click at [537, 159] on td "قطعة × Pieces" at bounding box center [644, 200] width 114 height 90
click at [537, 174] on input "number" at bounding box center [644, 181] width 100 height 30
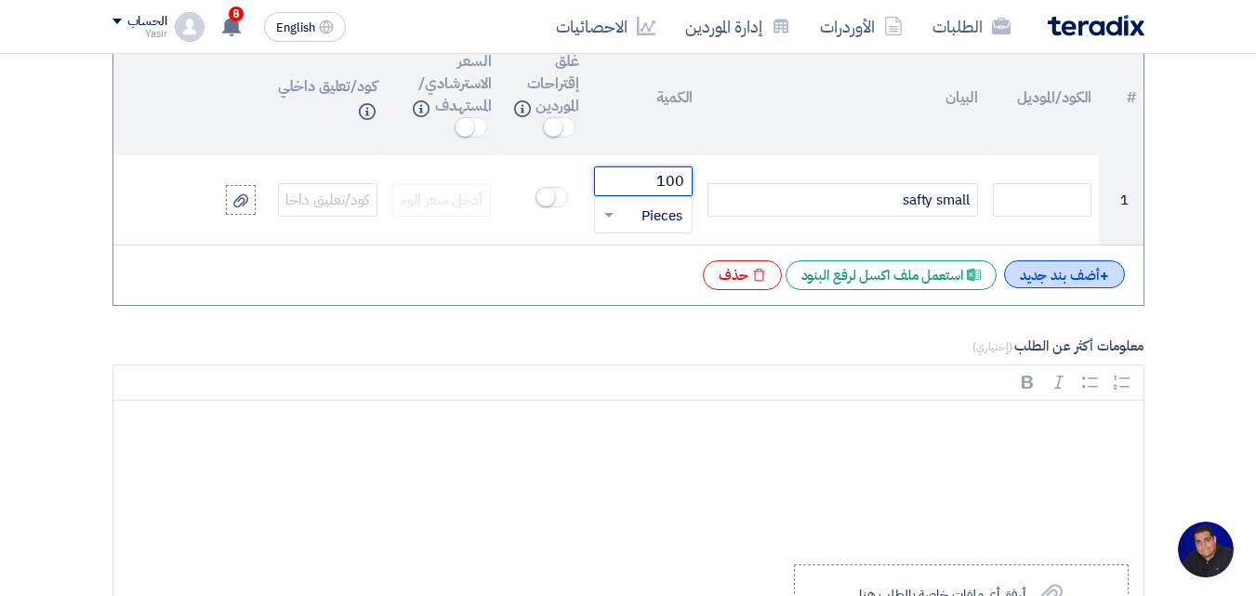
type input "100"
click at [537, 284] on div "+ أضف بند جديد" at bounding box center [1064, 274] width 121 height 28
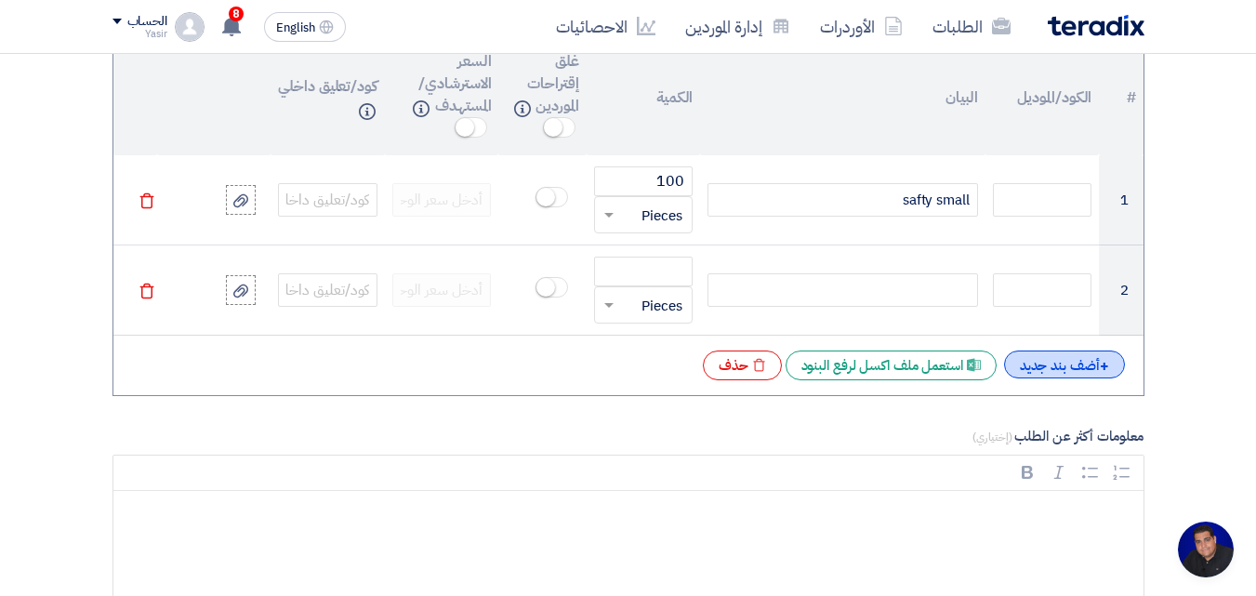
drag, startPoint x: 1091, startPoint y: 341, endPoint x: 1088, endPoint y: 361, distance: 19.7
click at [537, 347] on div "# الكود/الموديل البيان الكمية غلق إقتراحات الموردين Info السعر الاسترشادي/المست…" at bounding box center [629, 217] width 1032 height 358
click at [537, 363] on div "+ أضف بند جديد" at bounding box center [1064, 365] width 121 height 28
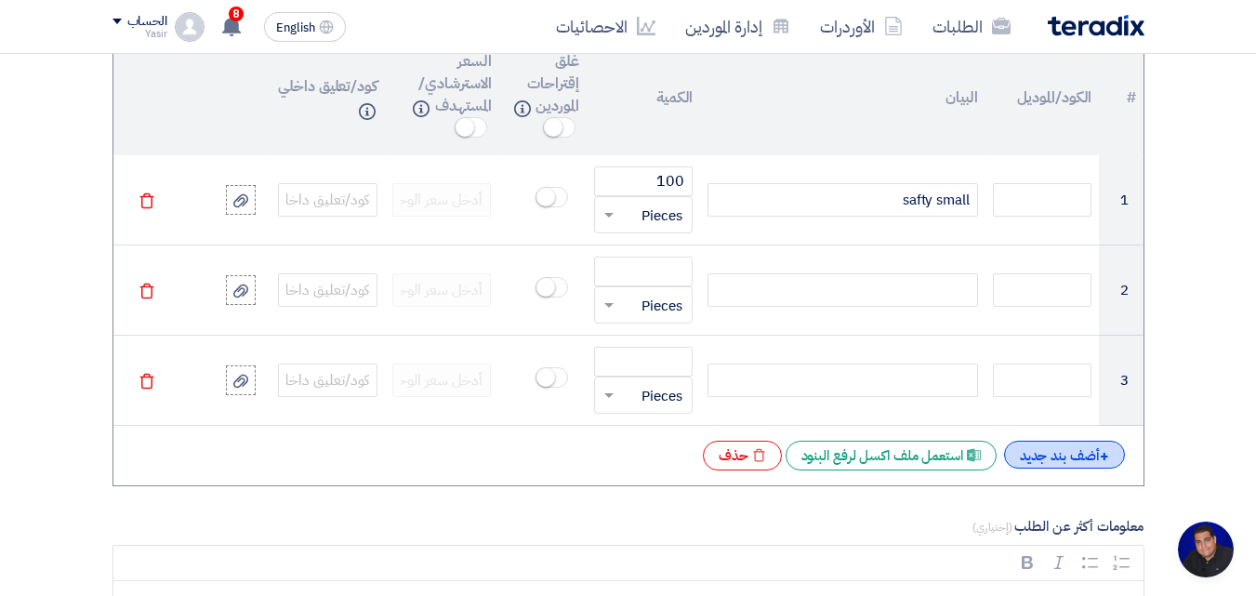
click at [537, 447] on div "+ أضف بند جديد" at bounding box center [1064, 455] width 121 height 28
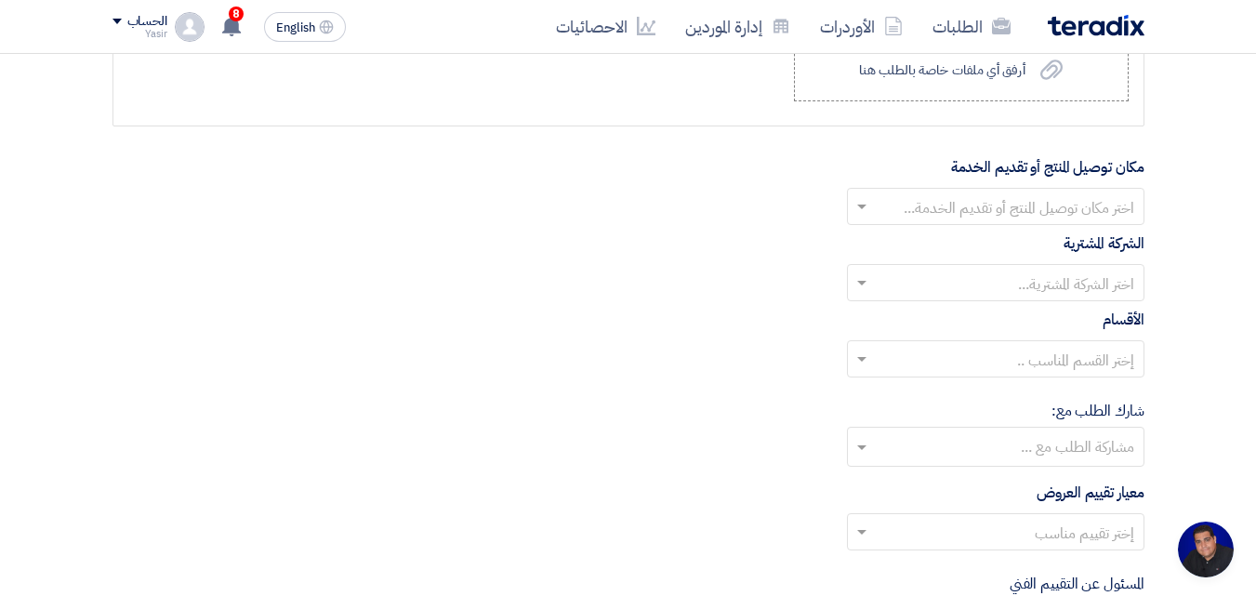
scroll to position [2325, 0]
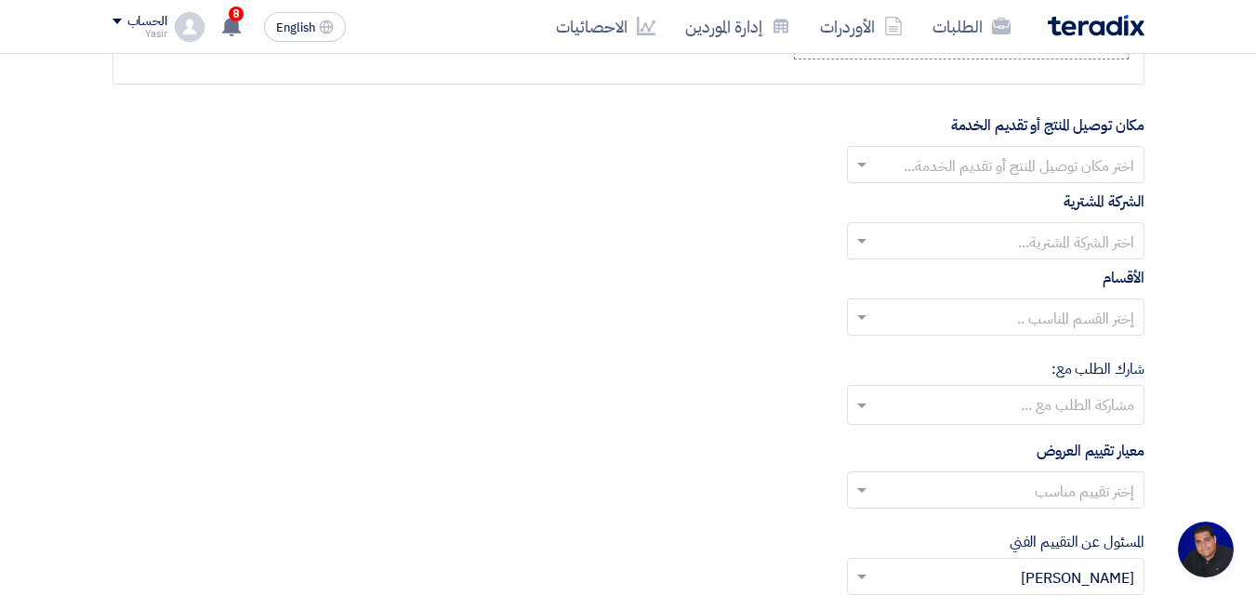
click at [537, 173] on input "text" at bounding box center [1006, 167] width 260 height 31
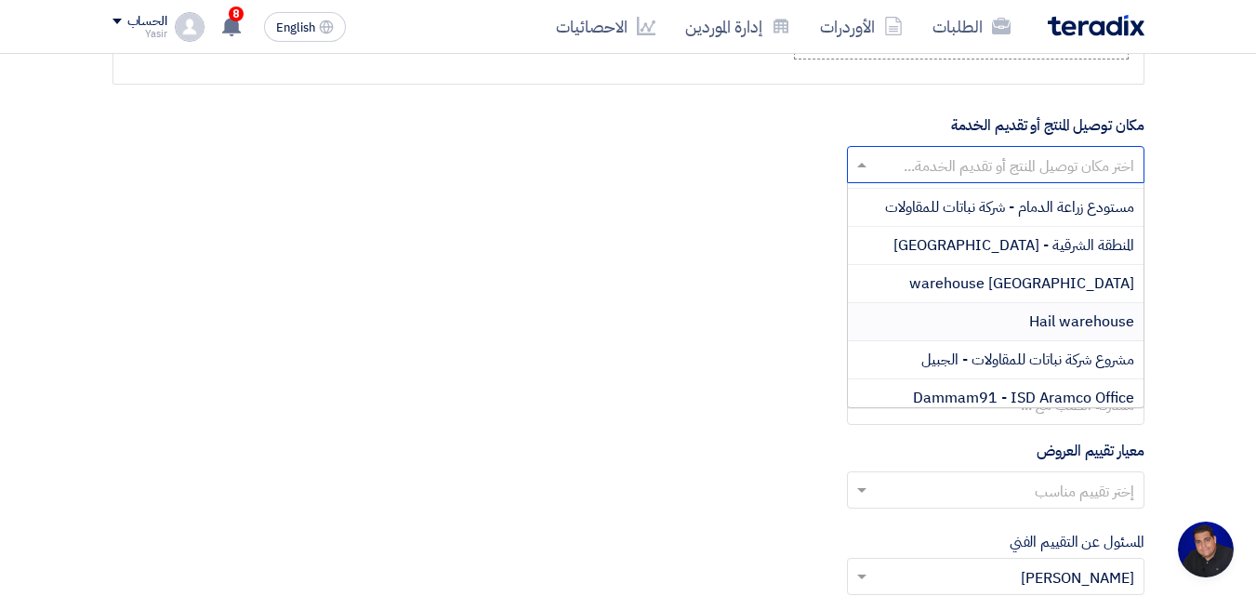
scroll to position [186, 0]
drag, startPoint x: 1152, startPoint y: 300, endPoint x: 1177, endPoint y: 296, distance: 25.5
drag, startPoint x: 1177, startPoint y: 296, endPoint x: 737, endPoint y: 275, distance: 440.3
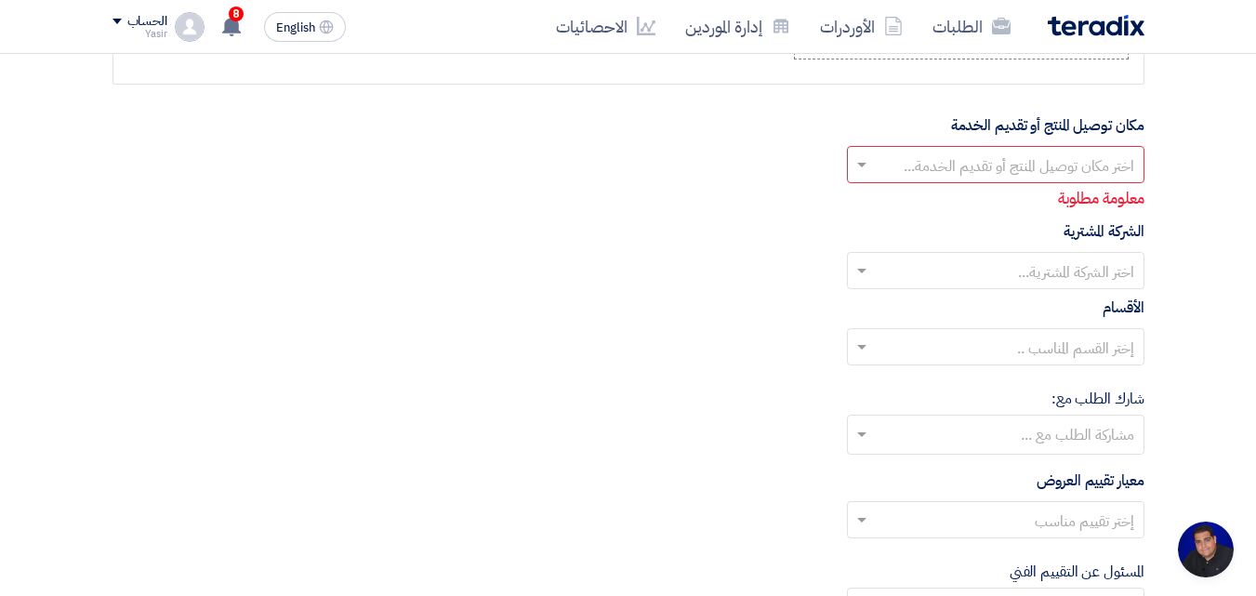
click at [537, 178] on input "text" at bounding box center [1006, 167] width 260 height 31
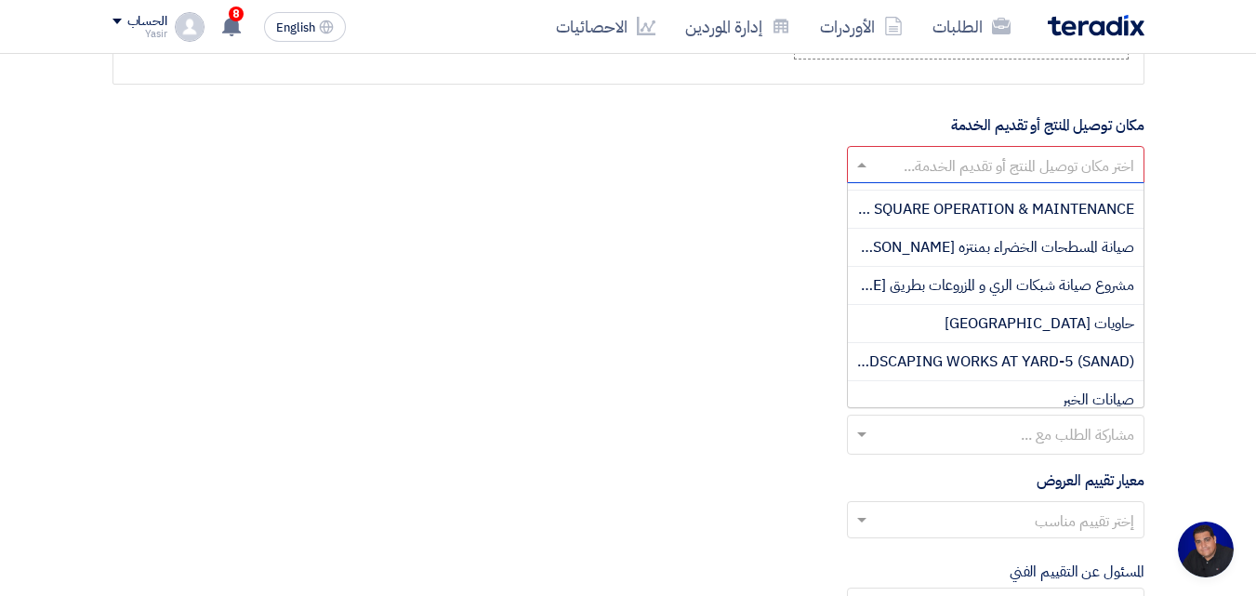
scroll to position [920, 0]
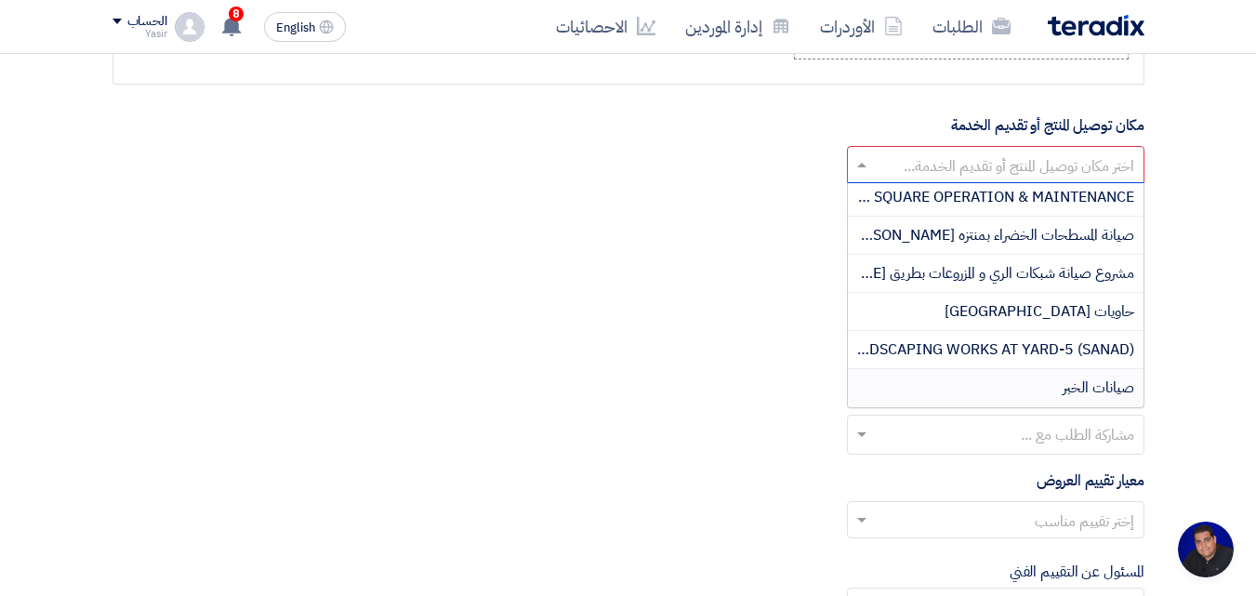
click at [537, 391] on span "صيانات الخبر" at bounding box center [1099, 388] width 72 height 22
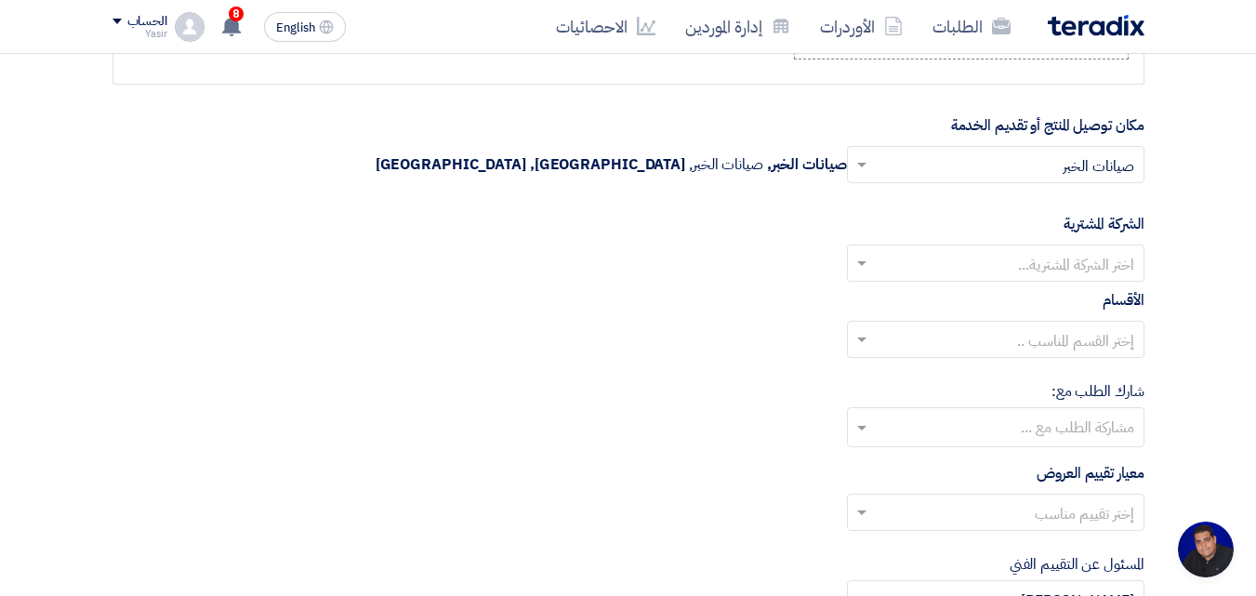
click at [537, 263] on input "text" at bounding box center [1006, 265] width 260 height 31
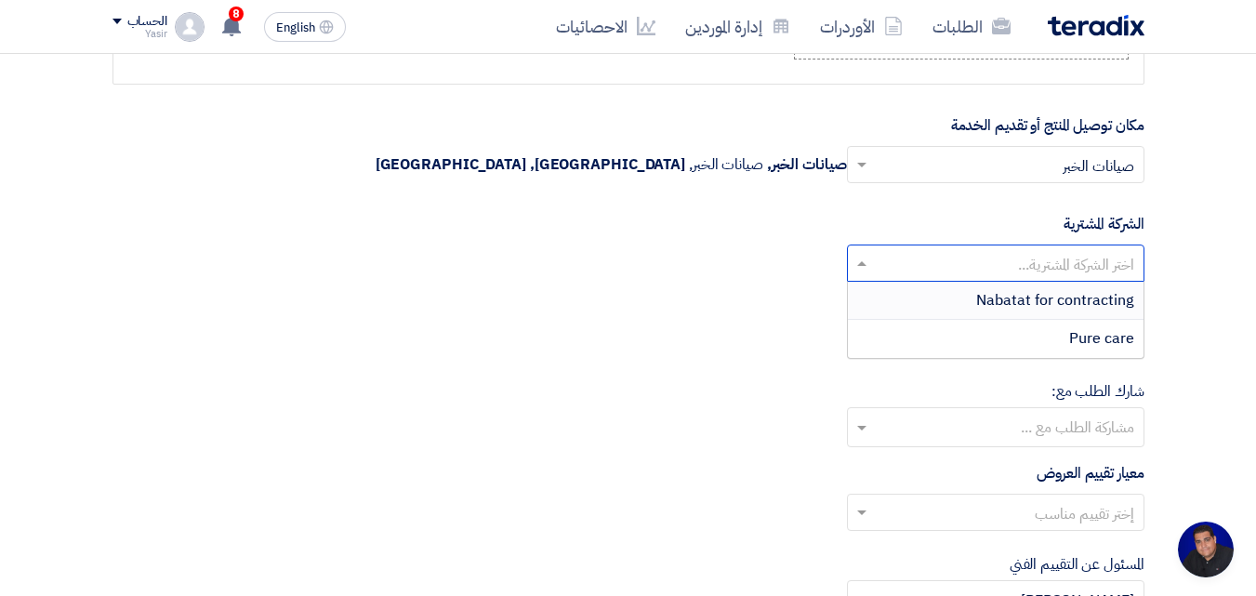
click at [537, 298] on span "Nabatat for contracting" at bounding box center [1055, 300] width 158 height 22
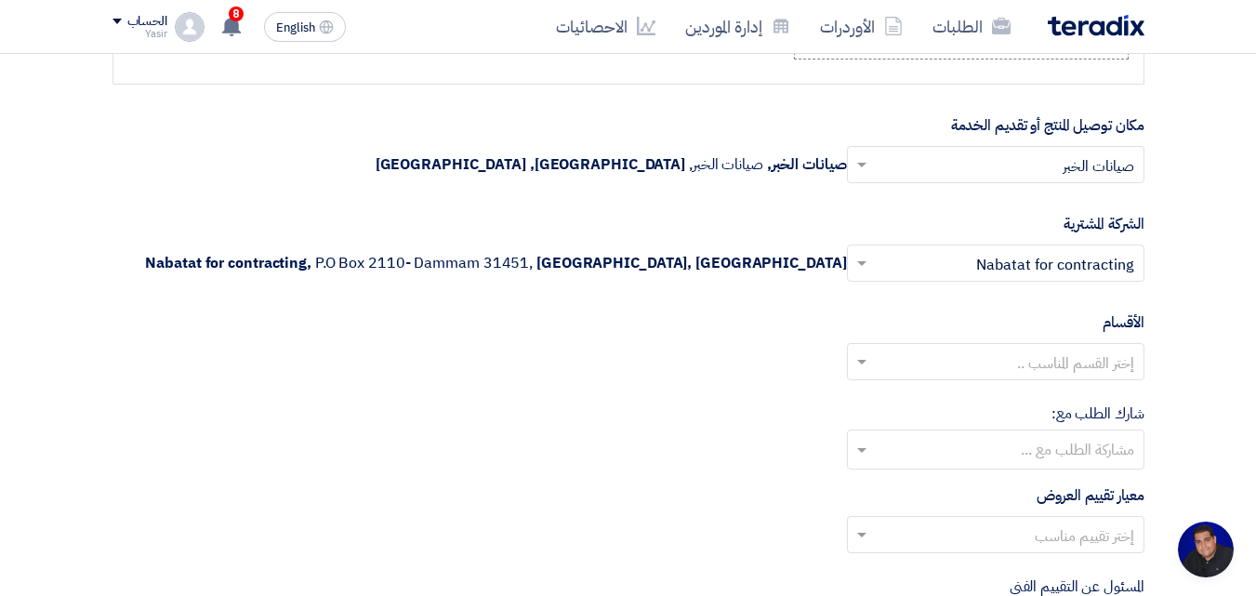
click at [537, 356] on input "text" at bounding box center [1006, 364] width 260 height 31
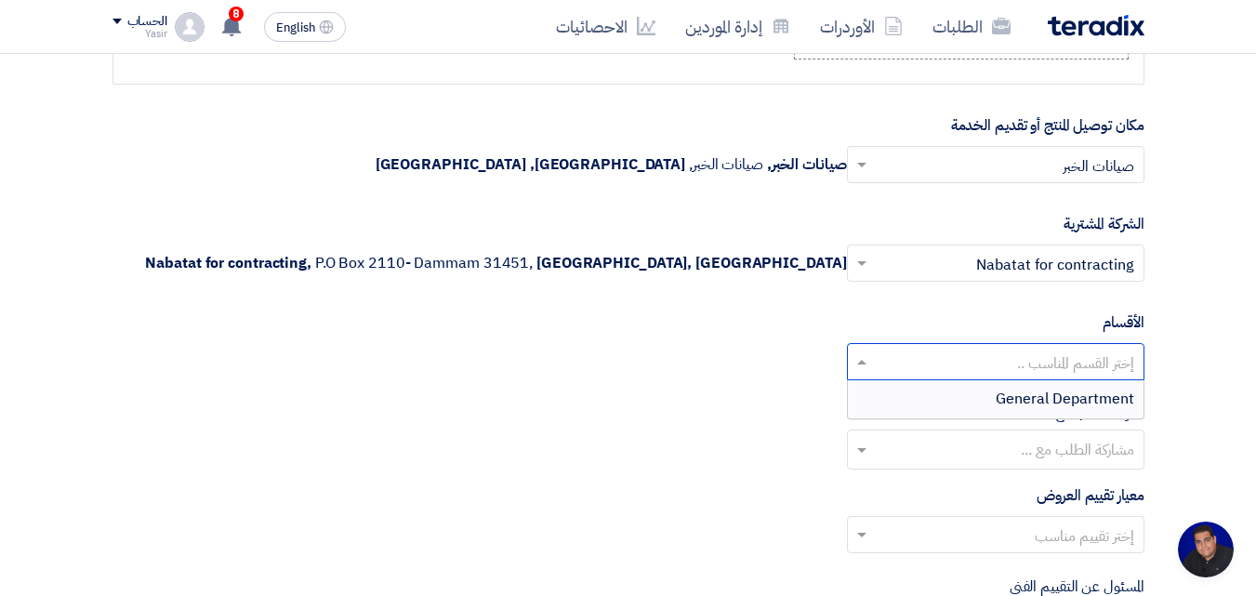
click at [537, 402] on span "General Department" at bounding box center [1065, 399] width 139 height 22
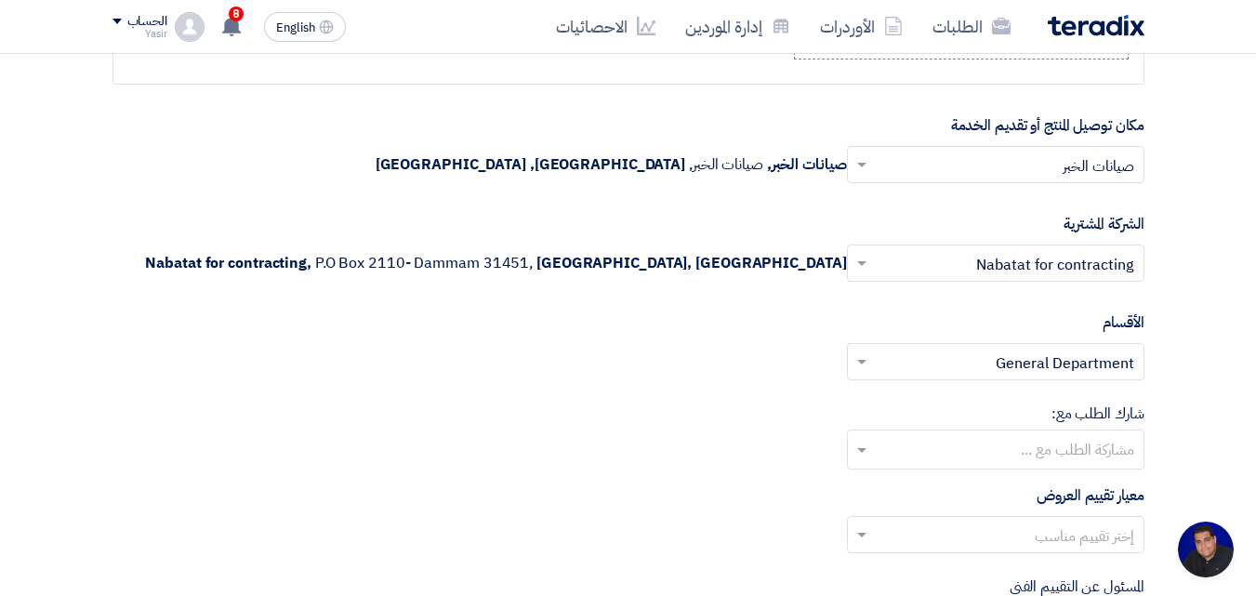
click at [537, 165] on input "text" at bounding box center [1006, 167] width 260 height 31
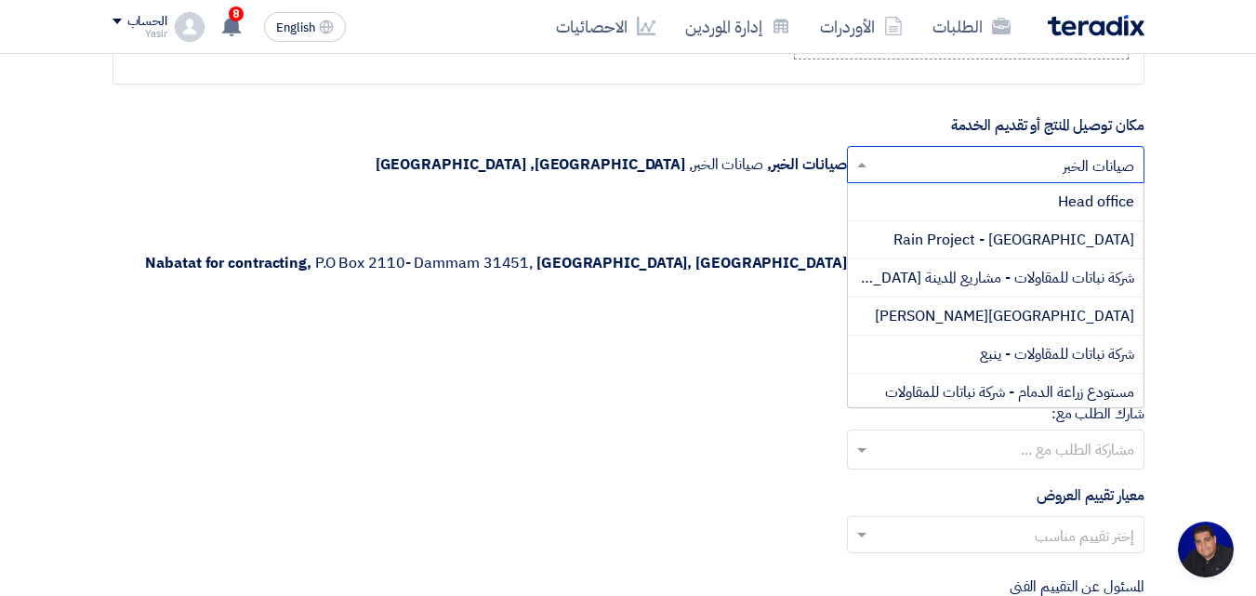
scroll to position [893, 0]
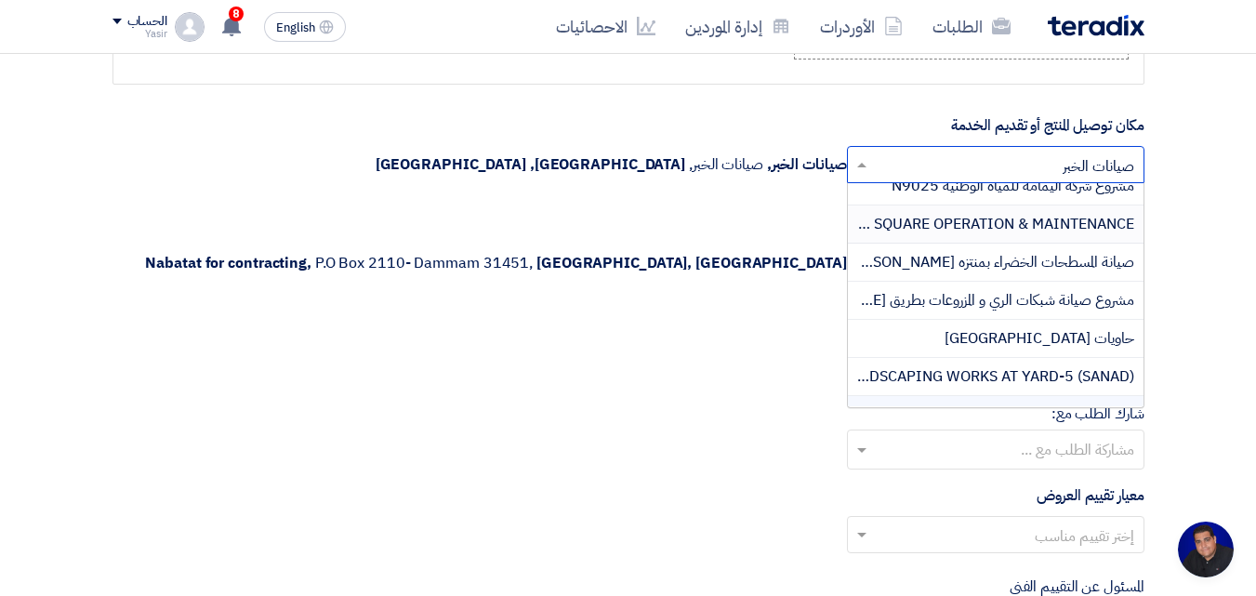
click at [537, 223] on div "الشركة المشترية اختر الشركة المشترية... × Nabatat for contracting × Nabatat for…" at bounding box center [629, 258] width 1032 height 91
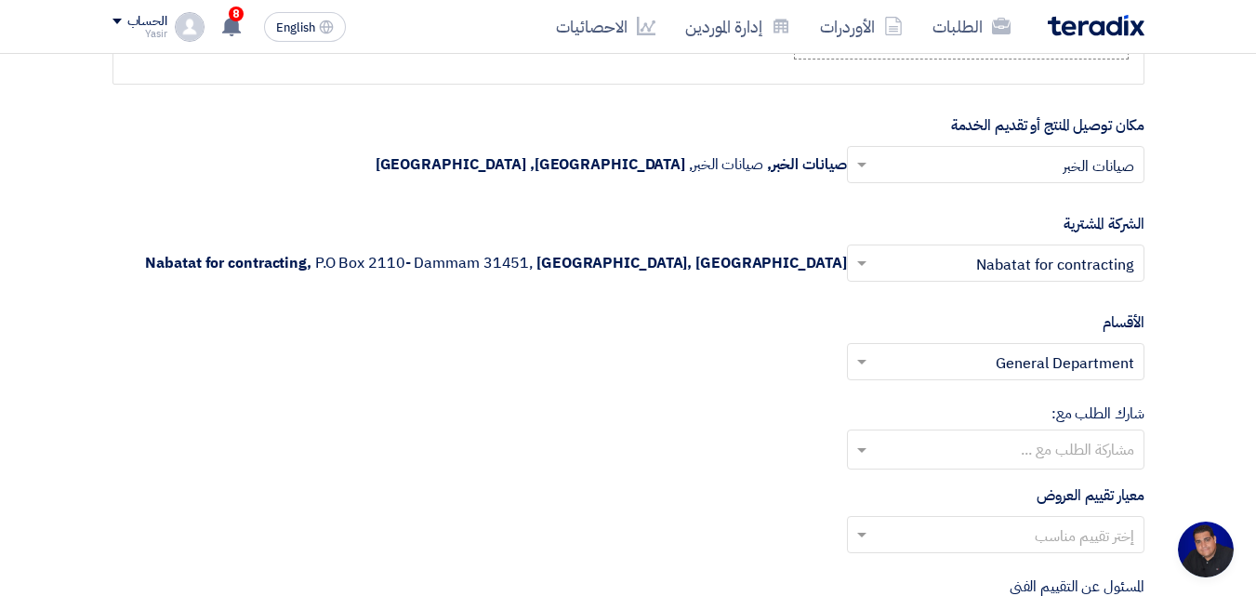
click at [537, 173] on input "text" at bounding box center [1006, 167] width 260 height 31
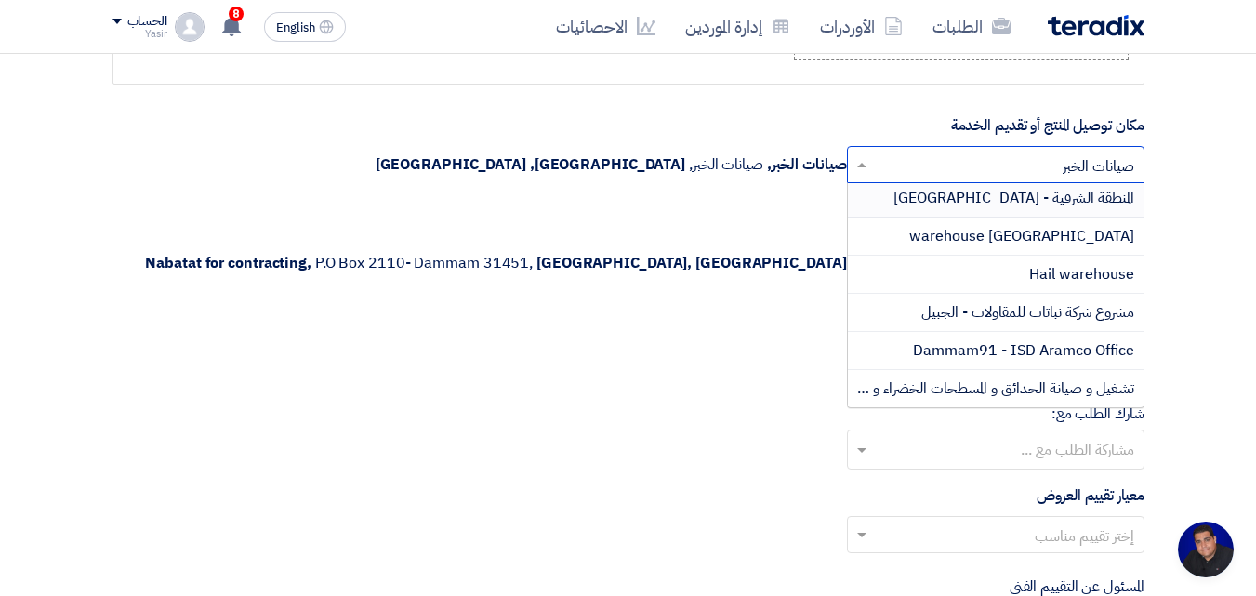
scroll to position [920, 0]
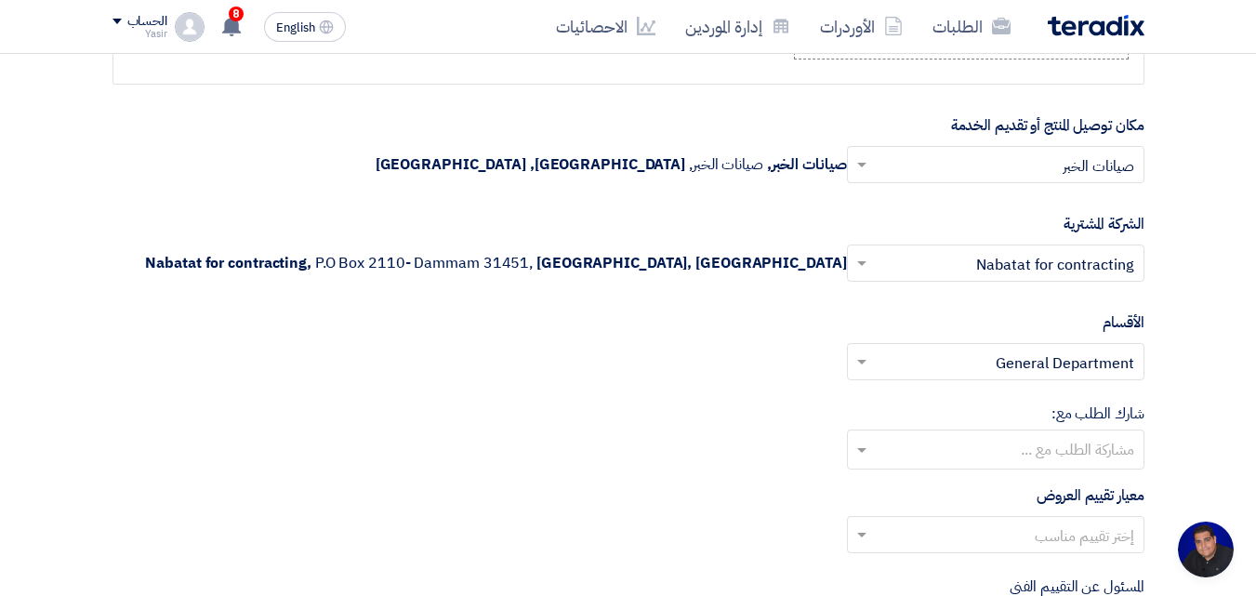
click at [537, 350] on div "إختر القسم المناسب .. × General Department ×" at bounding box center [629, 369] width 1032 height 52
click at [537, 258] on input "text" at bounding box center [1006, 265] width 260 height 31
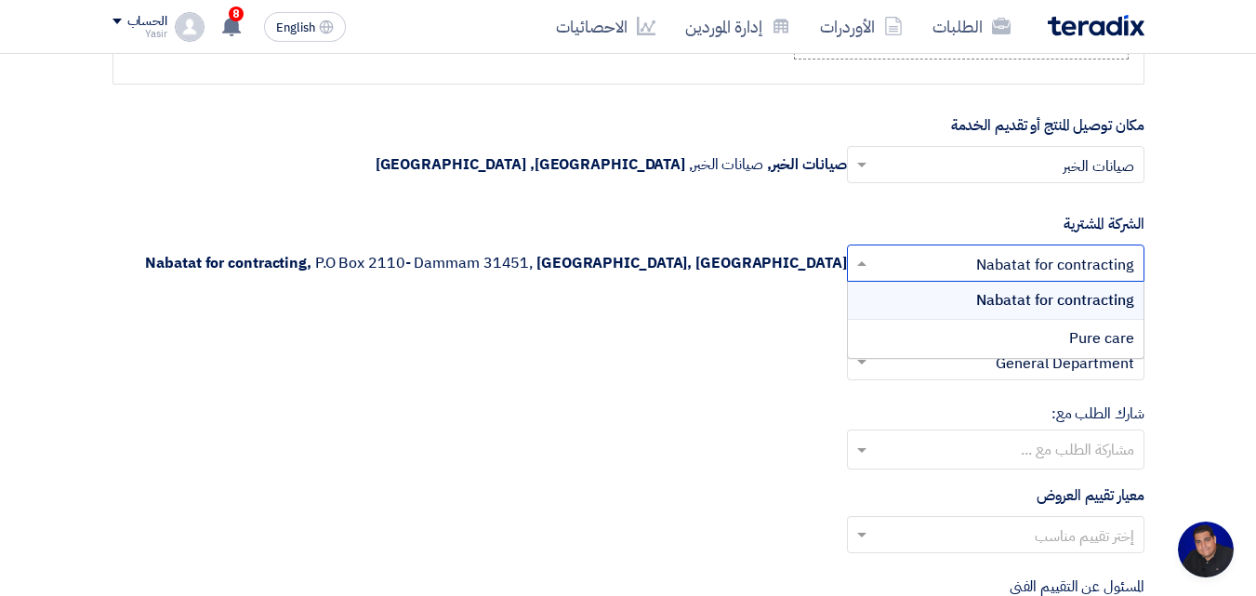
click at [537, 376] on div "إختر القسم المناسب .. × General Department ×" at bounding box center [629, 369] width 1032 height 52
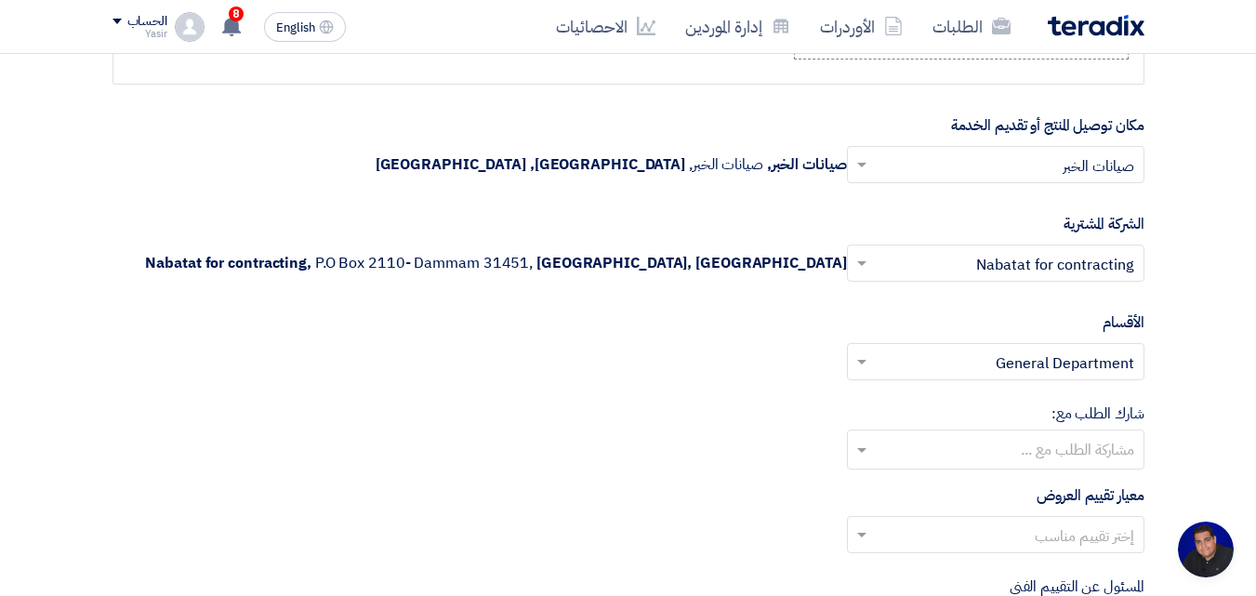
click at [537, 359] on input "text" at bounding box center [1006, 364] width 260 height 31
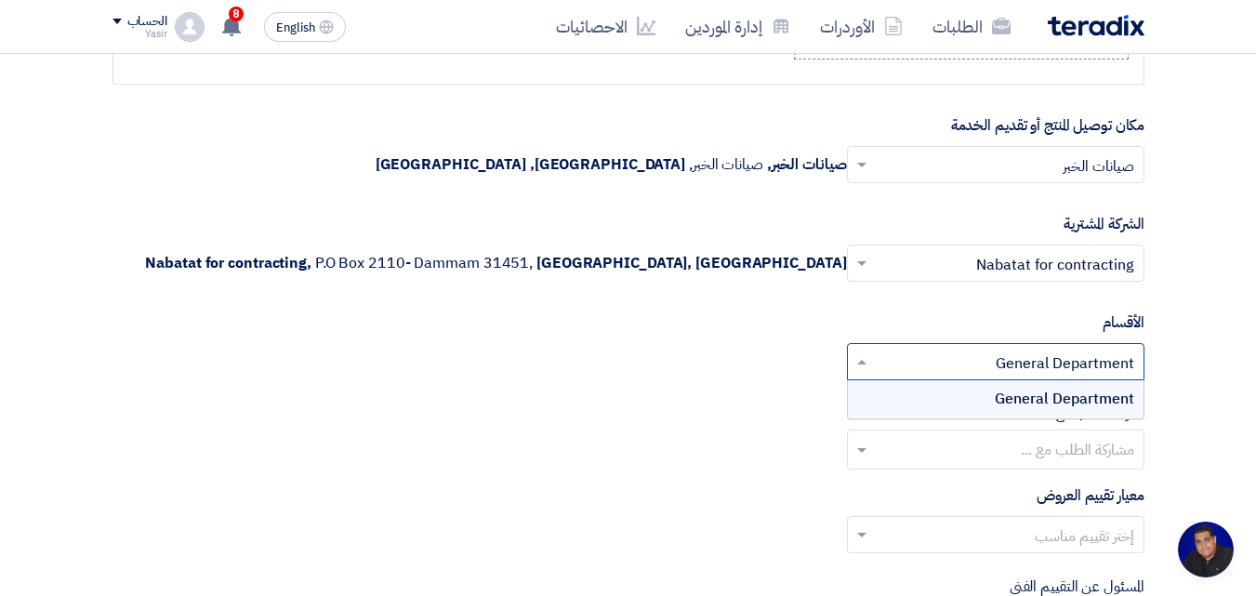
click at [537, 413] on div "شارك الطلب مع: مشاركة الطلب مع ..." at bounding box center [629, 436] width 1032 height 67
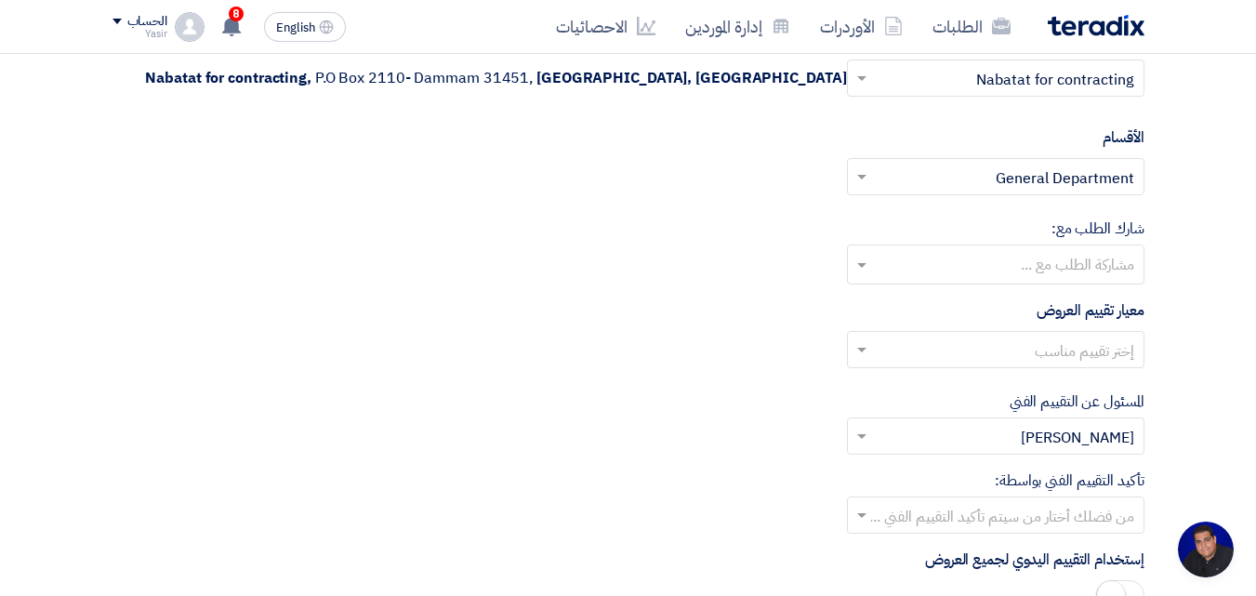
scroll to position [2511, 0]
click at [537, 340] on input "text" at bounding box center [1006, 351] width 260 height 31
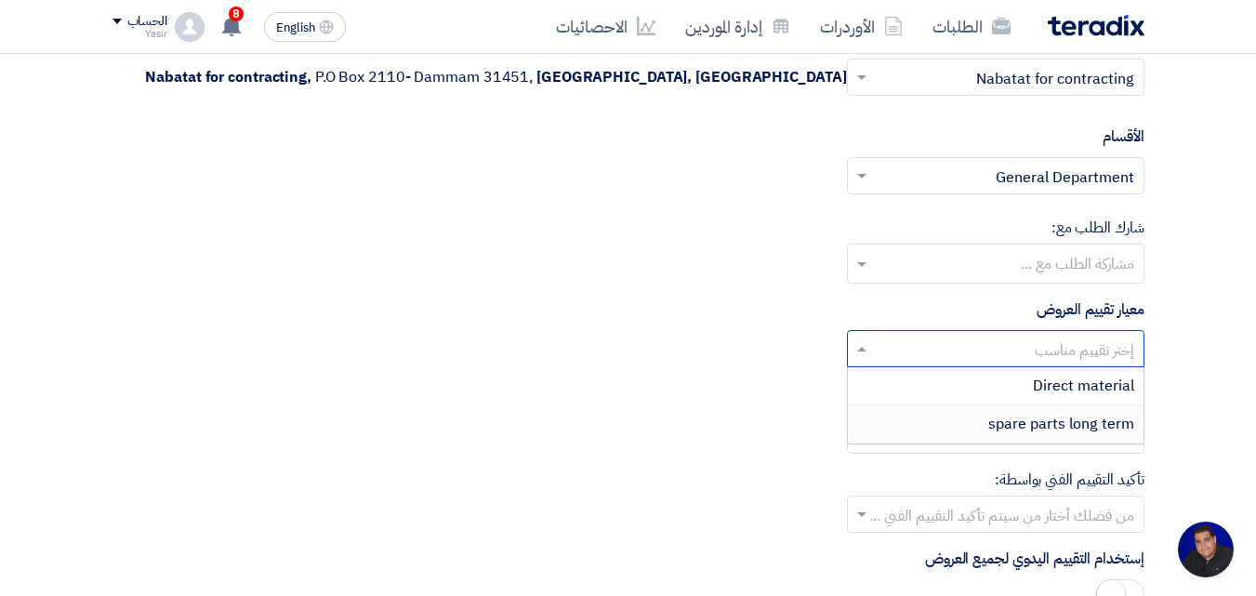
click at [537, 429] on span "spare parts long term" at bounding box center [1062, 424] width 146 height 22
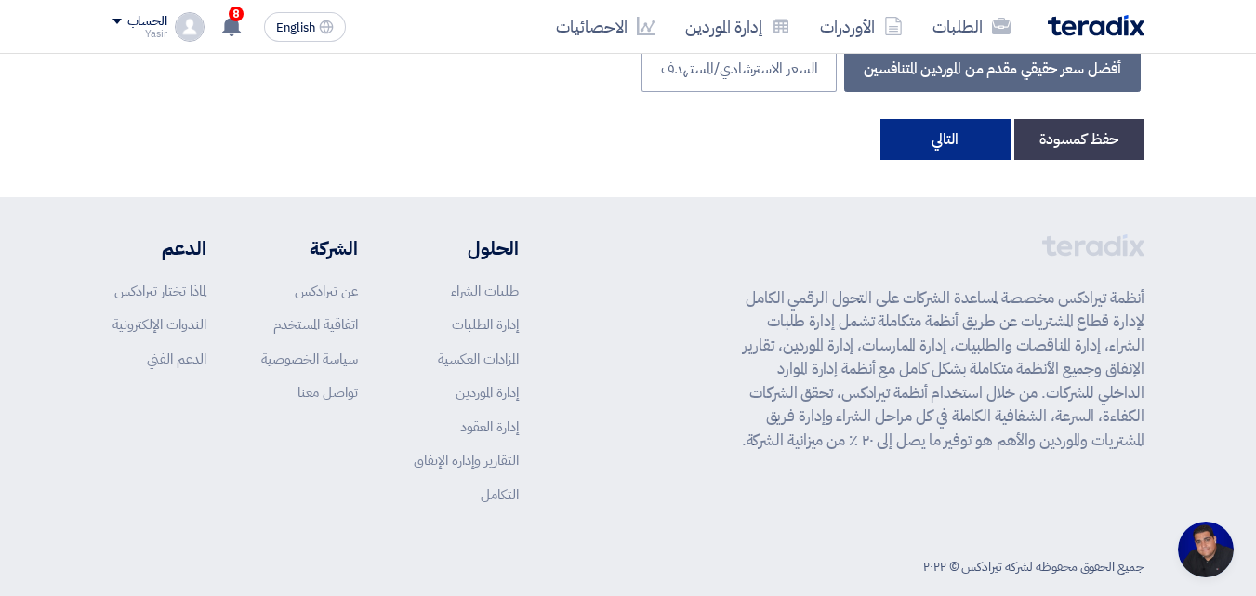
click at [537, 146] on button "التالي" at bounding box center [946, 139] width 130 height 41
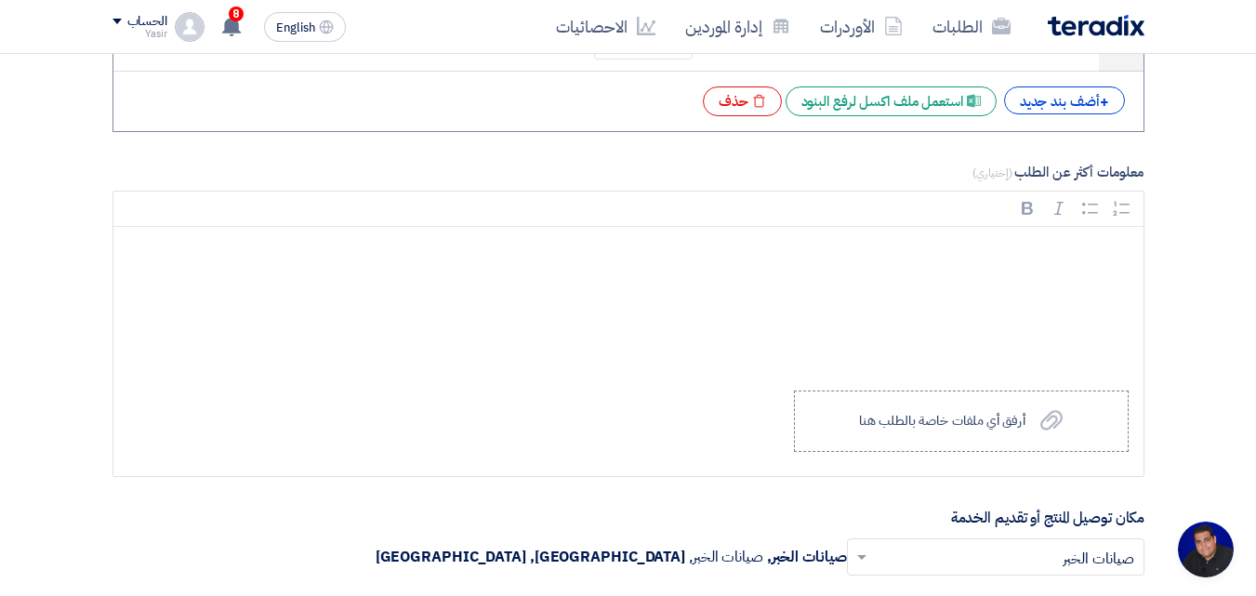
scroll to position [1674, 0]
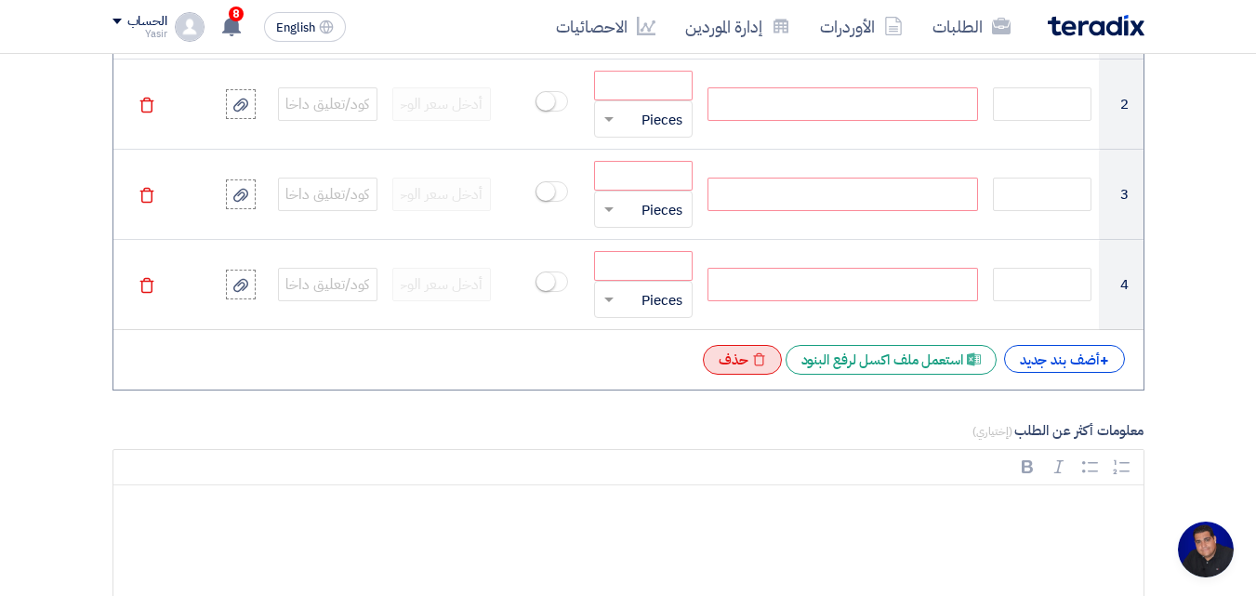
click at [537, 352] on div "Excel file حذف" at bounding box center [742, 360] width 79 height 30
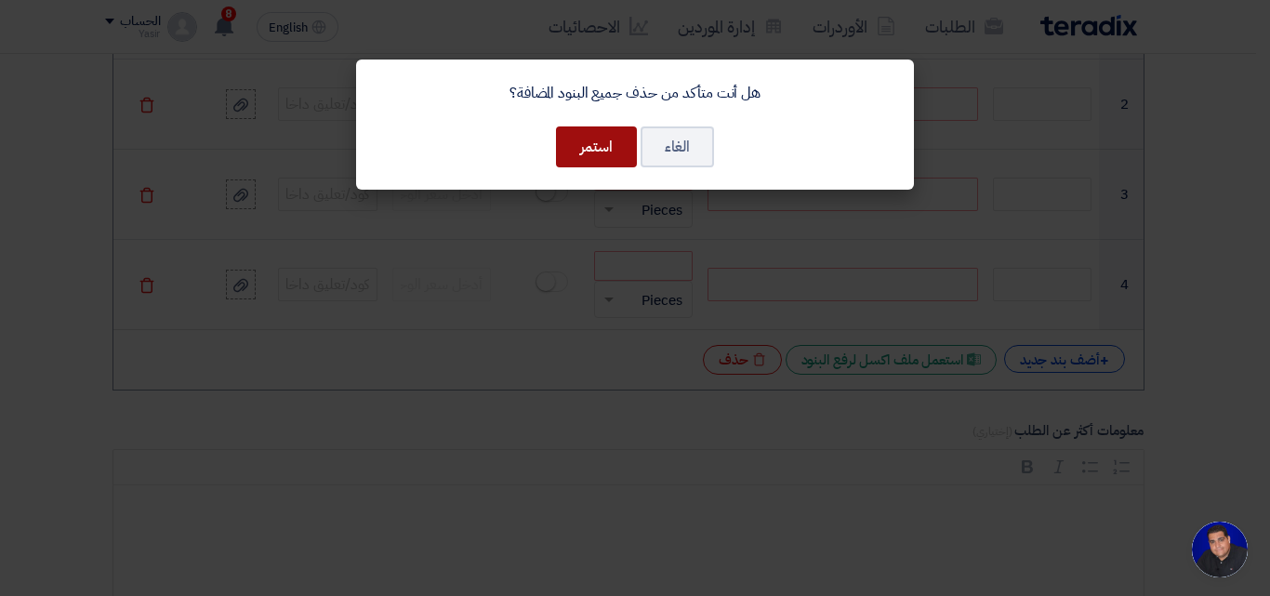
click at [537, 150] on button "استمر" at bounding box center [596, 146] width 81 height 41
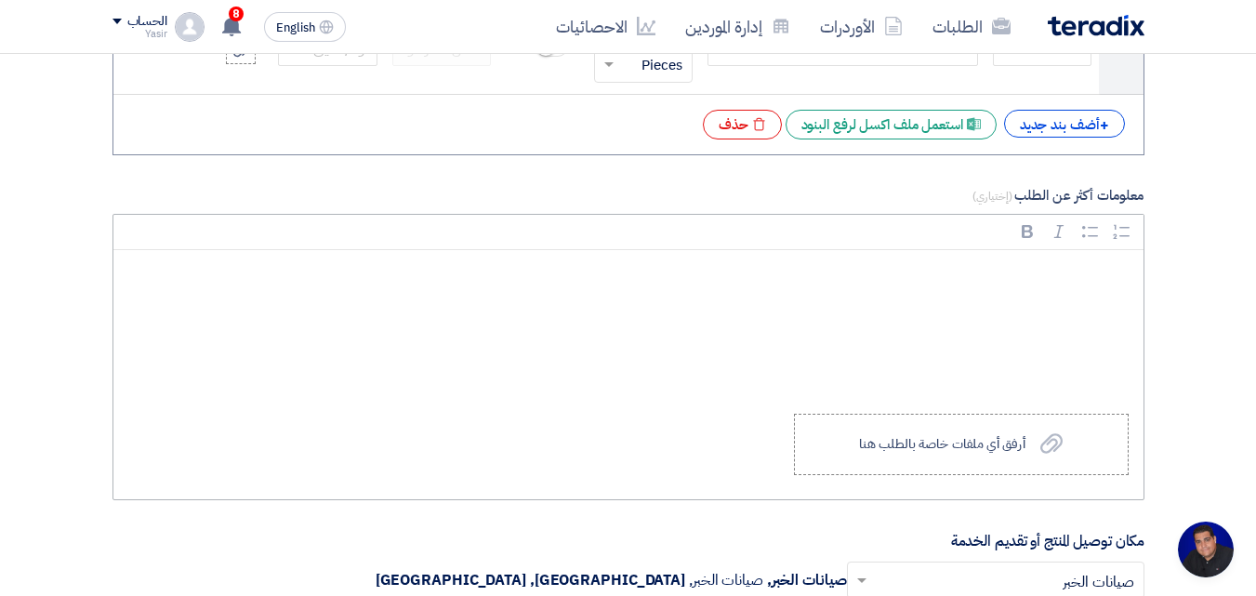
scroll to position [1395, 0]
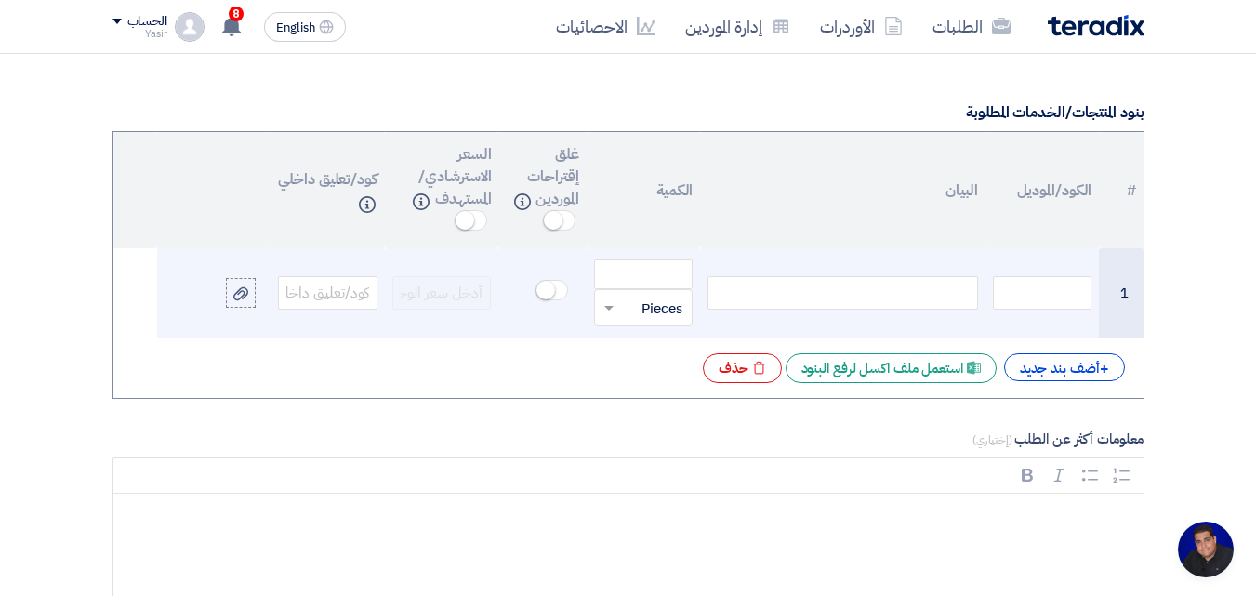
click at [537, 293] on div at bounding box center [843, 292] width 270 height 33
click at [537, 283] on input "number" at bounding box center [644, 274] width 100 height 30
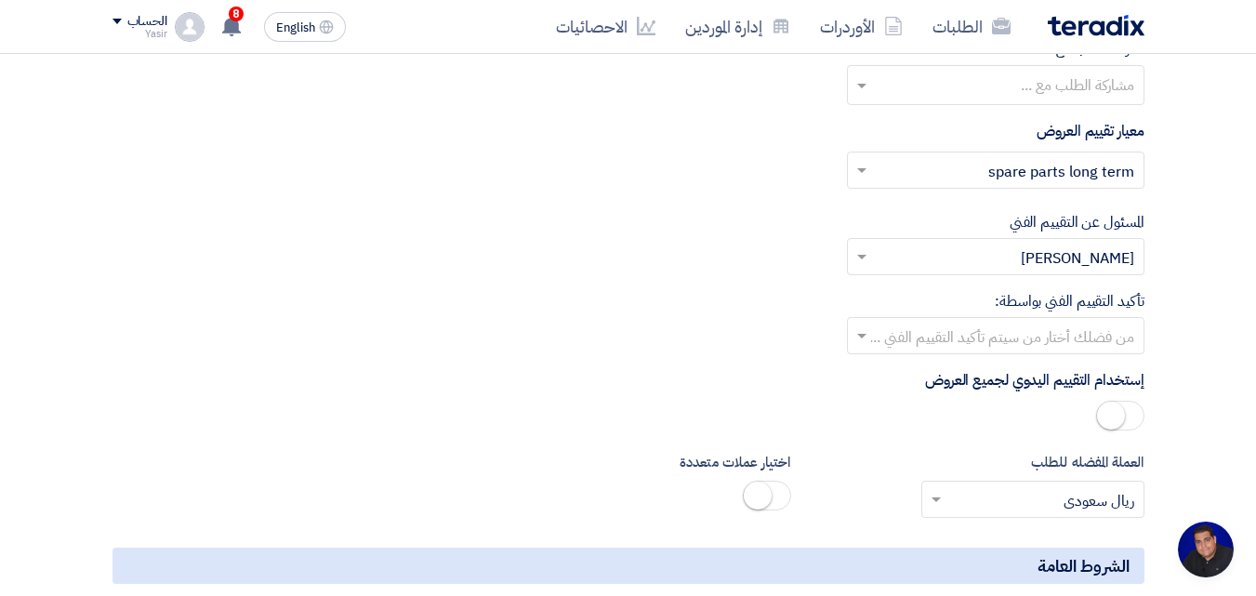
scroll to position [2418, 0]
type input "100"
click at [537, 261] on input "text" at bounding box center [1006, 260] width 260 height 31
click at [537, 292] on div "تأكيد التقييم الفني بواسطة: من فضلك أختار من سيتم تأكيد التقييم الفني ..." at bounding box center [629, 323] width 1032 height 64
click at [537, 341] on input "text" at bounding box center [1006, 339] width 260 height 31
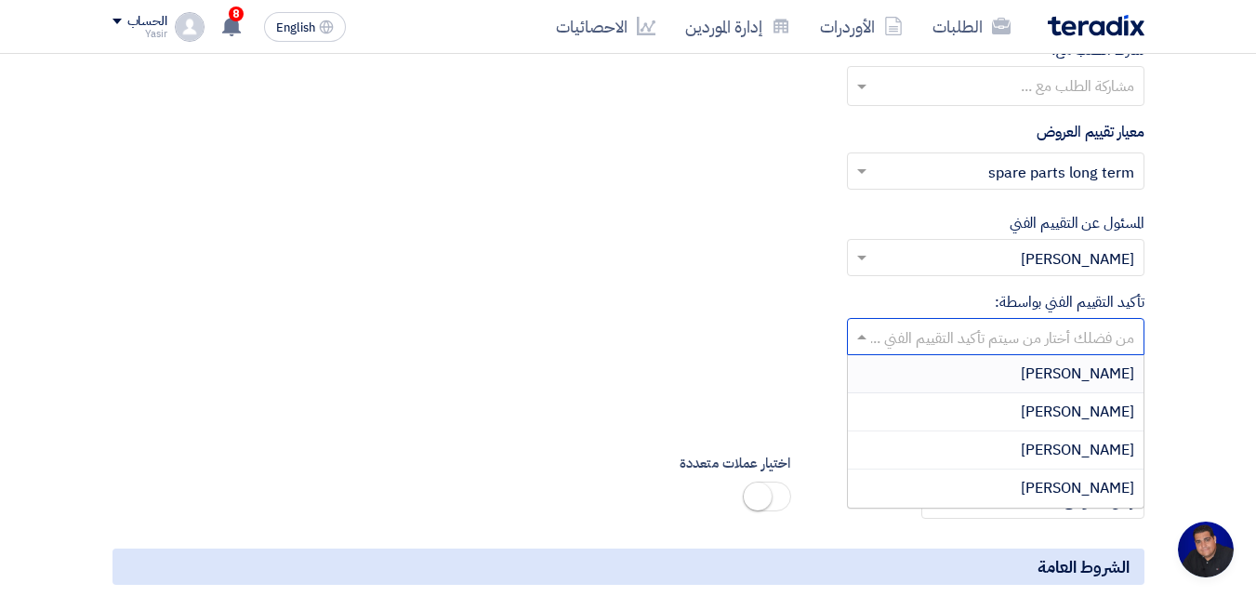
click at [537, 260] on div "المسئول عن التقييم الفني من فضلك إختر مقييم فني × [PERSON_NAME] ×" at bounding box center [629, 244] width 1032 height 64
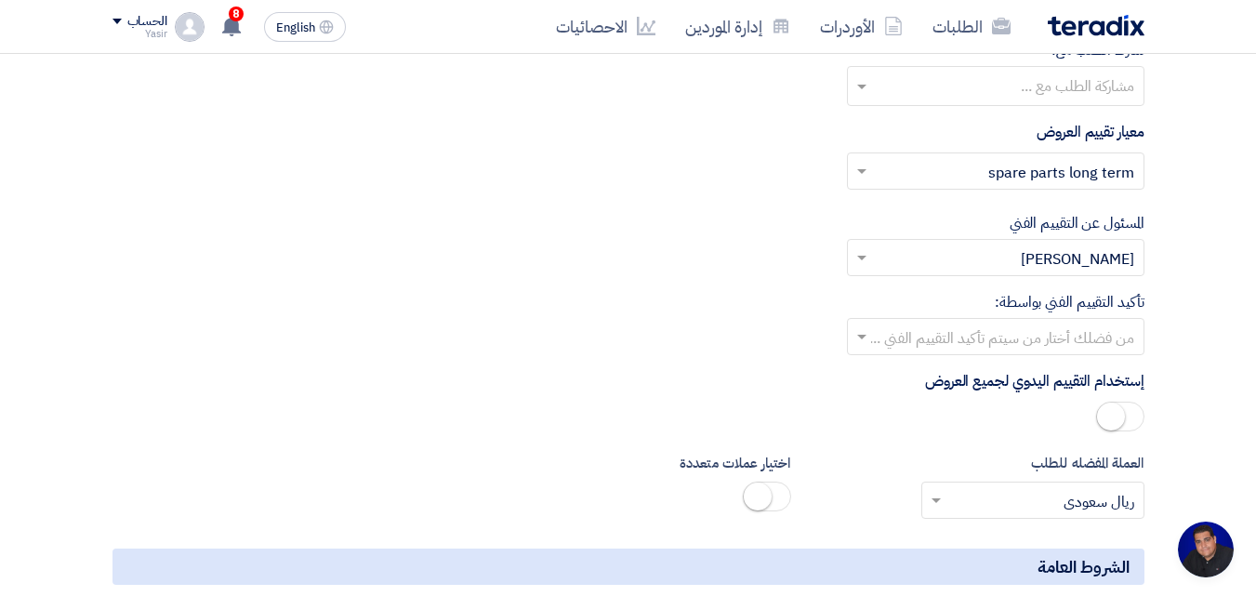
click at [537, 262] on input "text" at bounding box center [1006, 260] width 260 height 31
click at [432, 219] on div "المسئول عن التقييم الفني من فضلك إختر مقييم فني × [PERSON_NAME] ×" at bounding box center [629, 244] width 1032 height 64
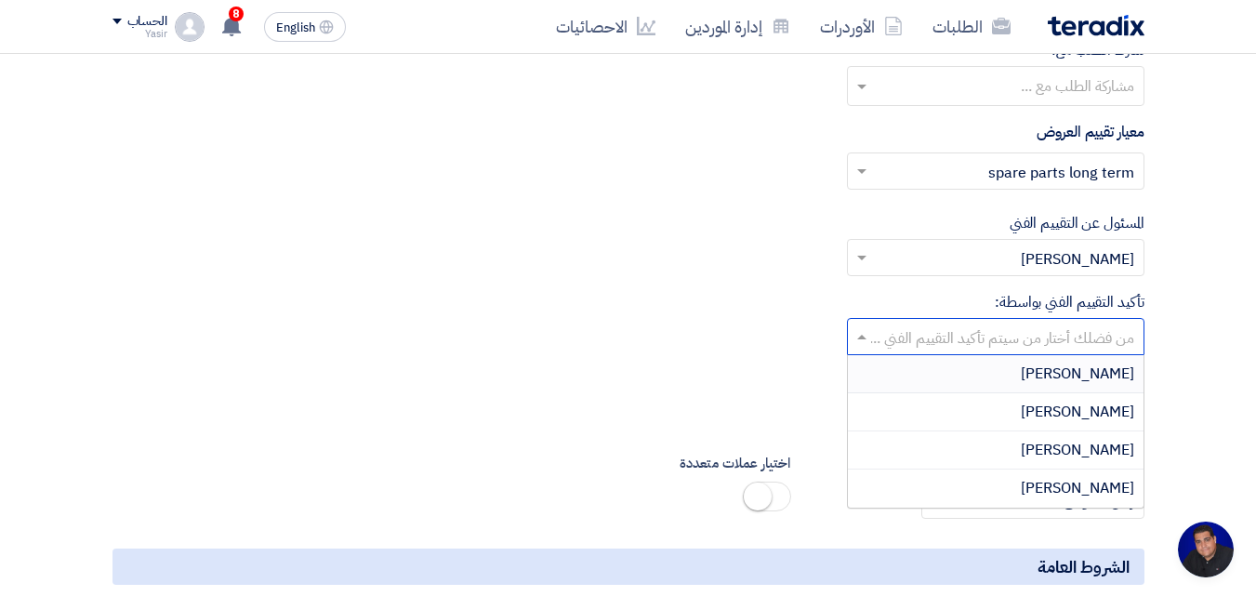
click at [537, 333] on input "text" at bounding box center [1006, 339] width 260 height 31
click at [537, 487] on span "[PERSON_NAME]" at bounding box center [1077, 488] width 113 height 22
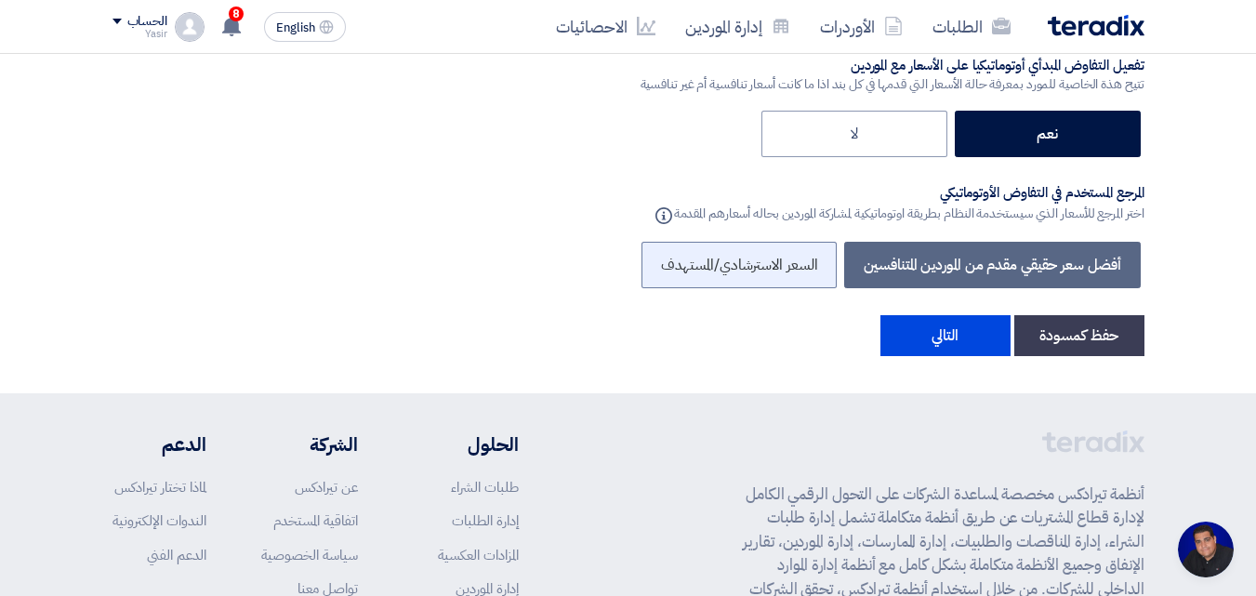
scroll to position [3162, 0]
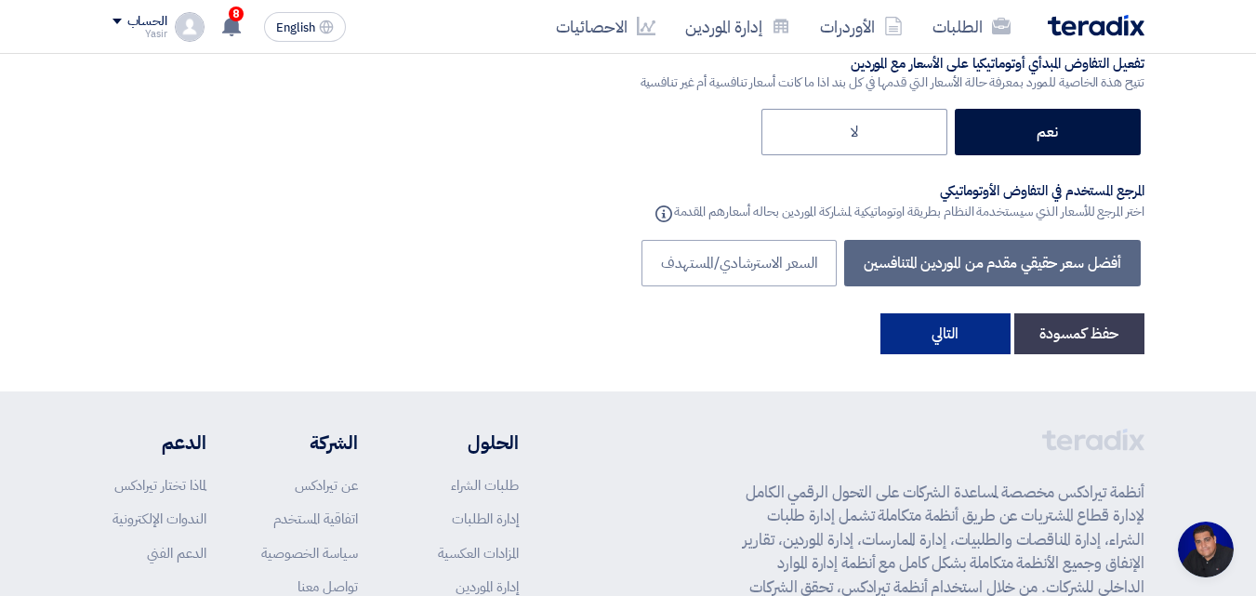
click at [537, 336] on button "التالي" at bounding box center [946, 333] width 130 height 41
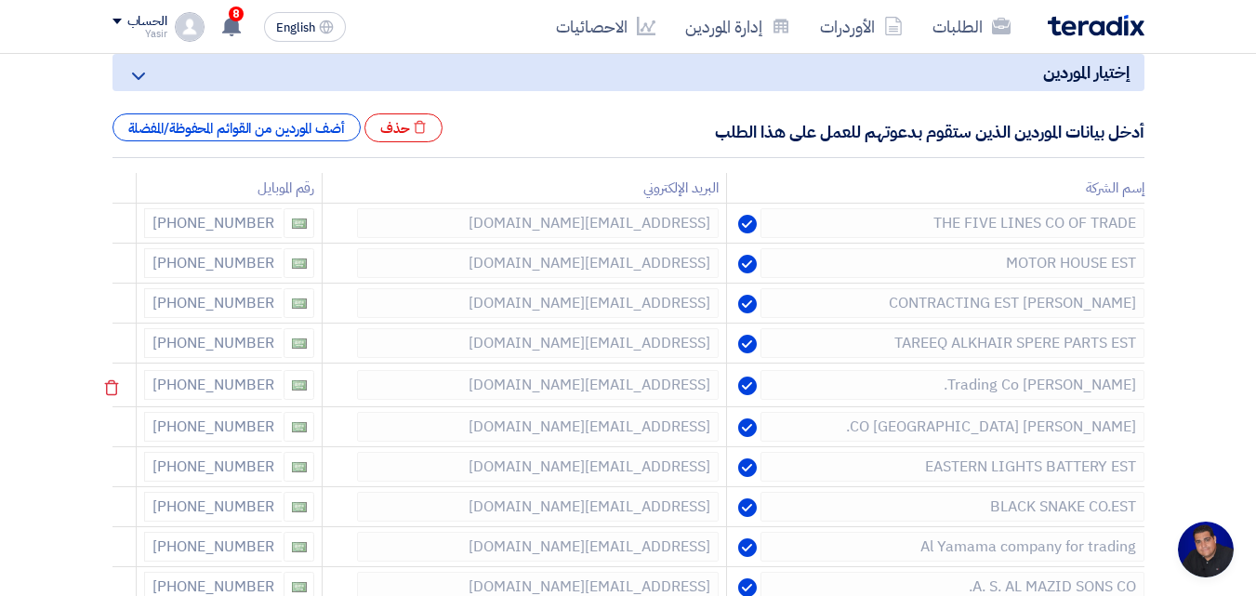
scroll to position [275, 0]
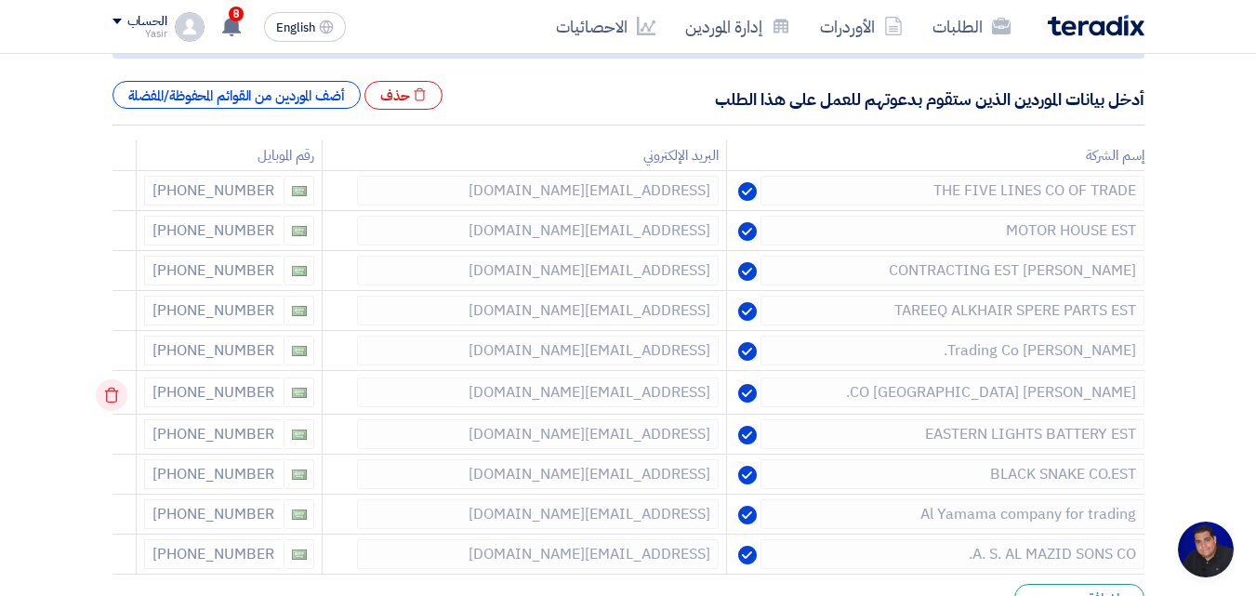
click at [118, 402] on icon at bounding box center [112, 395] width 32 height 32
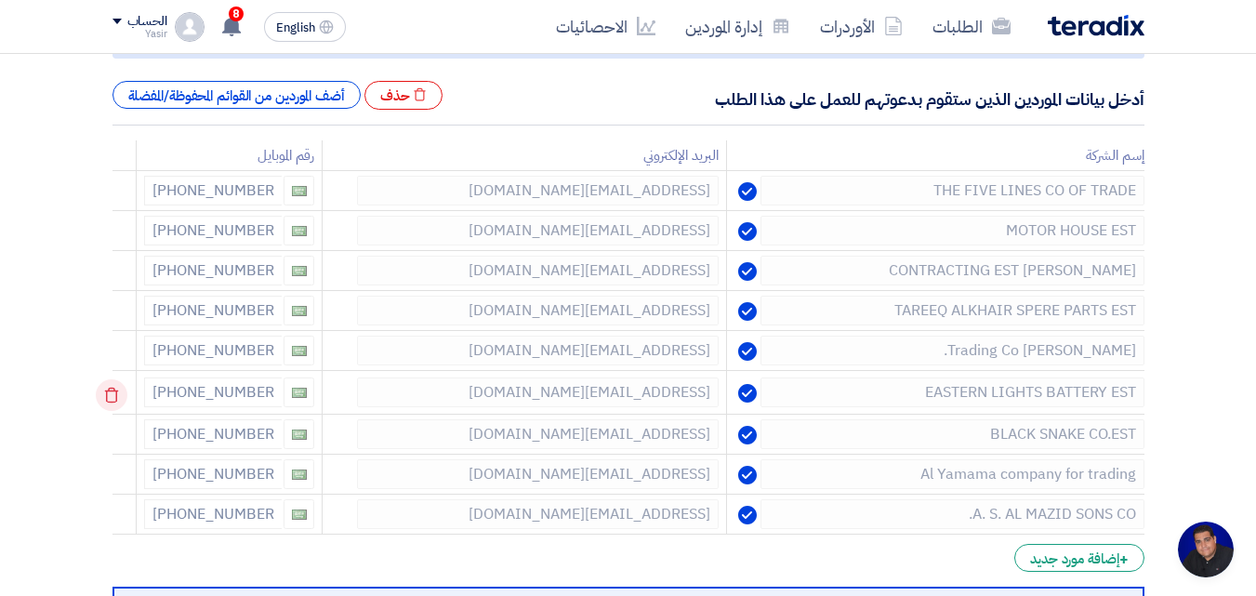
click at [0, 0] on icon at bounding box center [0, 0] width 0 height 0
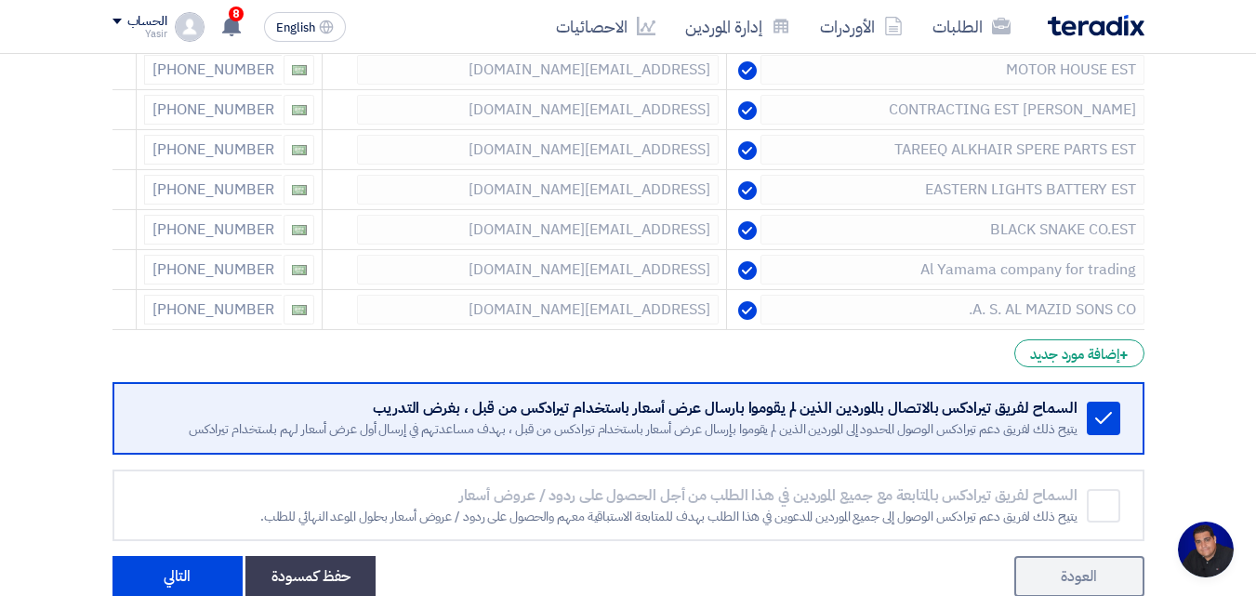
scroll to position [808, 0]
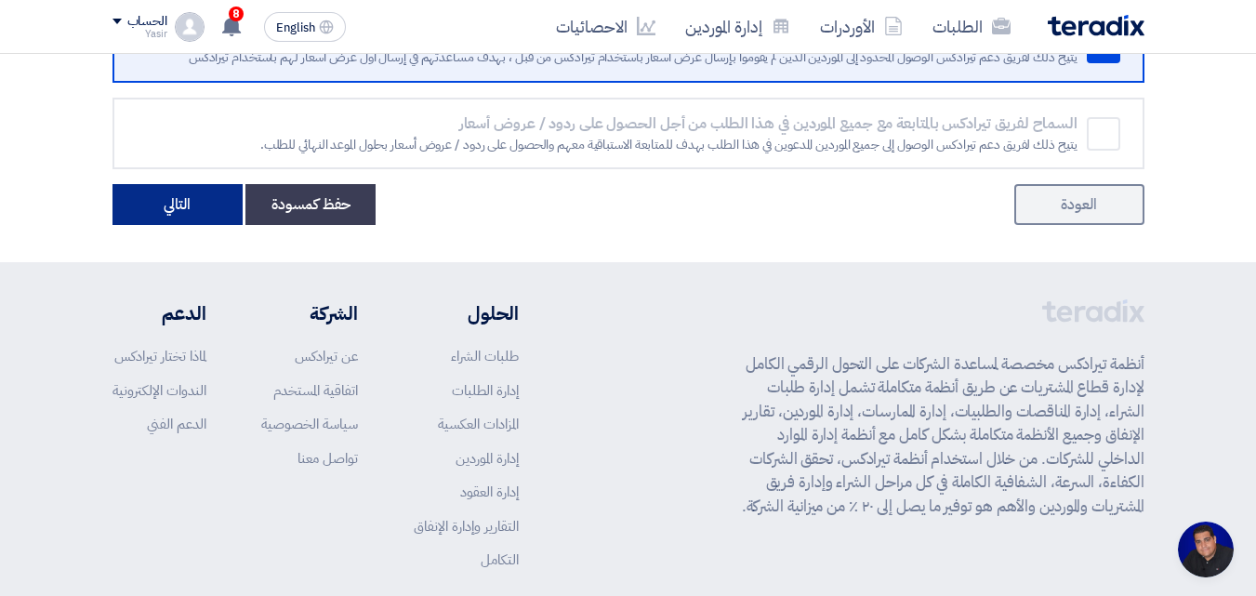
click at [155, 201] on button "التالي" at bounding box center [178, 204] width 130 height 41
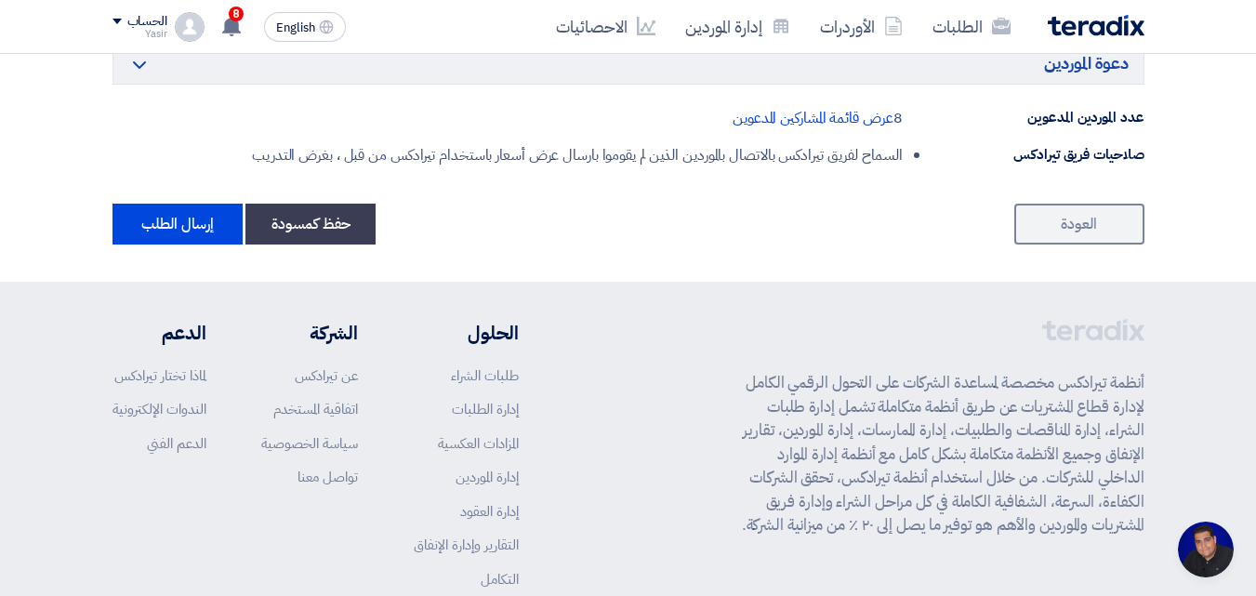
scroll to position [1209, 0]
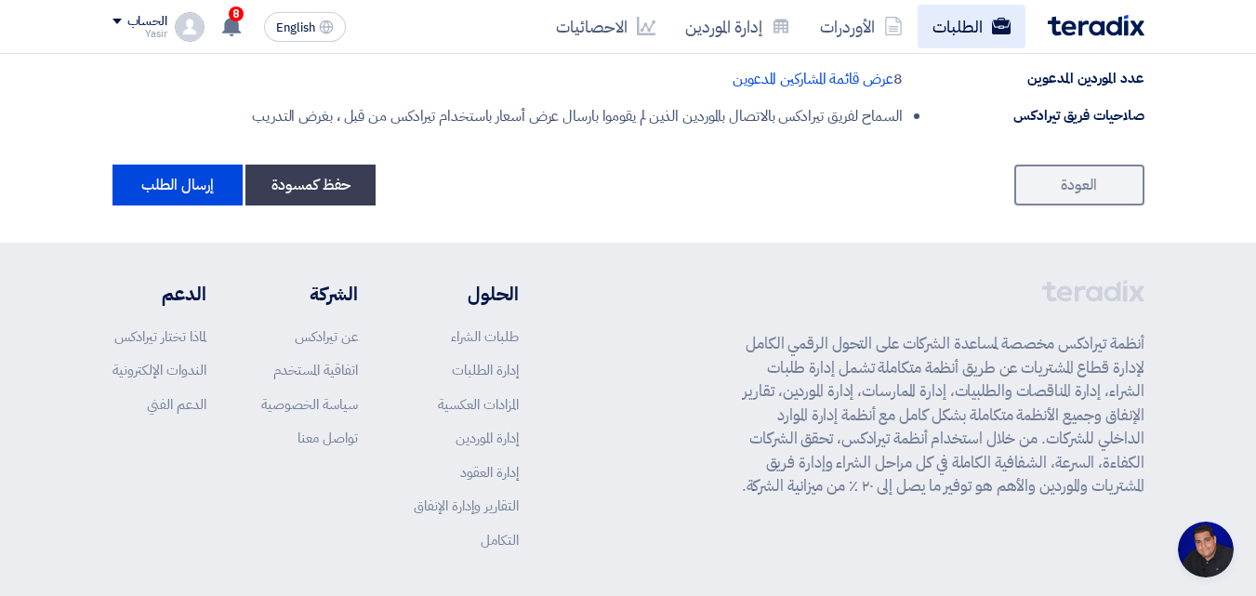
click at [537, 11] on link "الطلبات" at bounding box center [972, 27] width 108 height 44
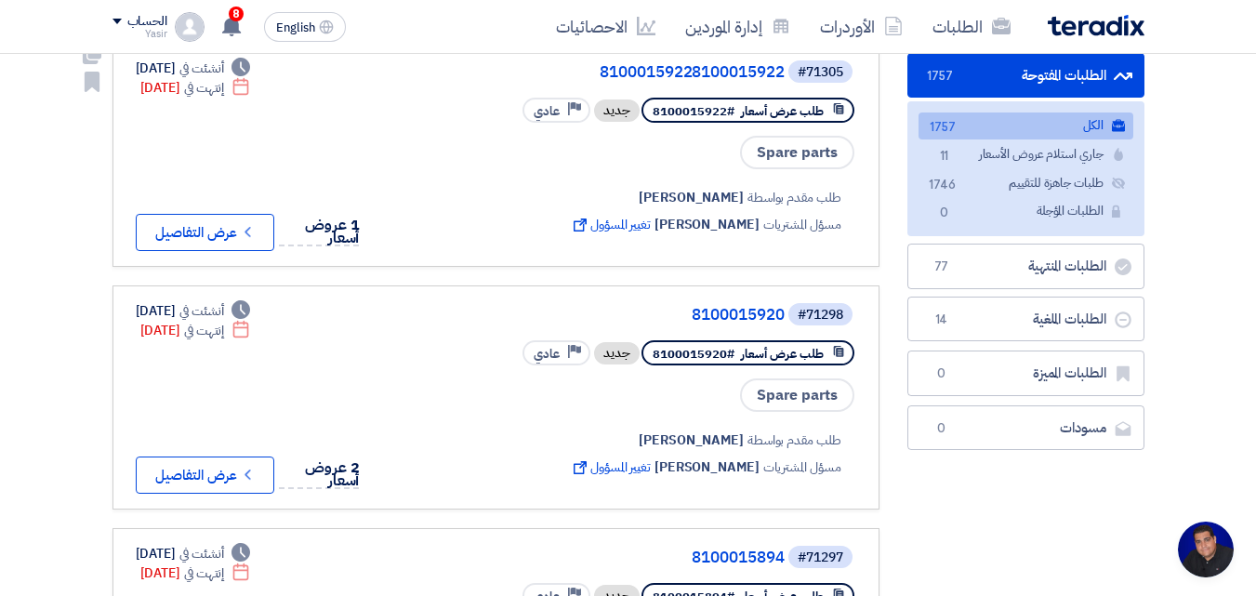
scroll to position [279, 0]
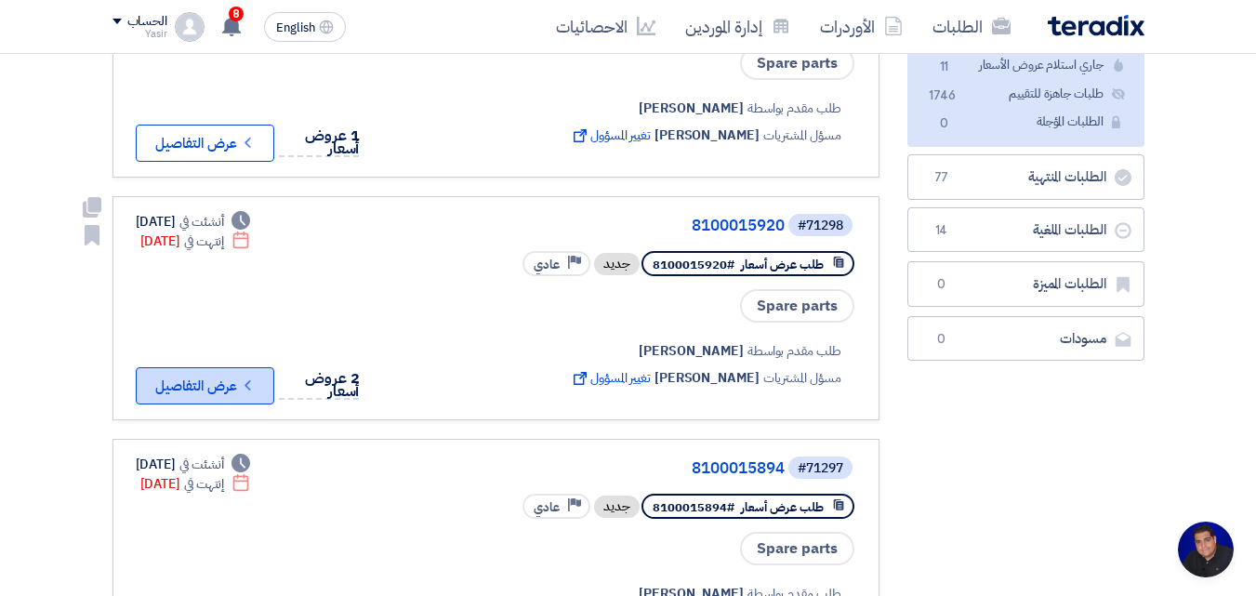
click at [232, 381] on button "Check details عرض التفاصيل" at bounding box center [205, 385] width 139 height 37
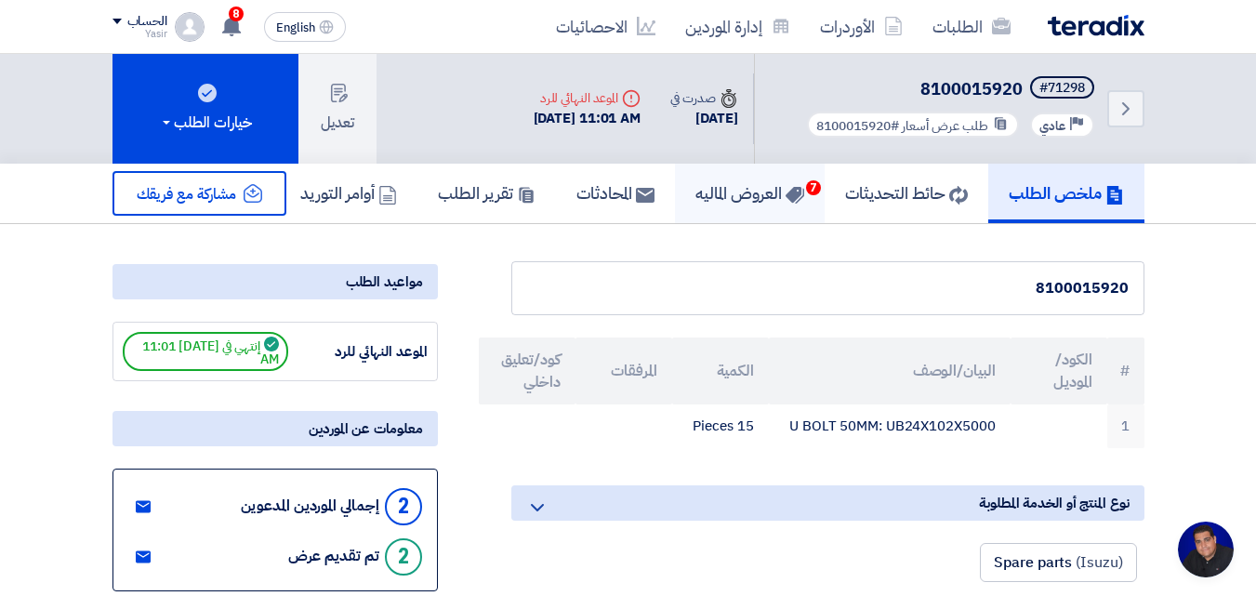
click at [537, 206] on link "العروض الماليه 7" at bounding box center [750, 194] width 150 height 60
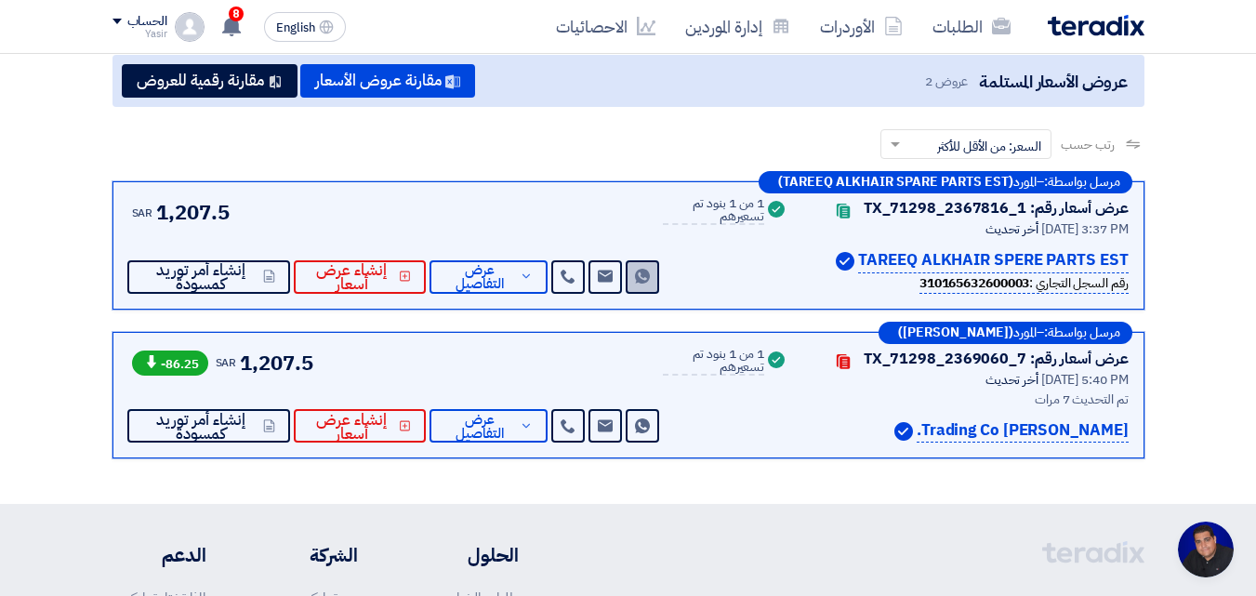
scroll to position [279, 0]
